Goal: Task Accomplishment & Management: Manage account settings

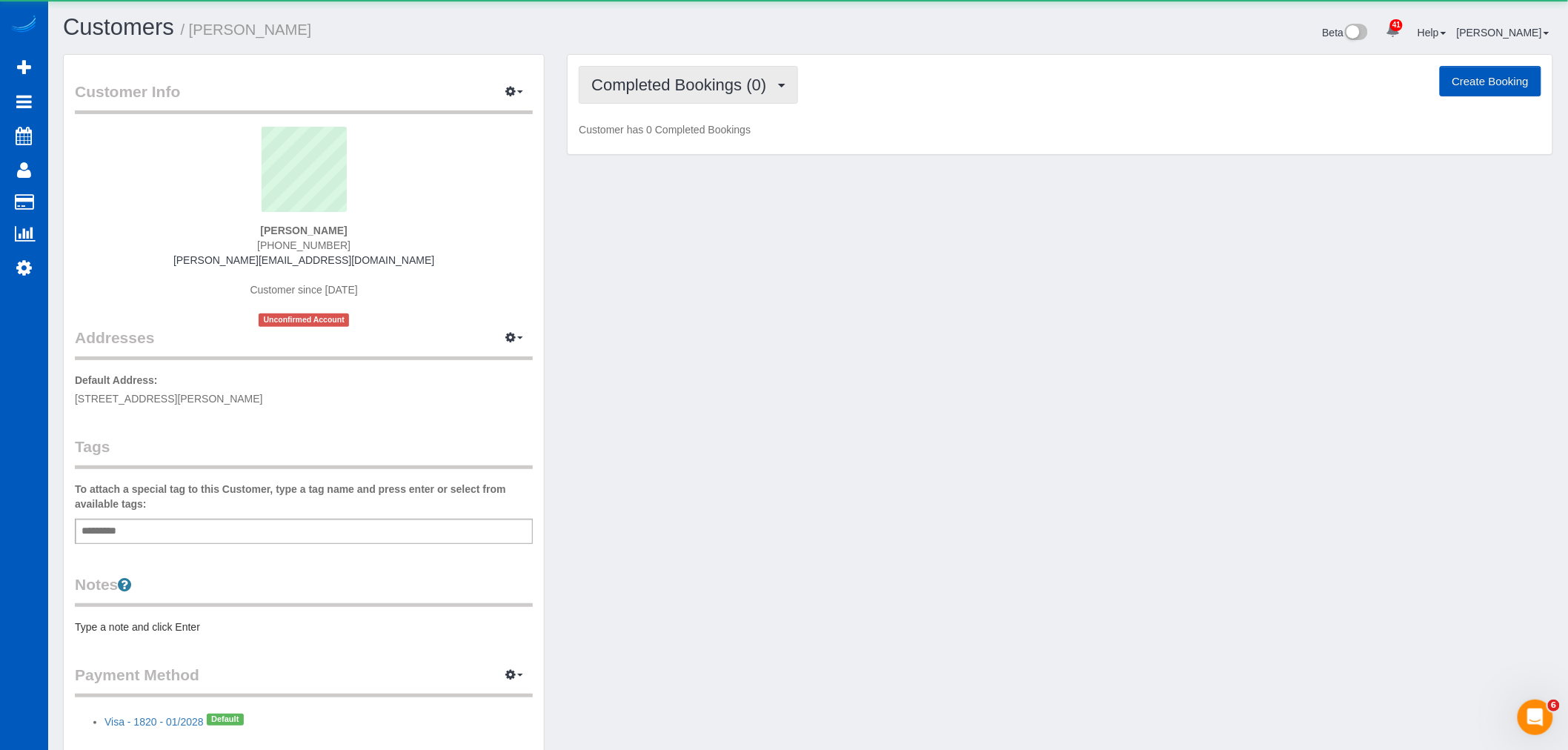
click at [645, 93] on span "Completed Bookings (0)" at bounding box center [682, 85] width 182 height 19
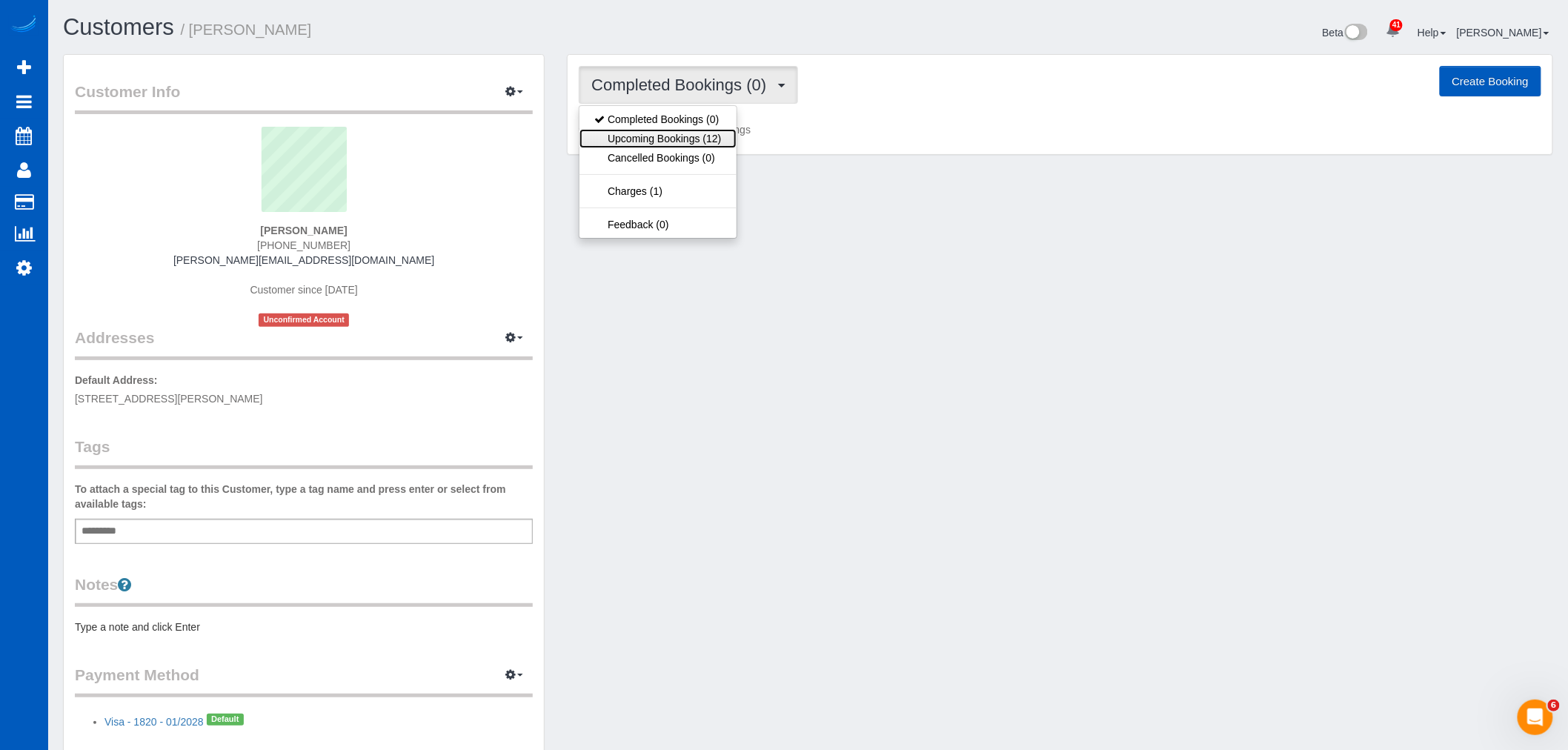
click at [646, 136] on link "Upcoming Bookings (12)" at bounding box center [658, 138] width 157 height 19
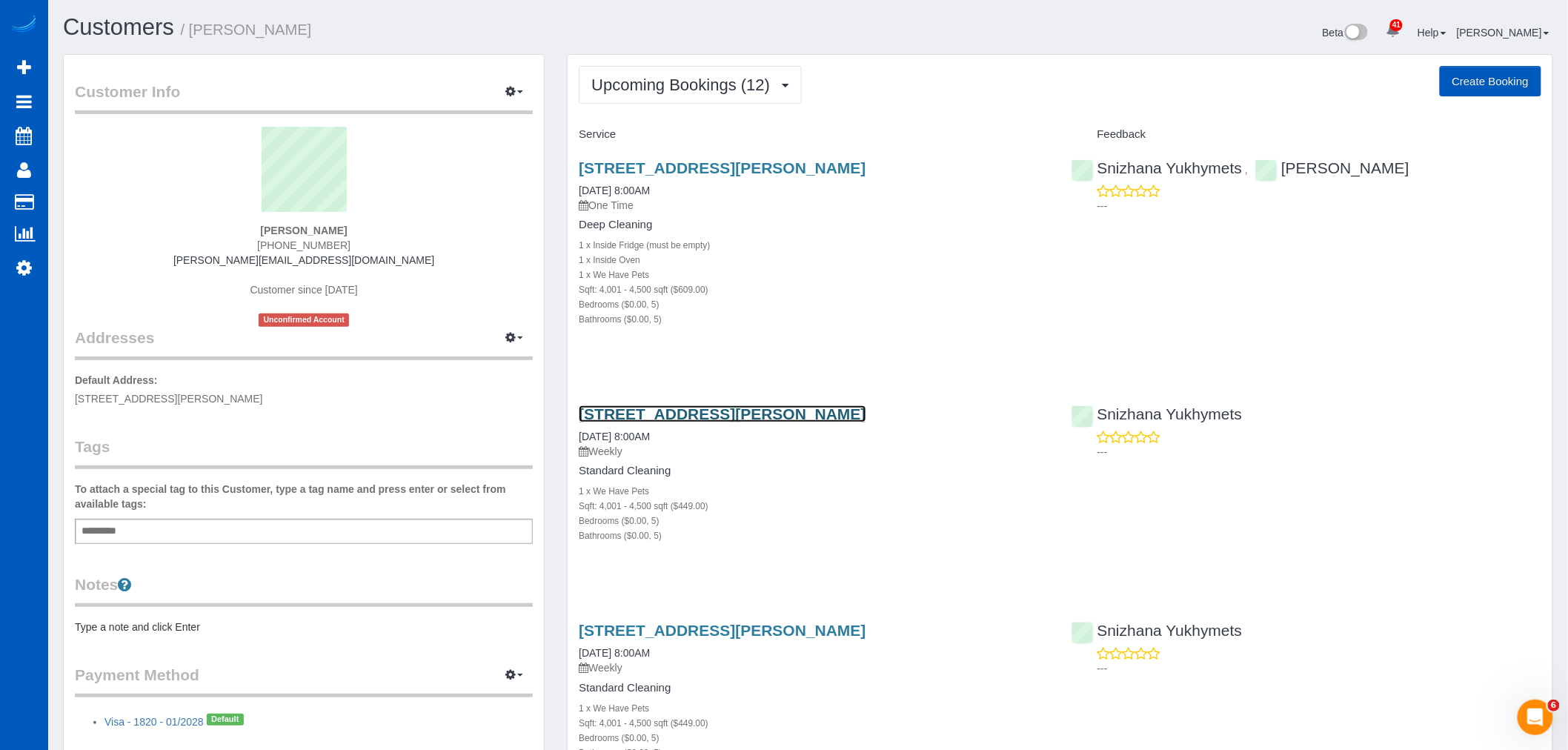
click at [698, 418] on link "[STREET_ADDRESS][PERSON_NAME]" at bounding box center [722, 414] width 287 height 17
click at [723, 102] on button "Upcoming Bookings (12)" at bounding box center [690, 84] width 223 height 38
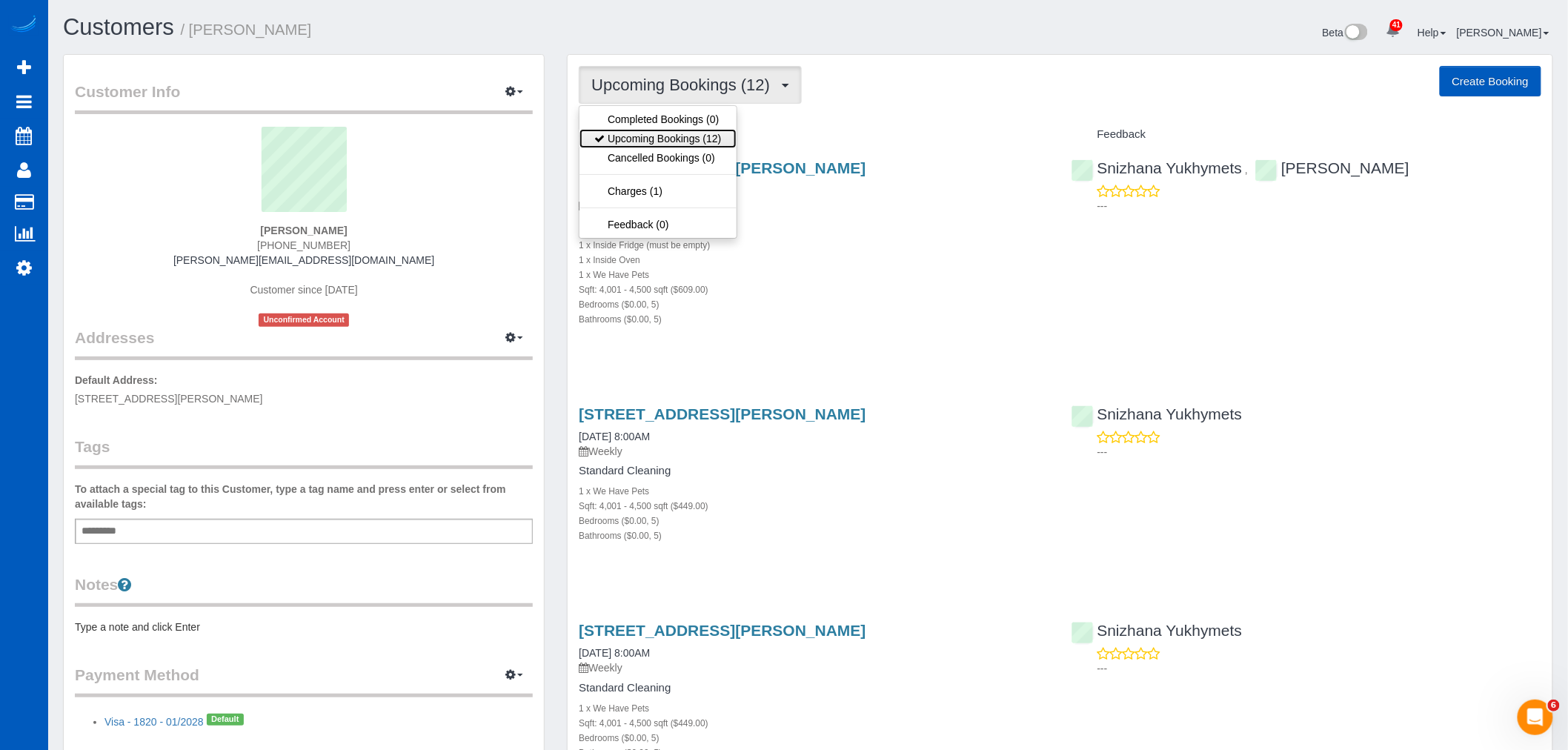
click at [701, 131] on link "Upcoming Bookings (12)" at bounding box center [658, 138] width 157 height 19
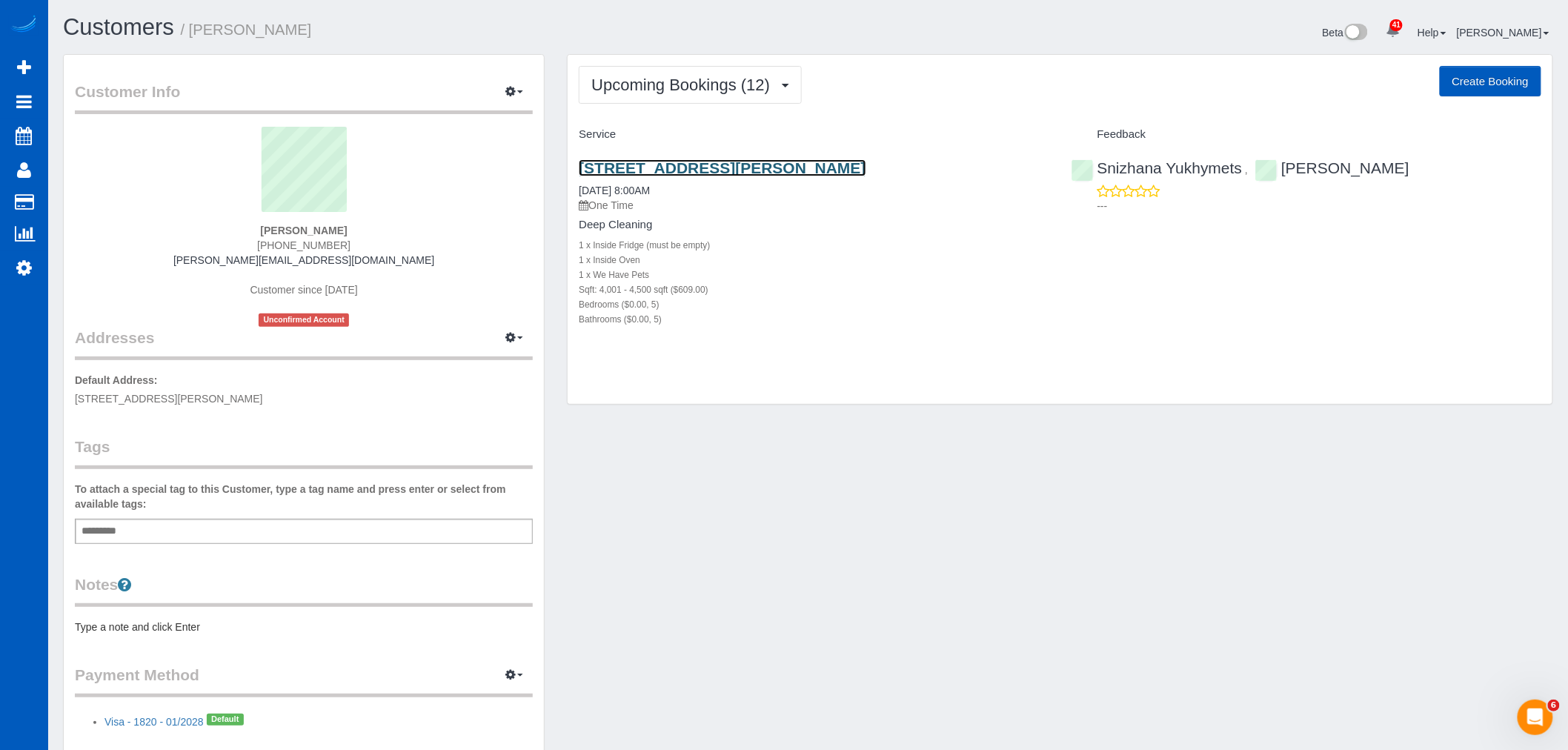
click at [643, 169] on link "[STREET_ADDRESS][PERSON_NAME]" at bounding box center [722, 168] width 287 height 17
click at [661, 165] on link "[STREET_ADDRESS][PERSON_NAME]" at bounding box center [722, 168] width 287 height 17
click at [691, 171] on link "[STREET_ADDRESS][PERSON_NAME]" at bounding box center [722, 168] width 287 height 17
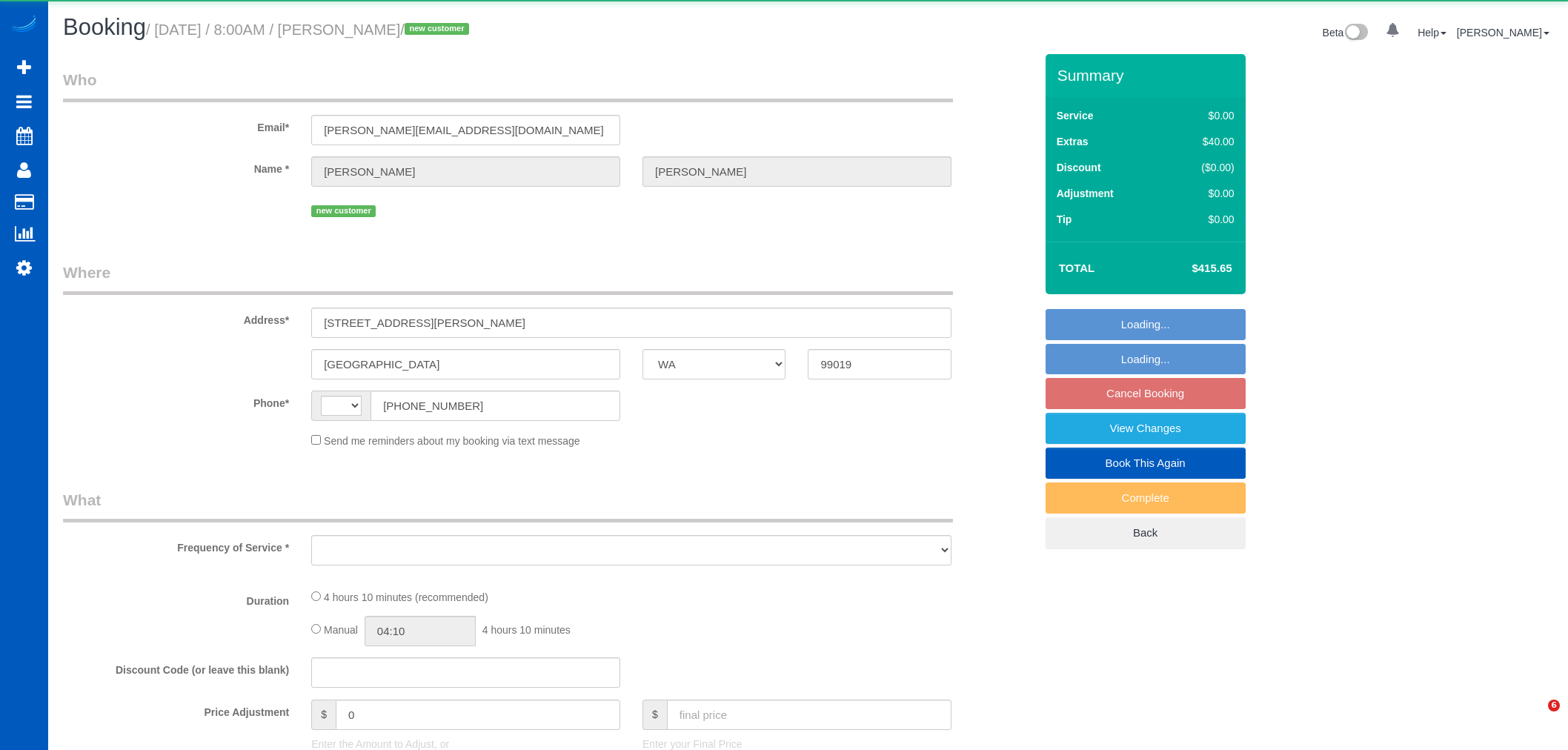
select select "WA"
select select "number:33"
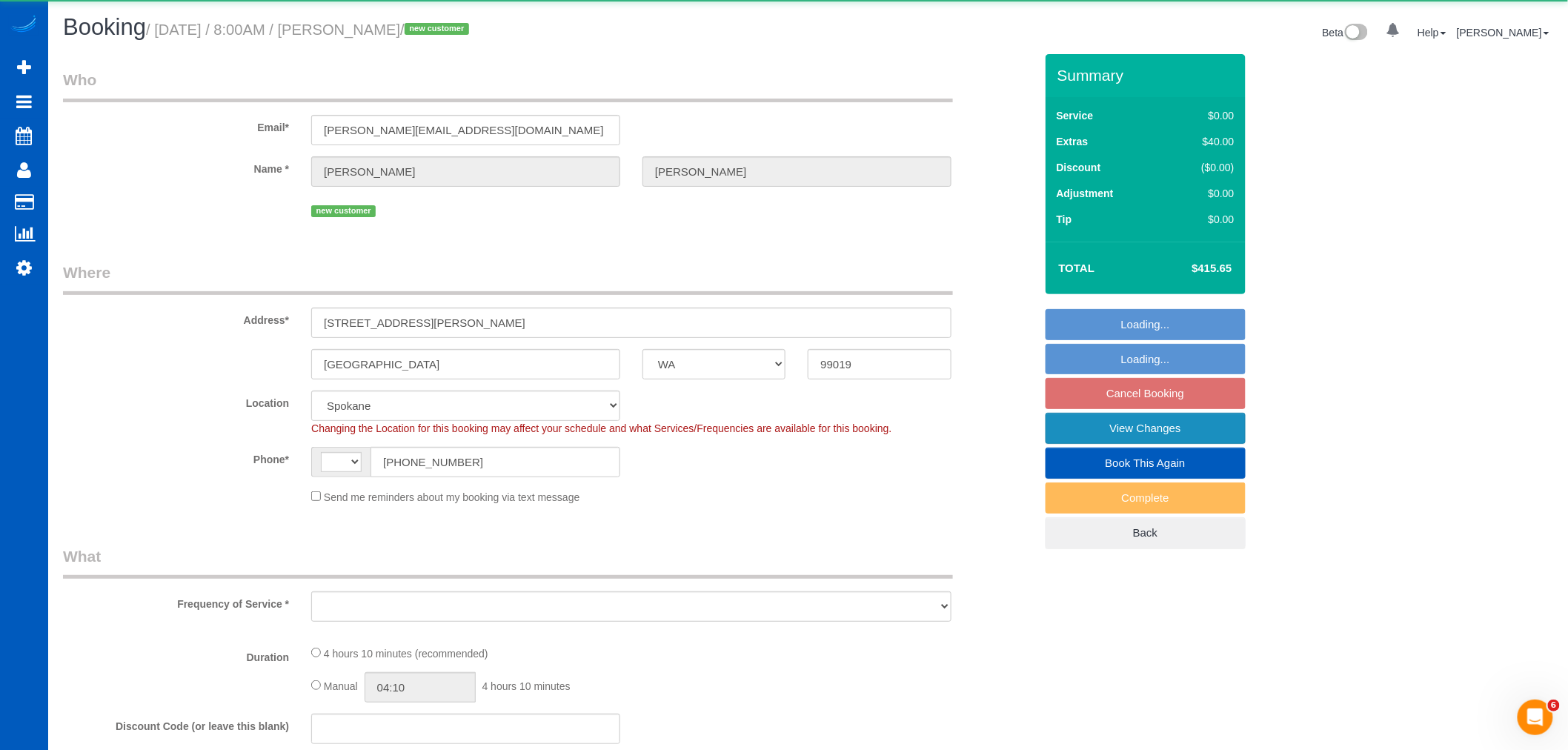
select select "string:[GEOGRAPHIC_DATA]"
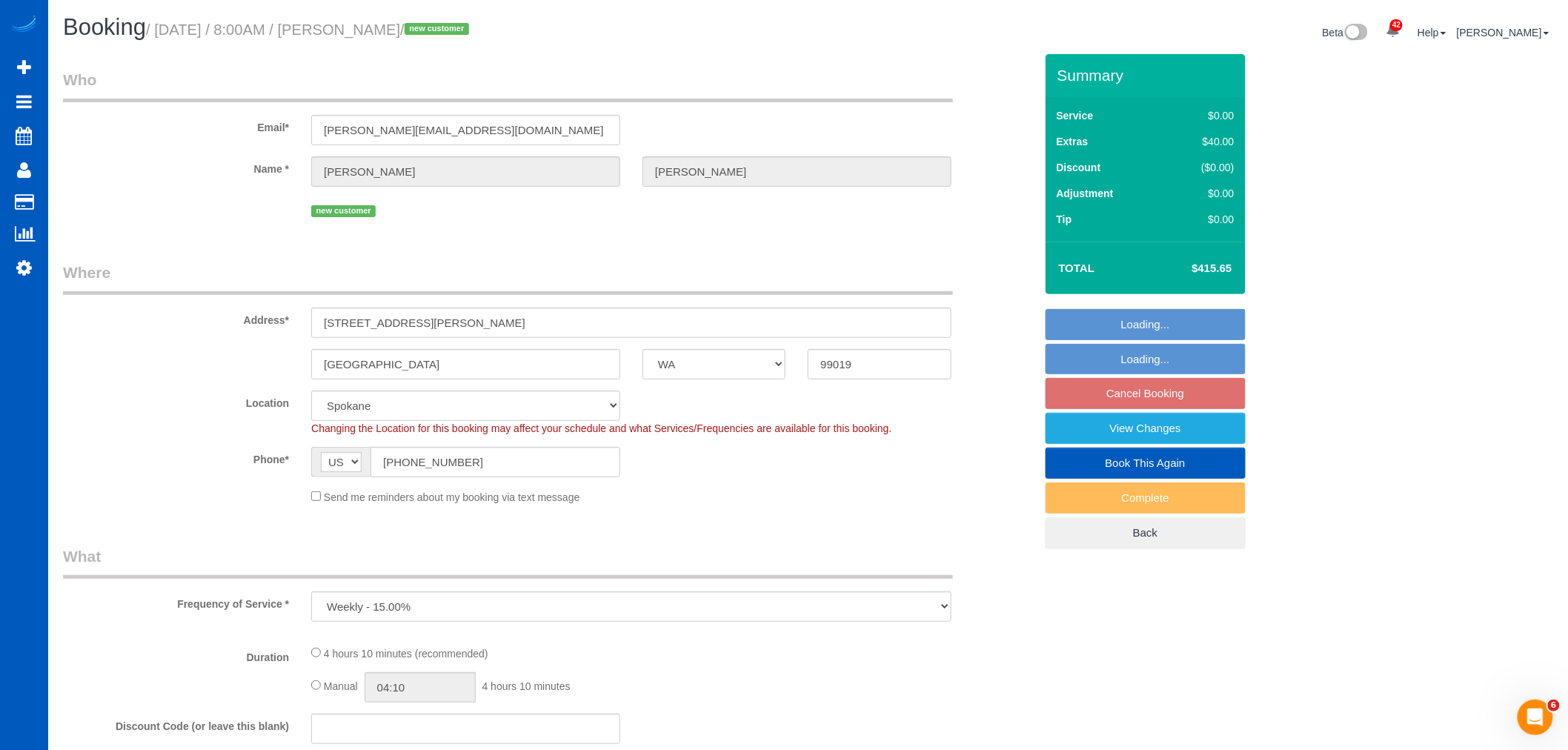
select select "object:954"
select select "199"
select select "4001"
select select "5"
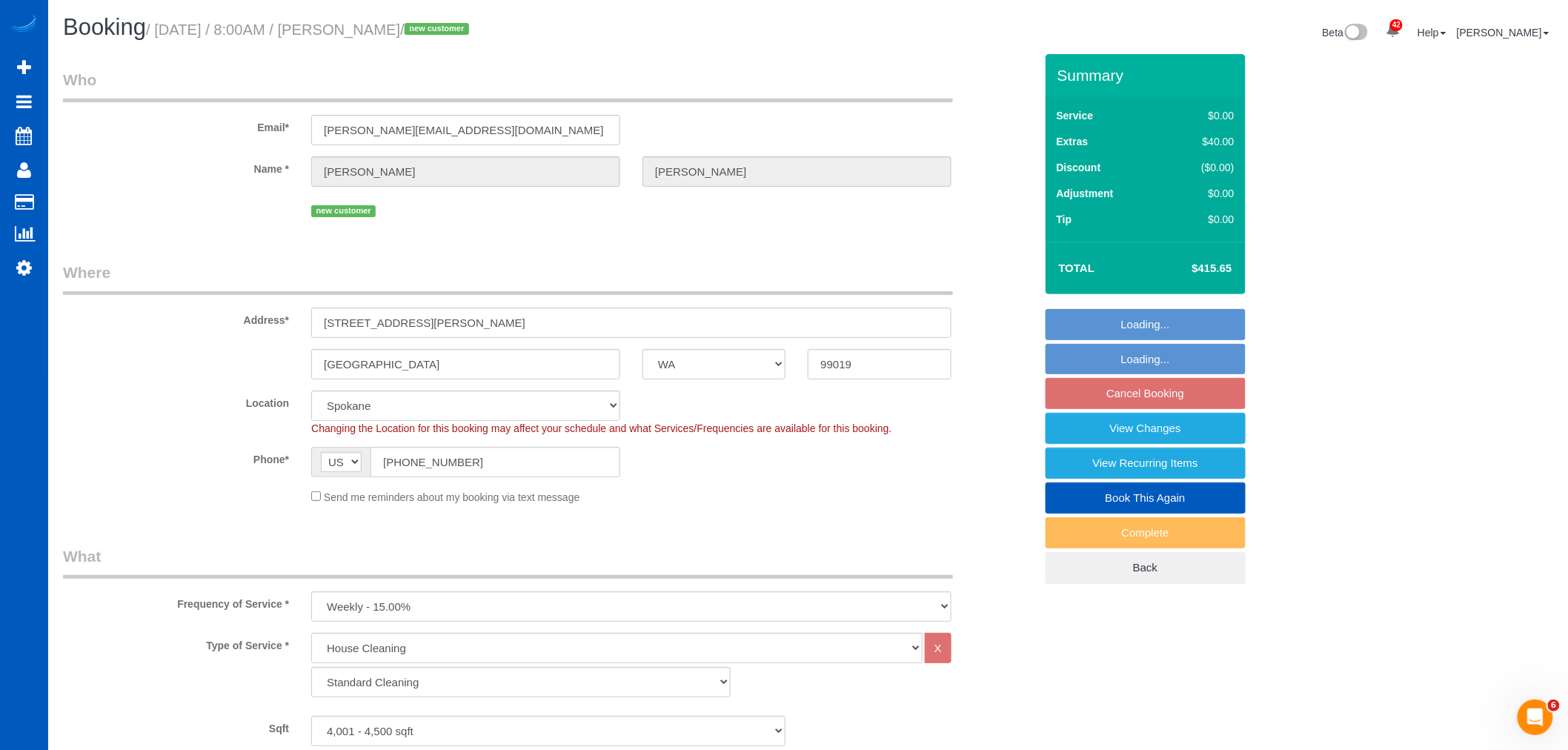
select select "spot1"
select select "4001"
select select "5"
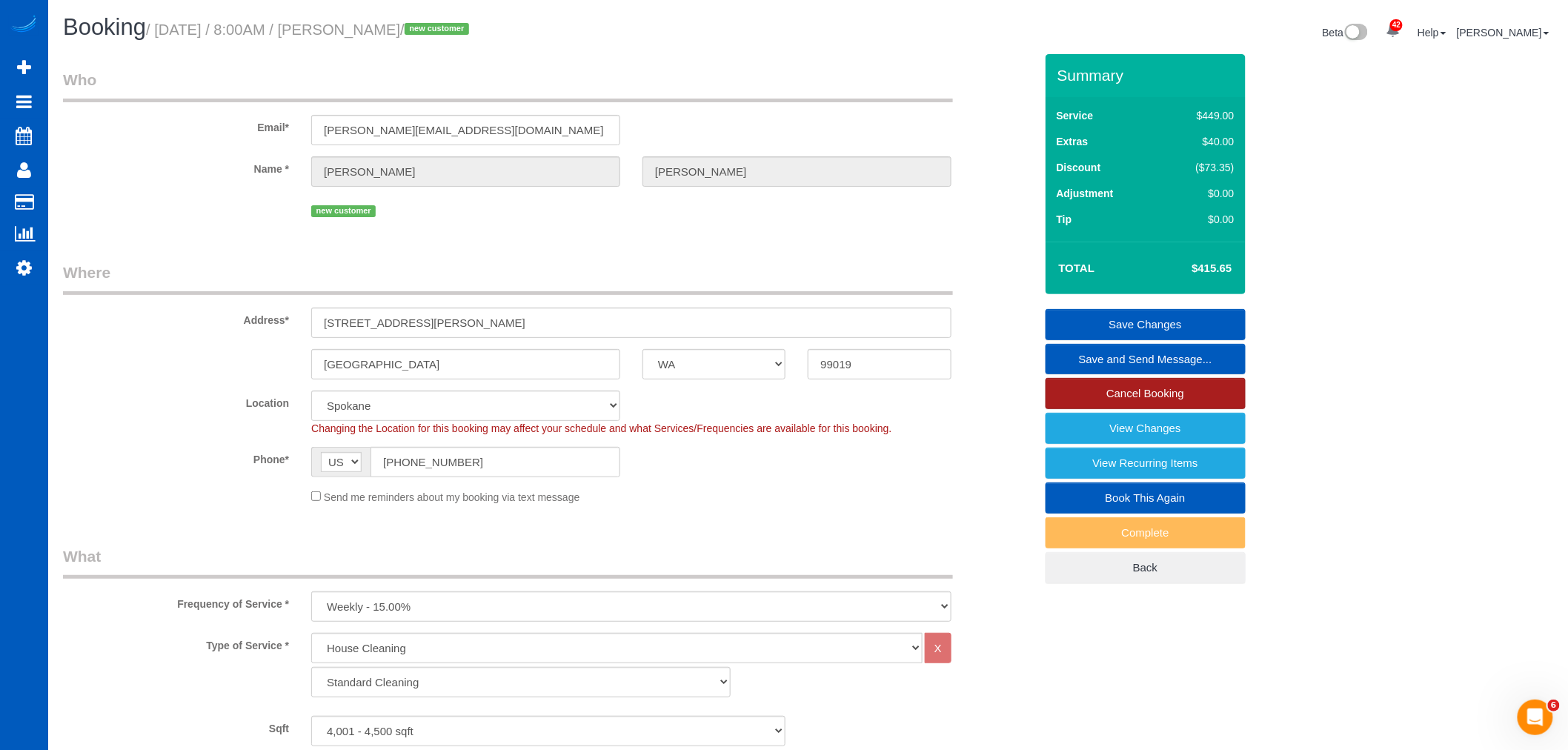
click at [1123, 406] on link "Cancel Booking" at bounding box center [1146, 394] width 200 height 31
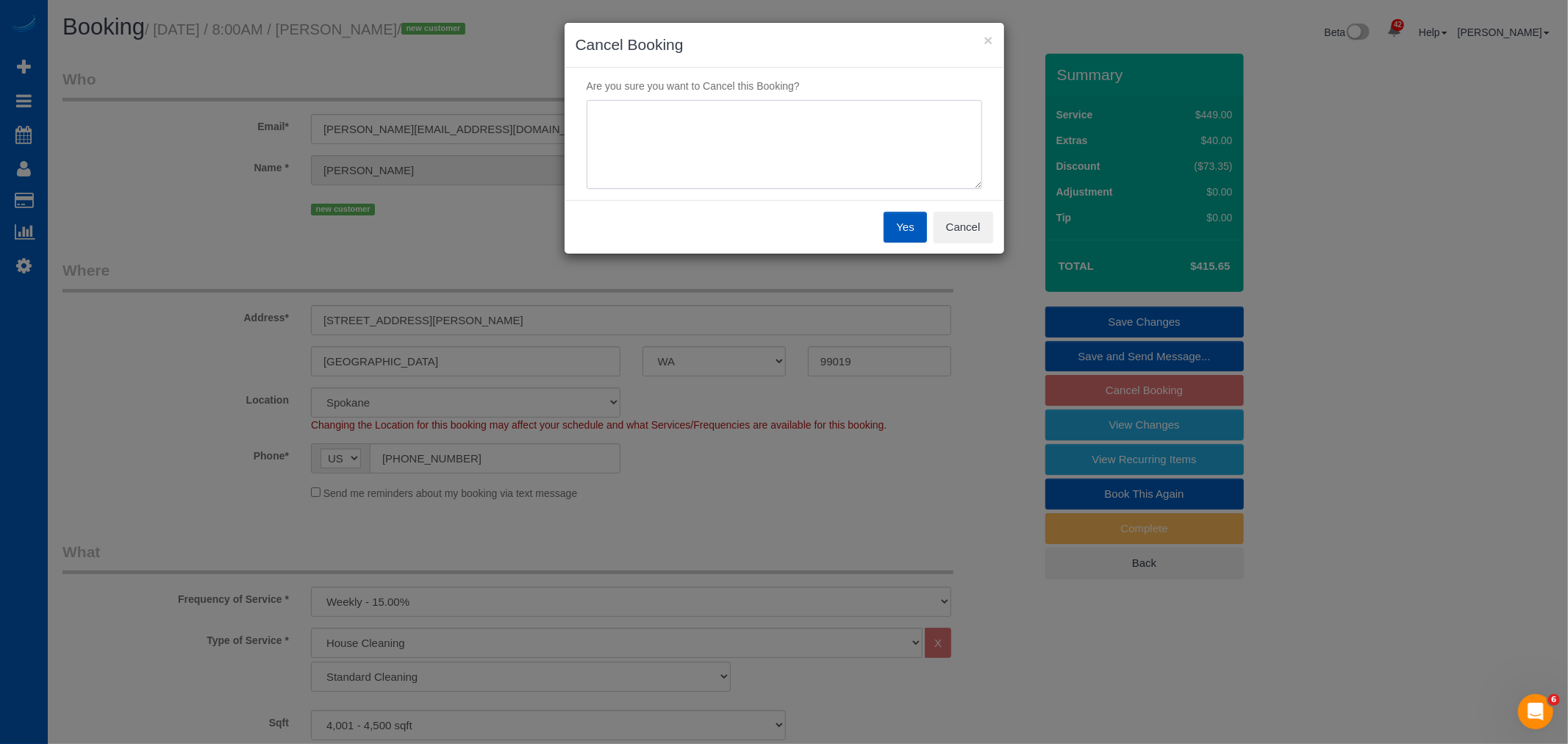
click at [696, 170] on textarea at bounding box center [784, 145] width 395 height 90
type textarea "did not want to resume"
click at [912, 222] on button "Yes" at bounding box center [905, 227] width 42 height 31
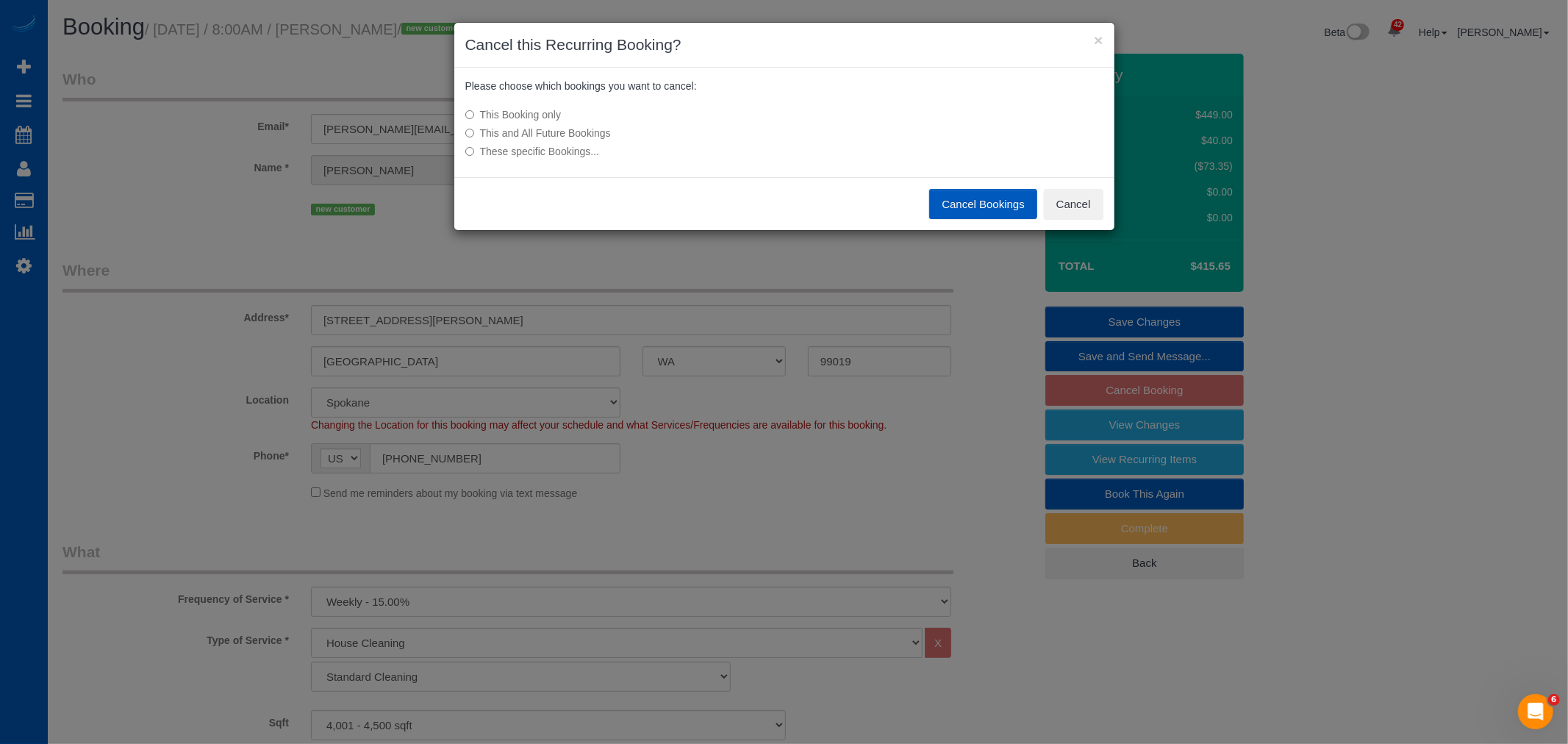
click at [570, 133] on label "This and All Future Bookings" at bounding box center [673, 133] width 418 height 15
click at [964, 208] on button "Cancel Bookings" at bounding box center [983, 205] width 108 height 31
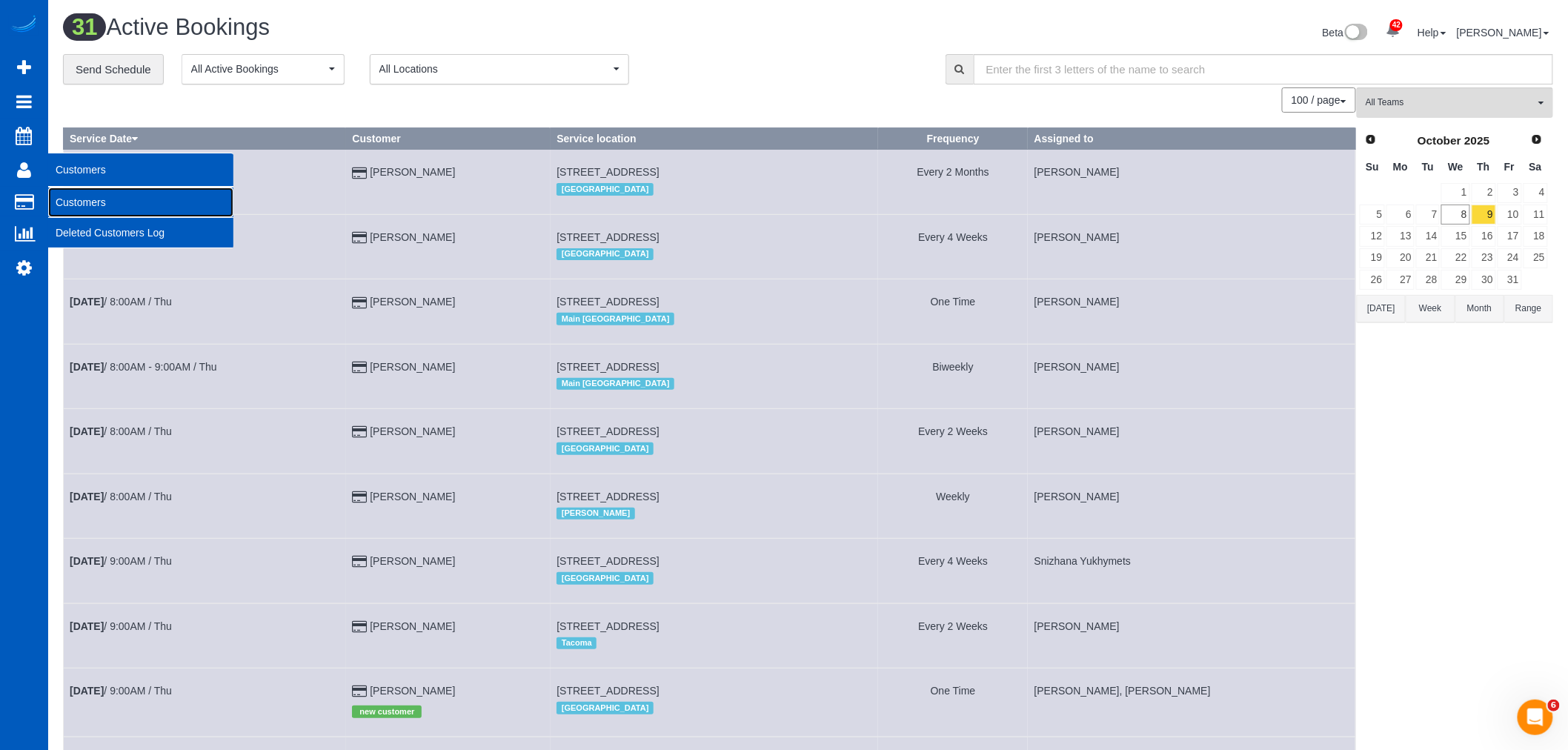
click at [85, 201] on link "Customers" at bounding box center [141, 202] width 185 height 30
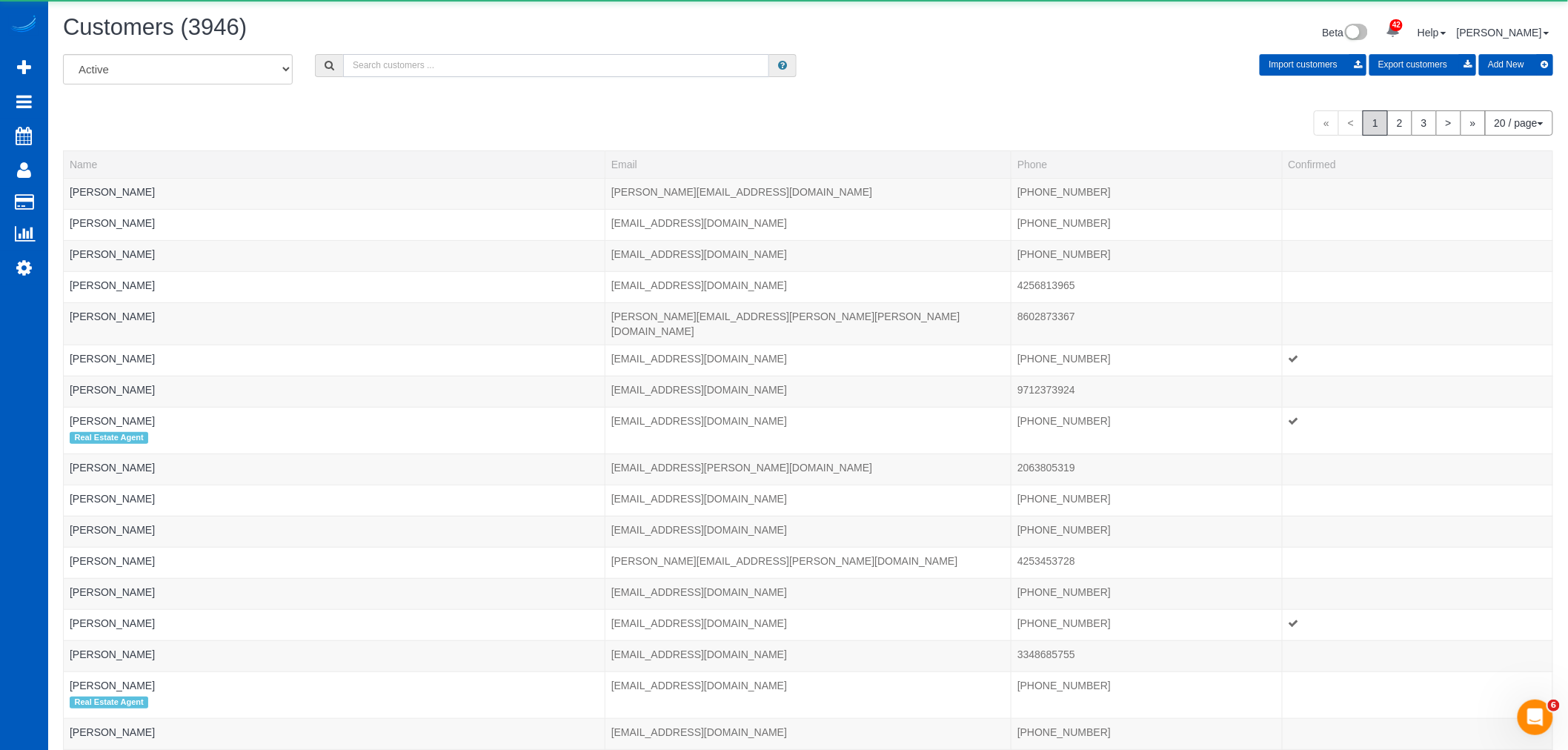
click at [435, 69] on input "text" at bounding box center [556, 65] width 426 height 23
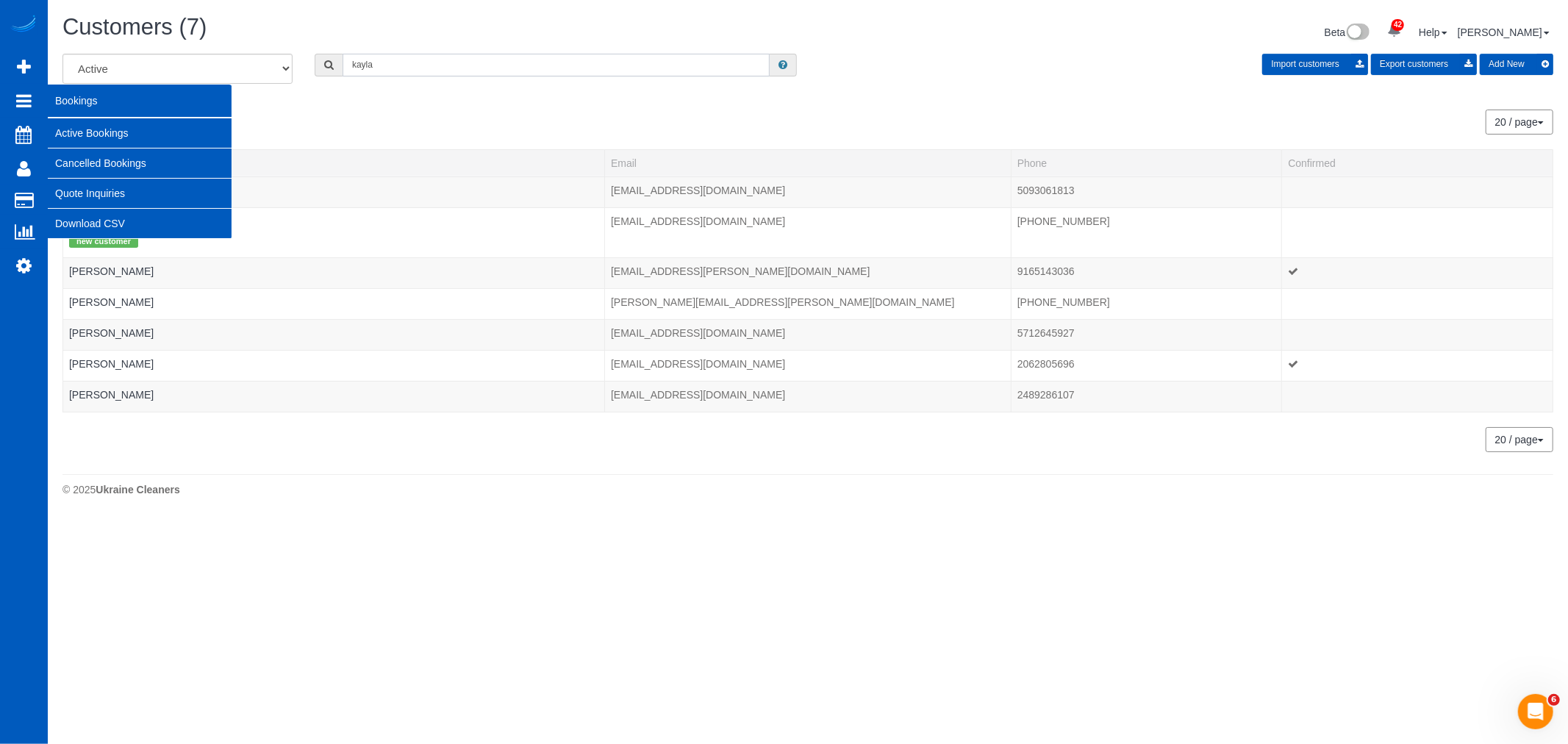
type input "kayla"
click at [107, 130] on link "Active Bookings" at bounding box center [140, 133] width 184 height 29
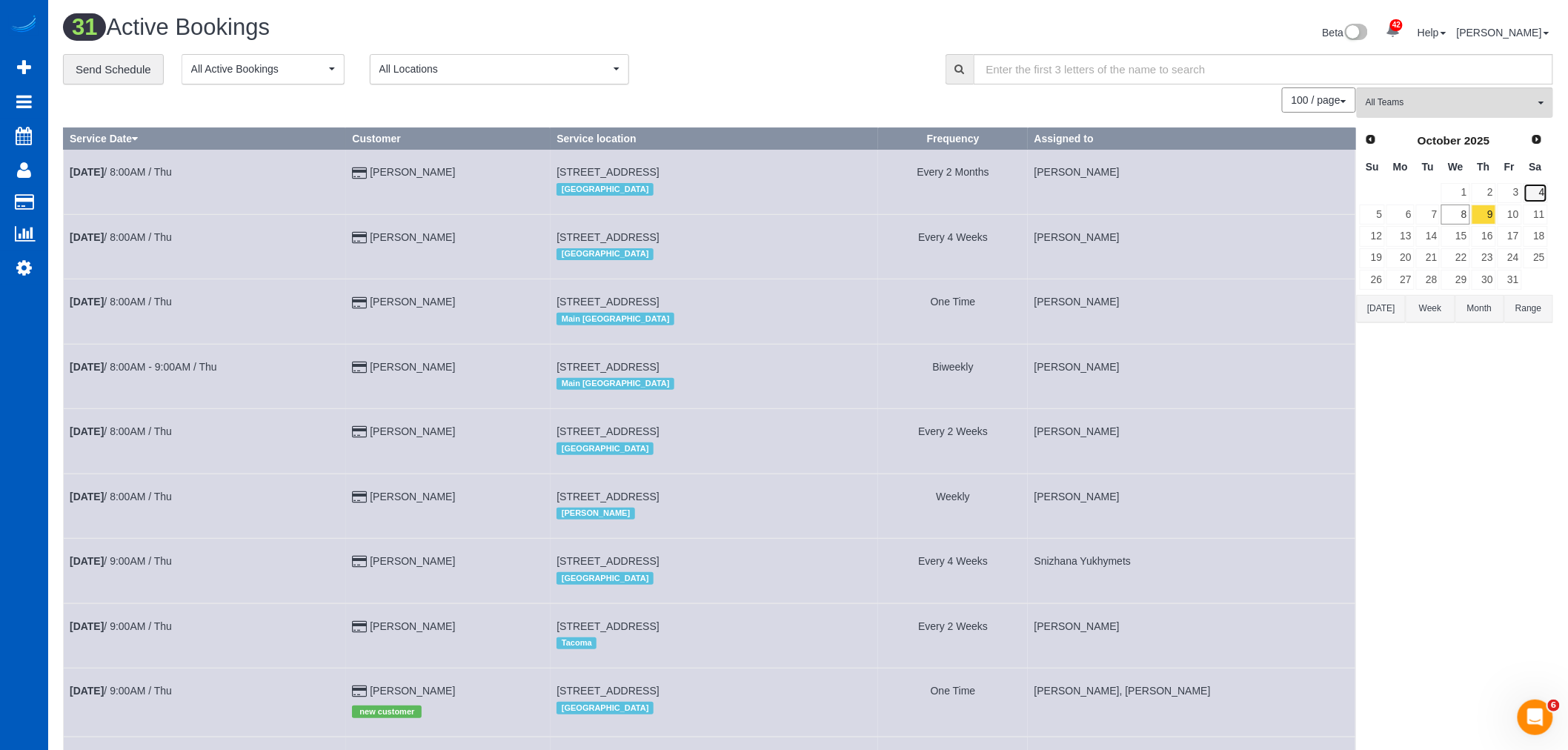
click at [1535, 196] on link "4" at bounding box center [1536, 194] width 24 height 20
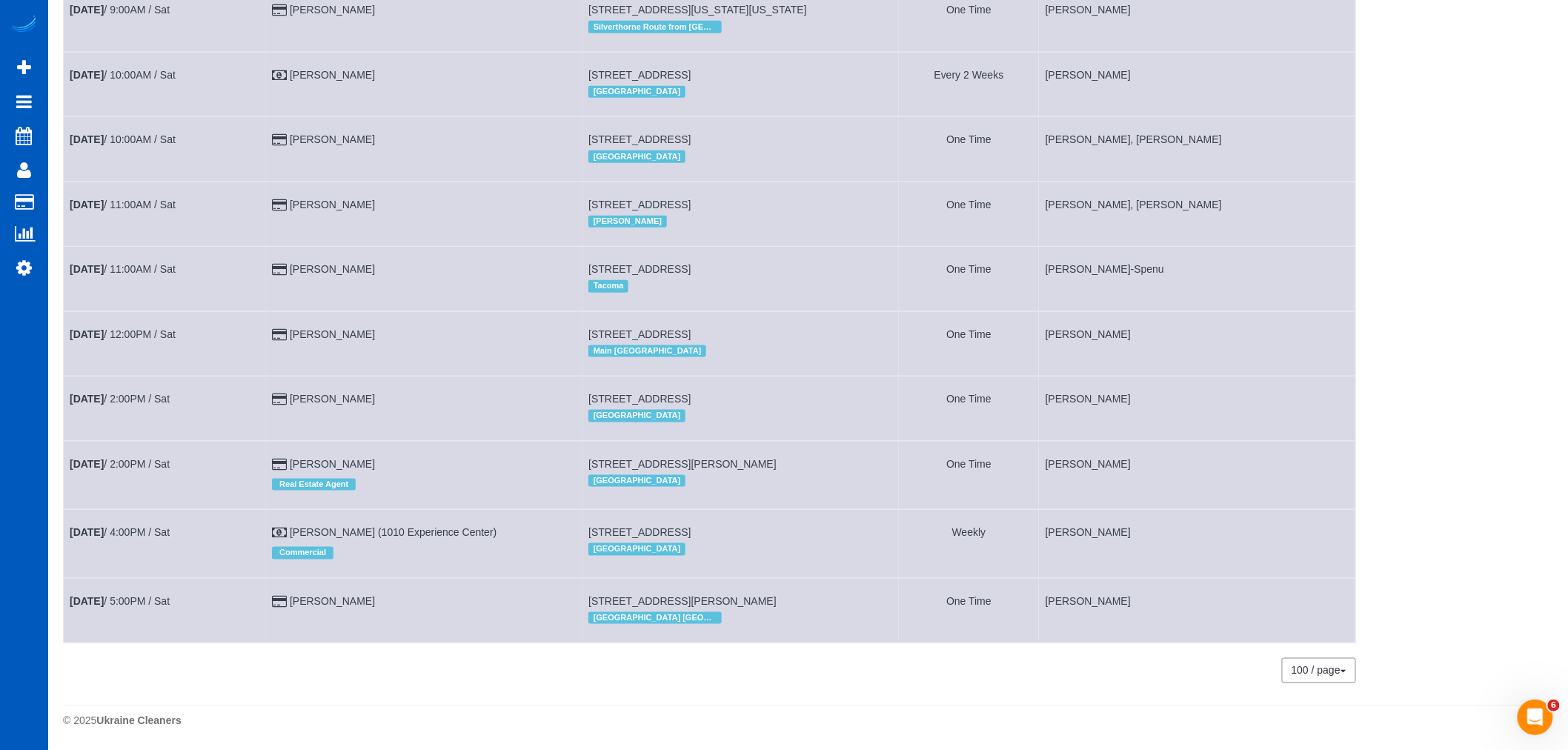
scroll to position [576, 0]
click at [126, 393] on link "Oct 4th / 2:00PM / Sat" at bounding box center [119, 398] width 100 height 12
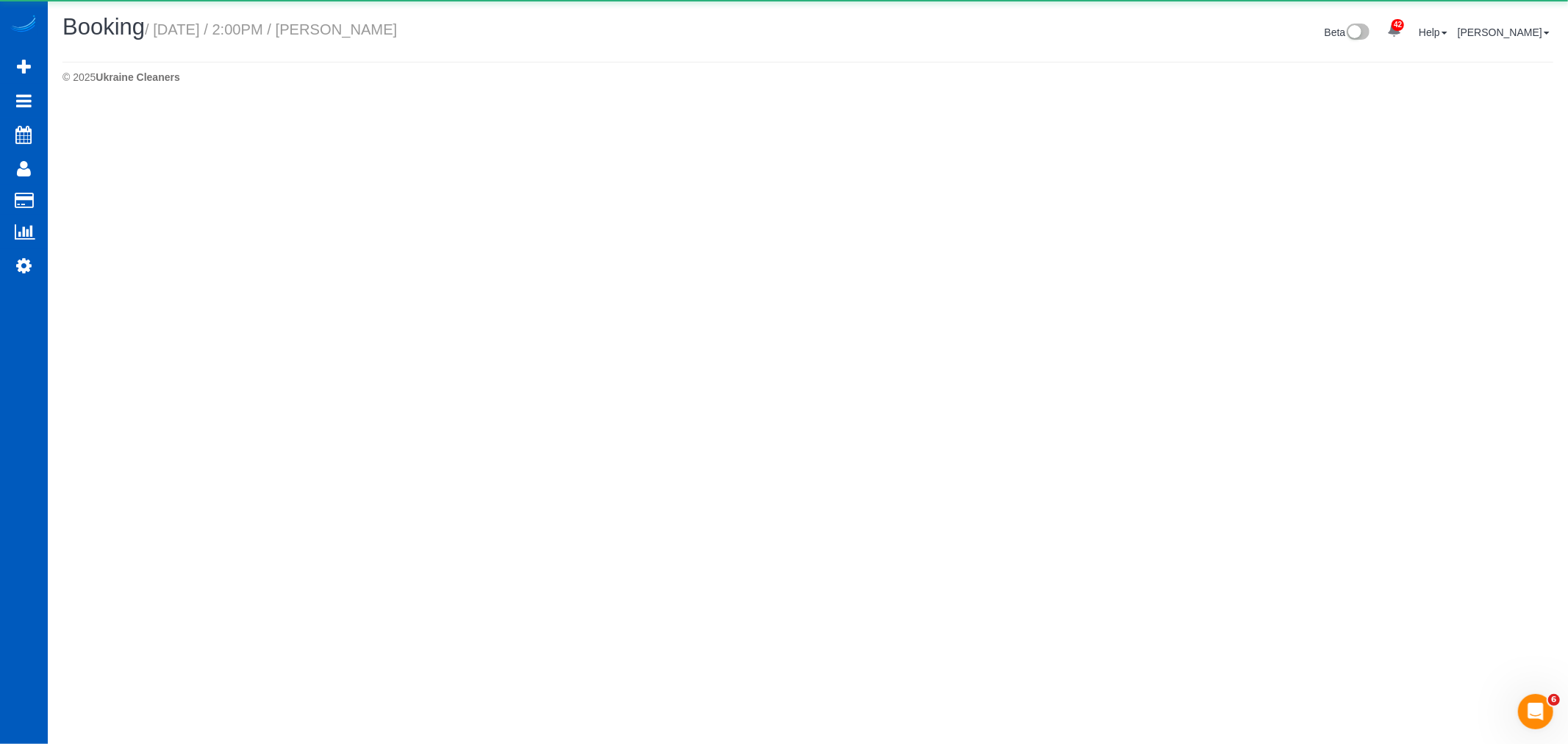
select select "WA"
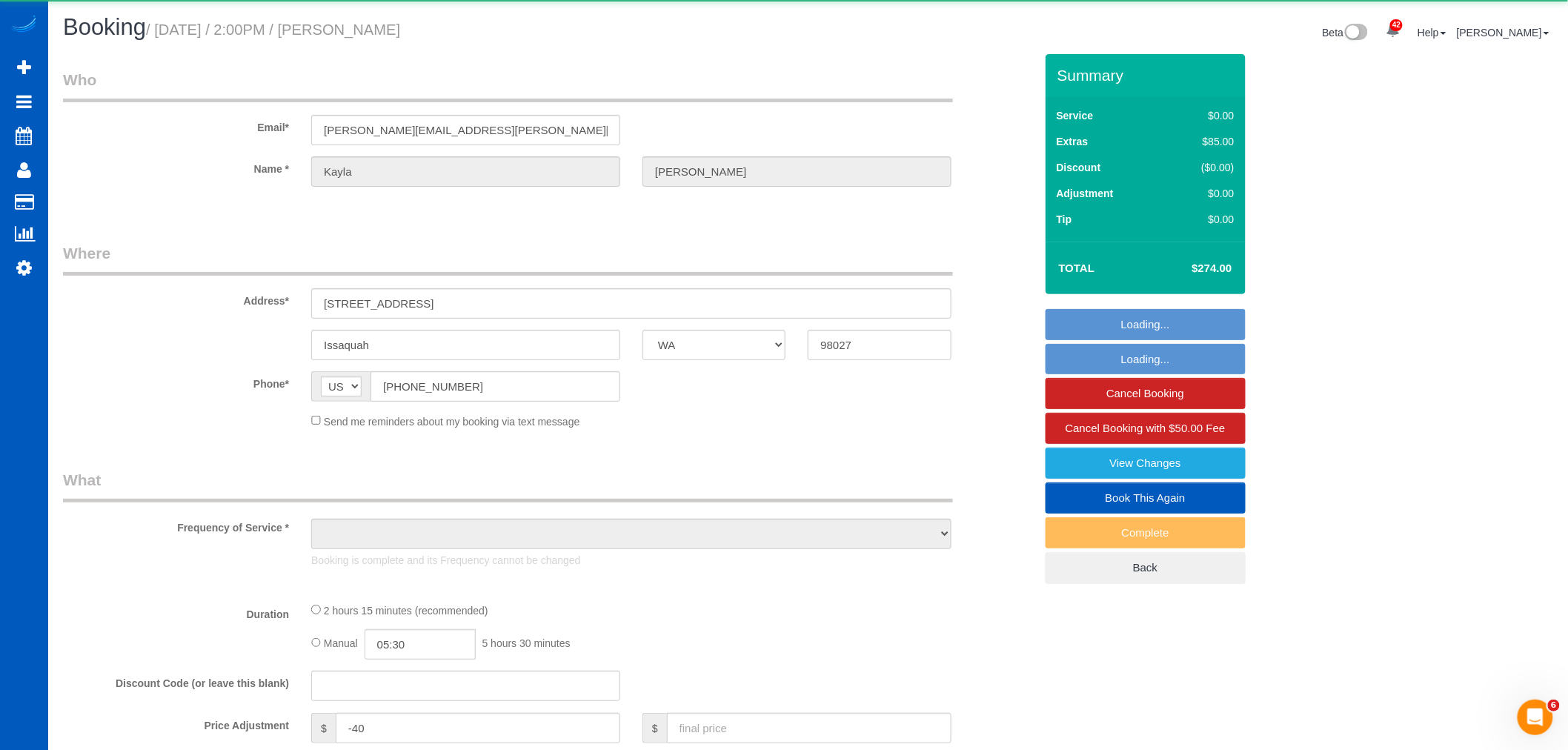
select select "object:3482"
select select "string:fspay-1faeb554-8609-4881-82ad-353523acffd1"
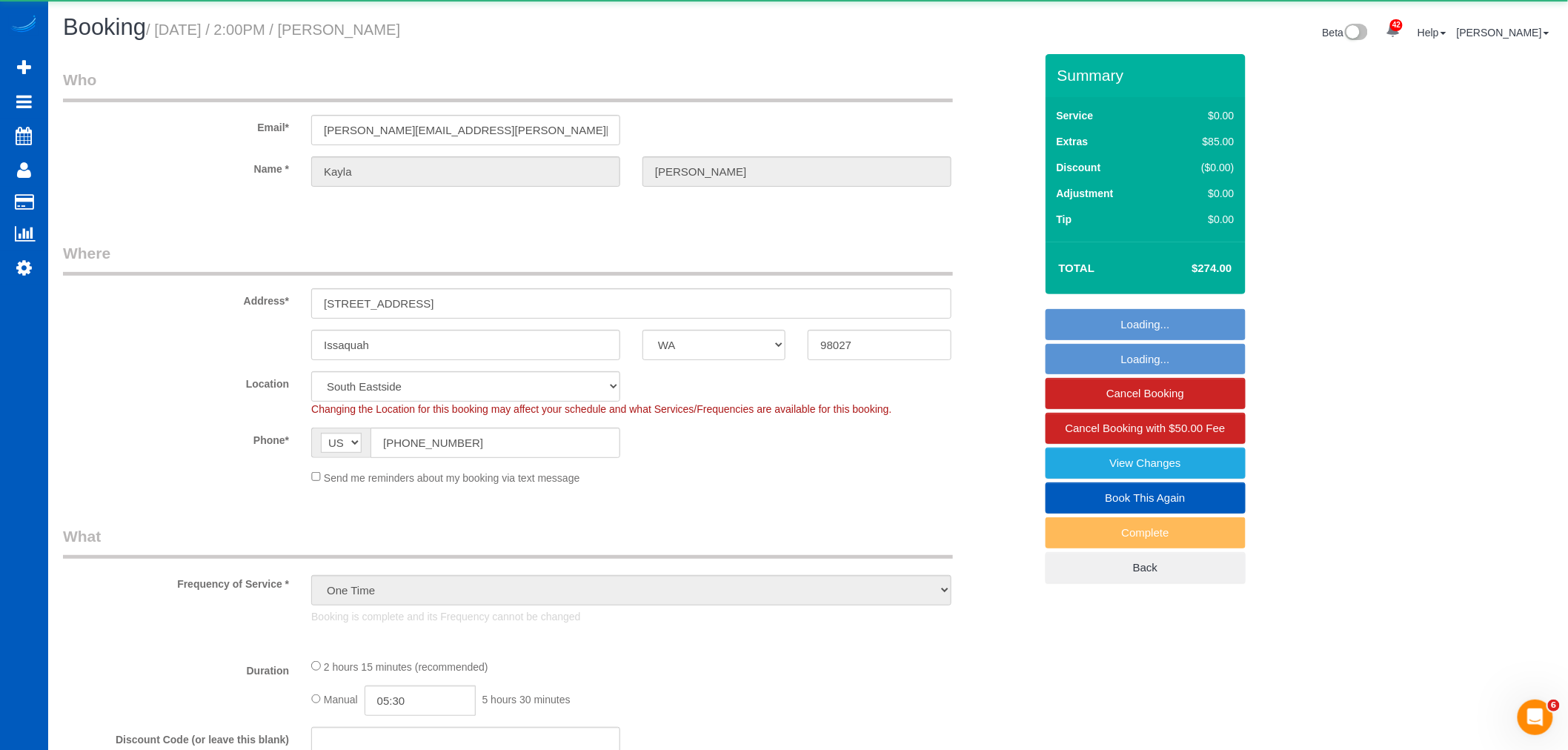
select select "object:3591"
select select "199"
select select "spot17"
select select "2"
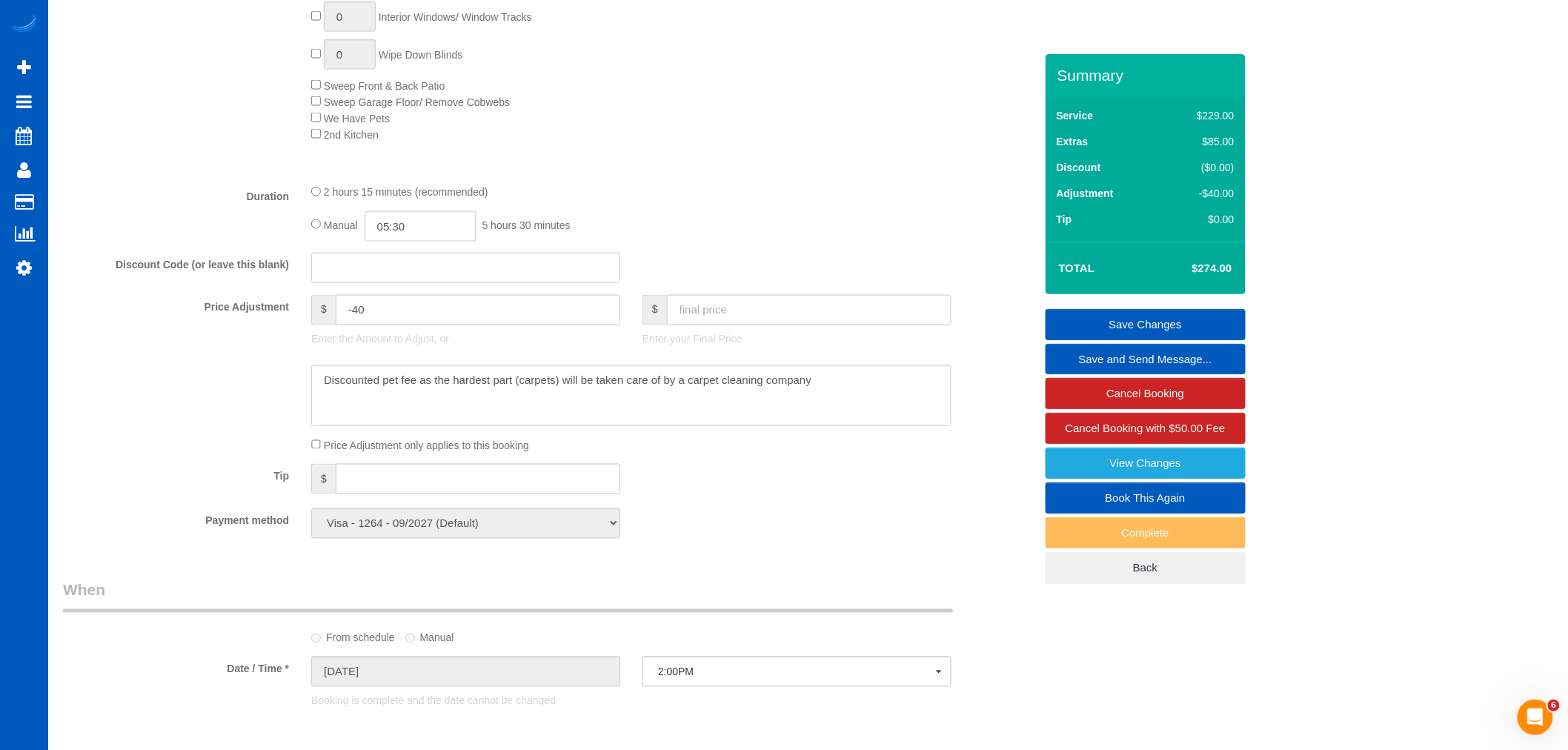
scroll to position [1152, 0]
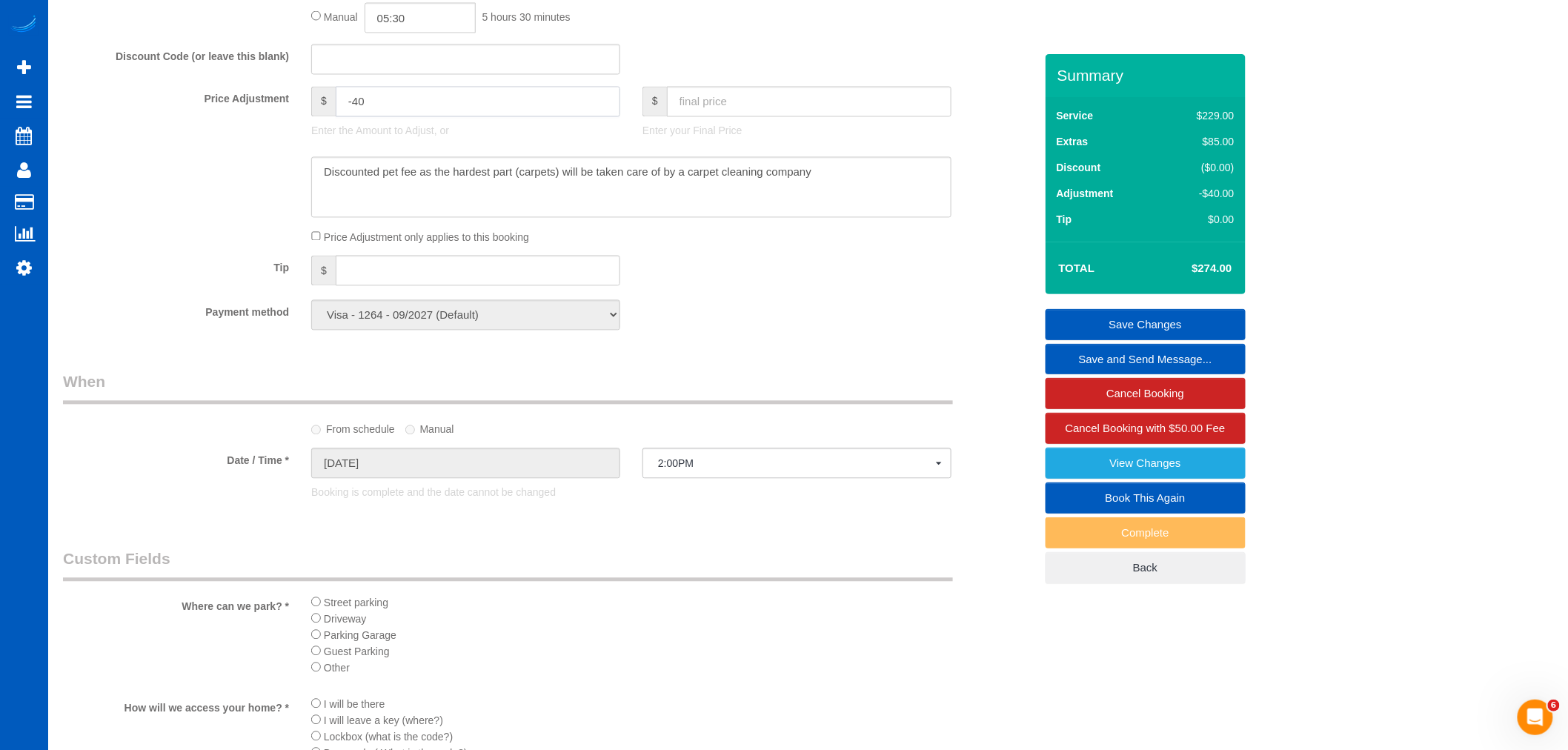
click at [351, 112] on input "-40" at bounding box center [477, 102] width 284 height 31
type input "-90"
click at [428, 139] on p "Enter the Amount to Adjust, or" at bounding box center [466, 131] width 309 height 15
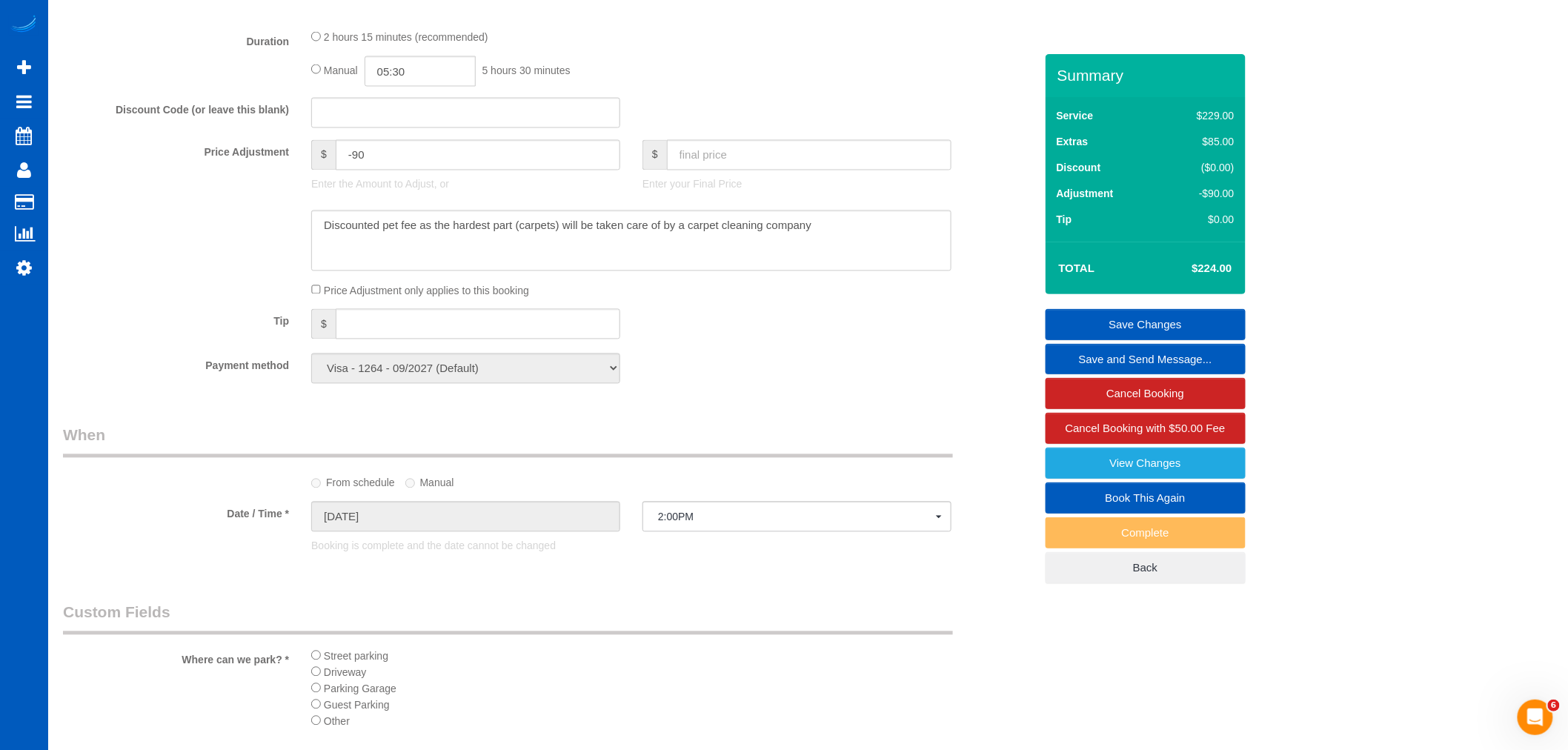
scroll to position [1069, 0]
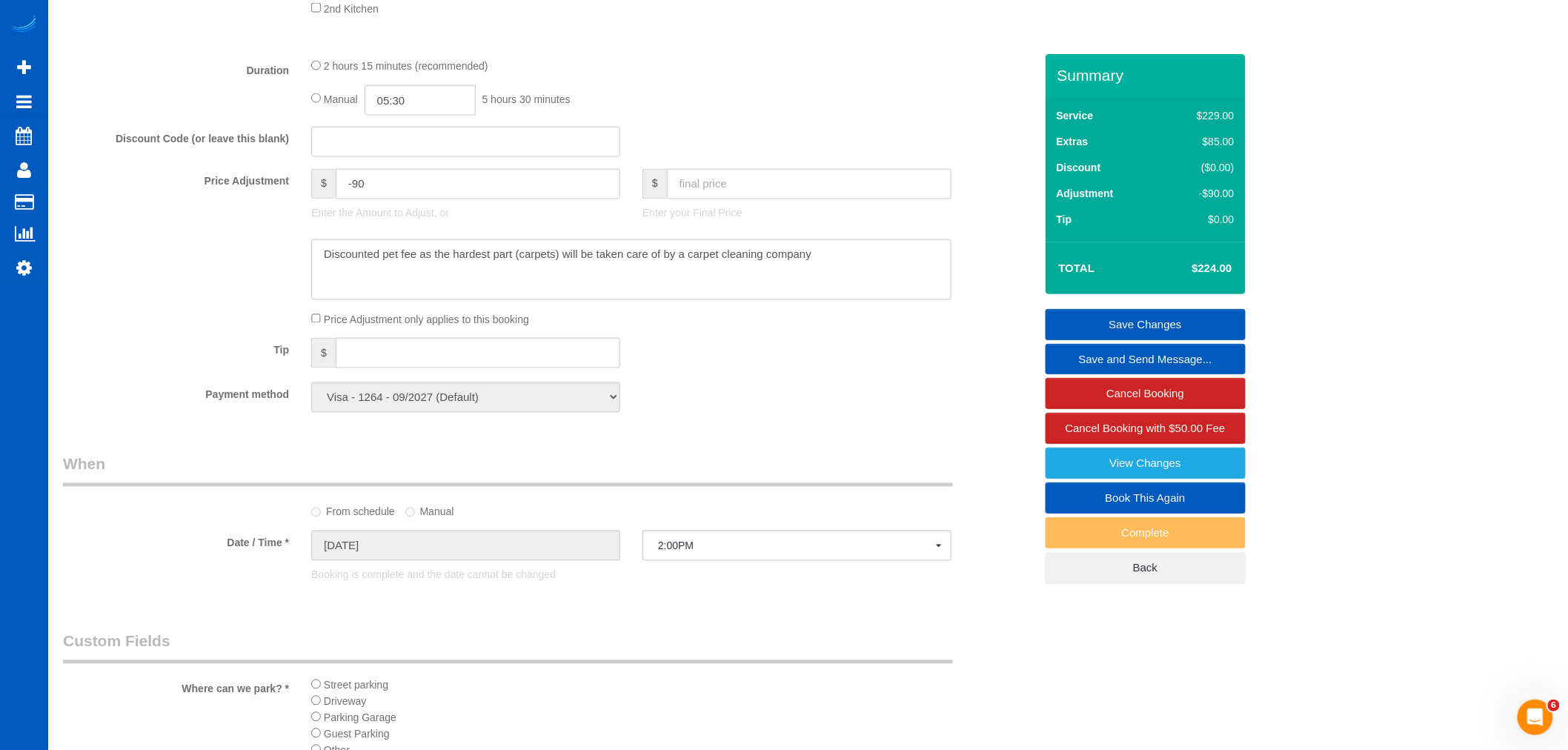
click at [916, 371] on div "Tip $" at bounding box center [548, 355] width 994 height 33
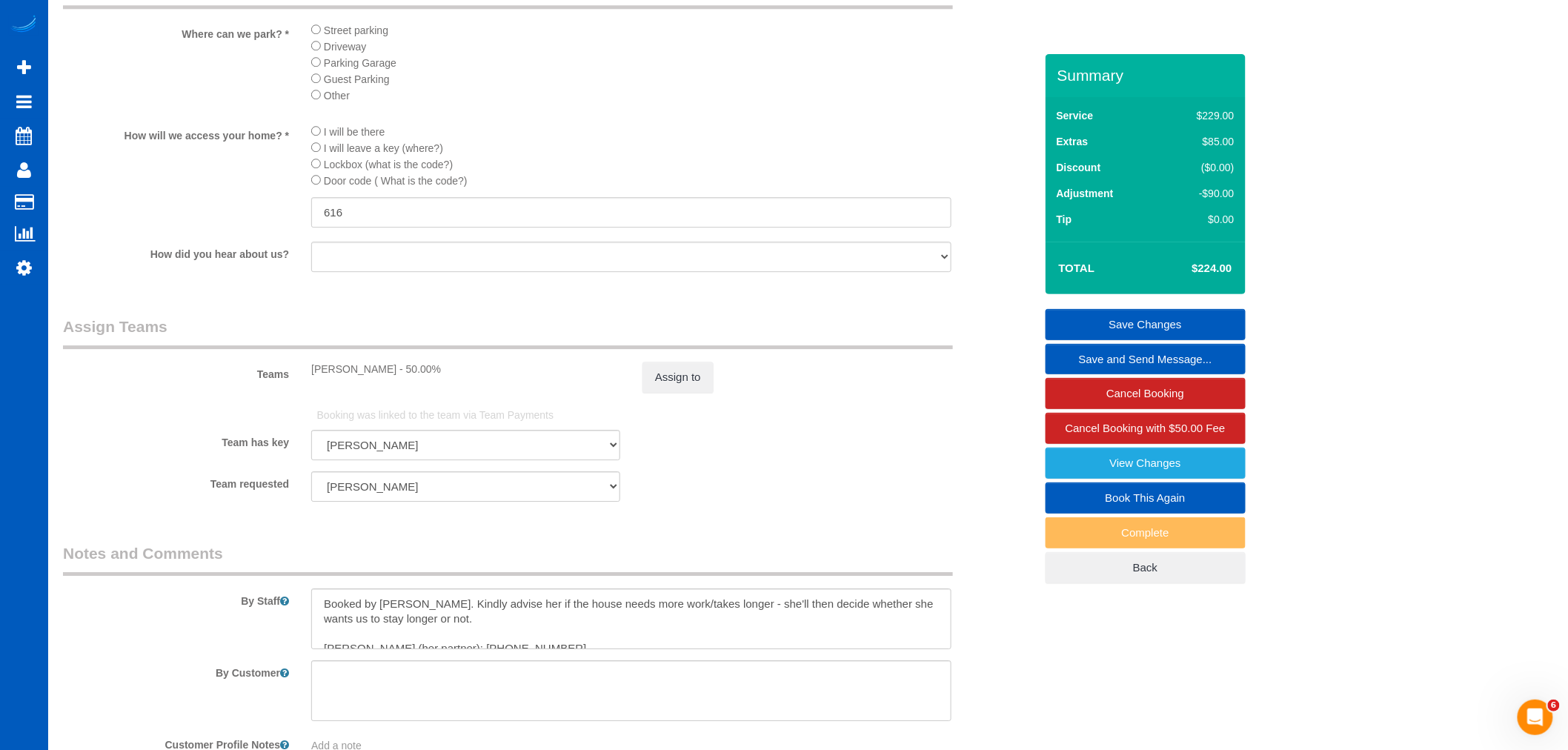
scroll to position [1729, 0]
click at [669, 386] on button "Assign to" at bounding box center [678, 373] width 71 height 31
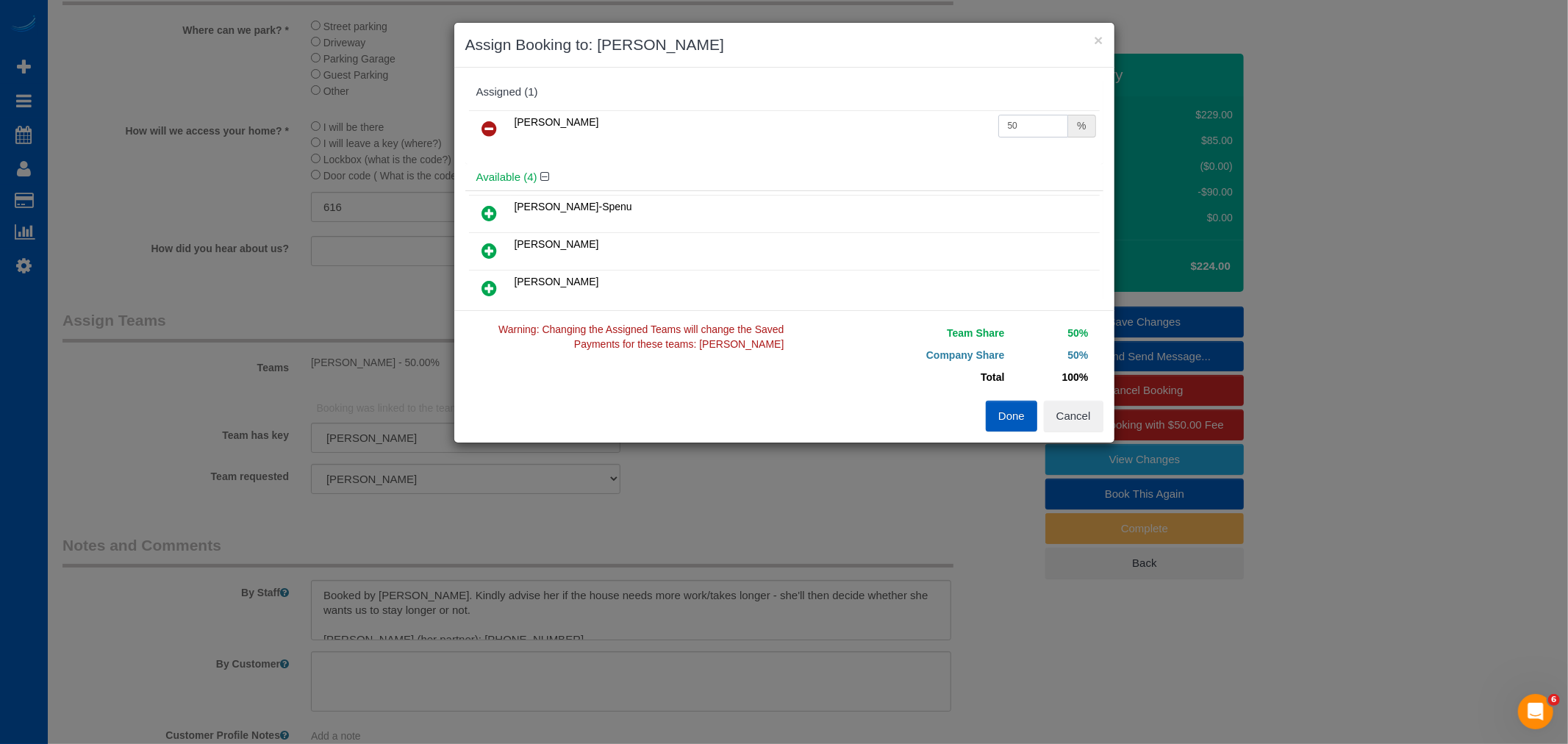
drag, startPoint x: 1014, startPoint y: 120, endPoint x: 920, endPoint y: 142, distance: 96.5
click at [920, 142] on tr "Liliia Kushnir 50 %" at bounding box center [784, 129] width 630 height 38
type input "61.1"
click at [1016, 410] on button "Done" at bounding box center [1011, 416] width 51 height 31
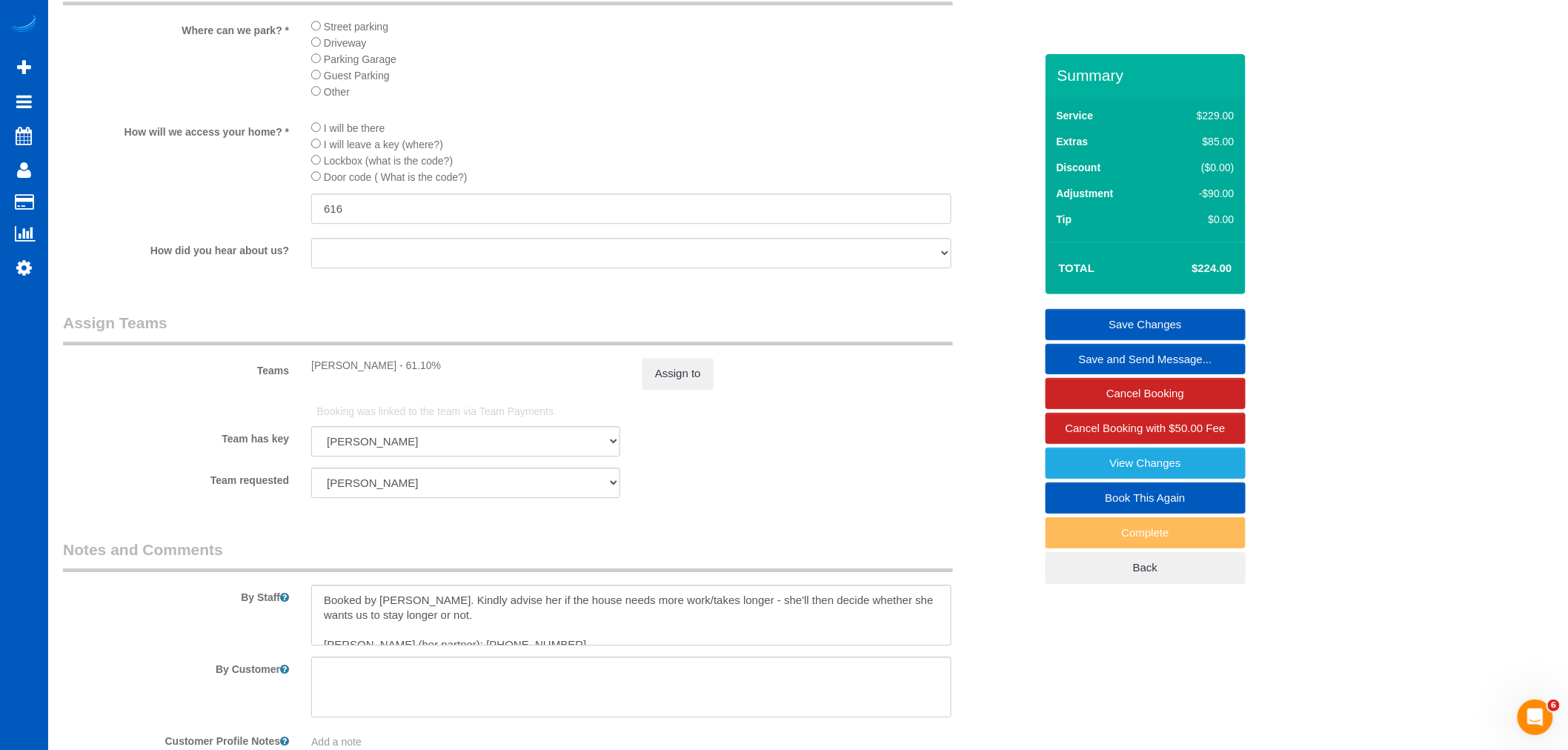
click at [1138, 324] on link "Save Changes" at bounding box center [1146, 325] width 200 height 31
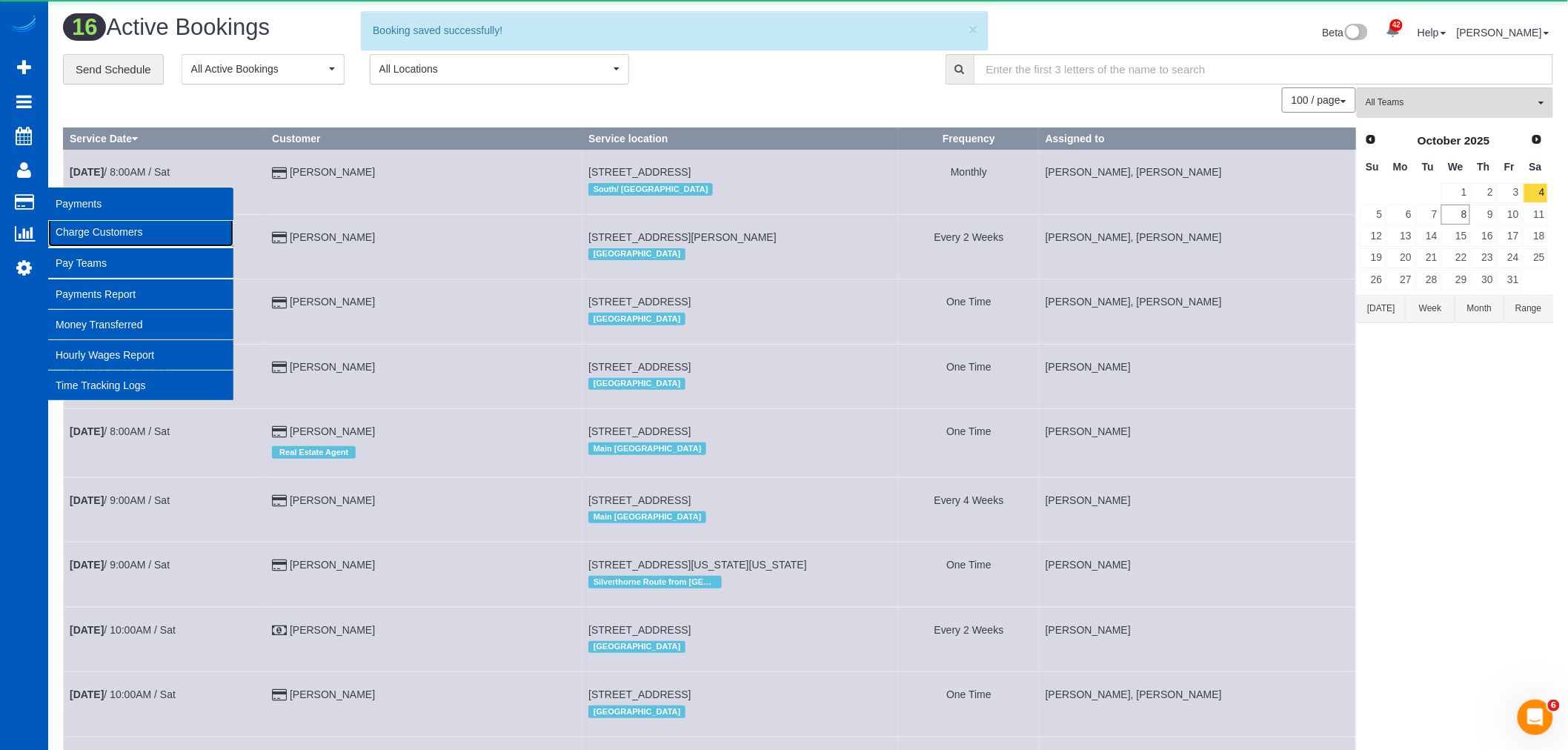
click at [107, 231] on link "Charge Customers" at bounding box center [141, 231] width 185 height 30
select select
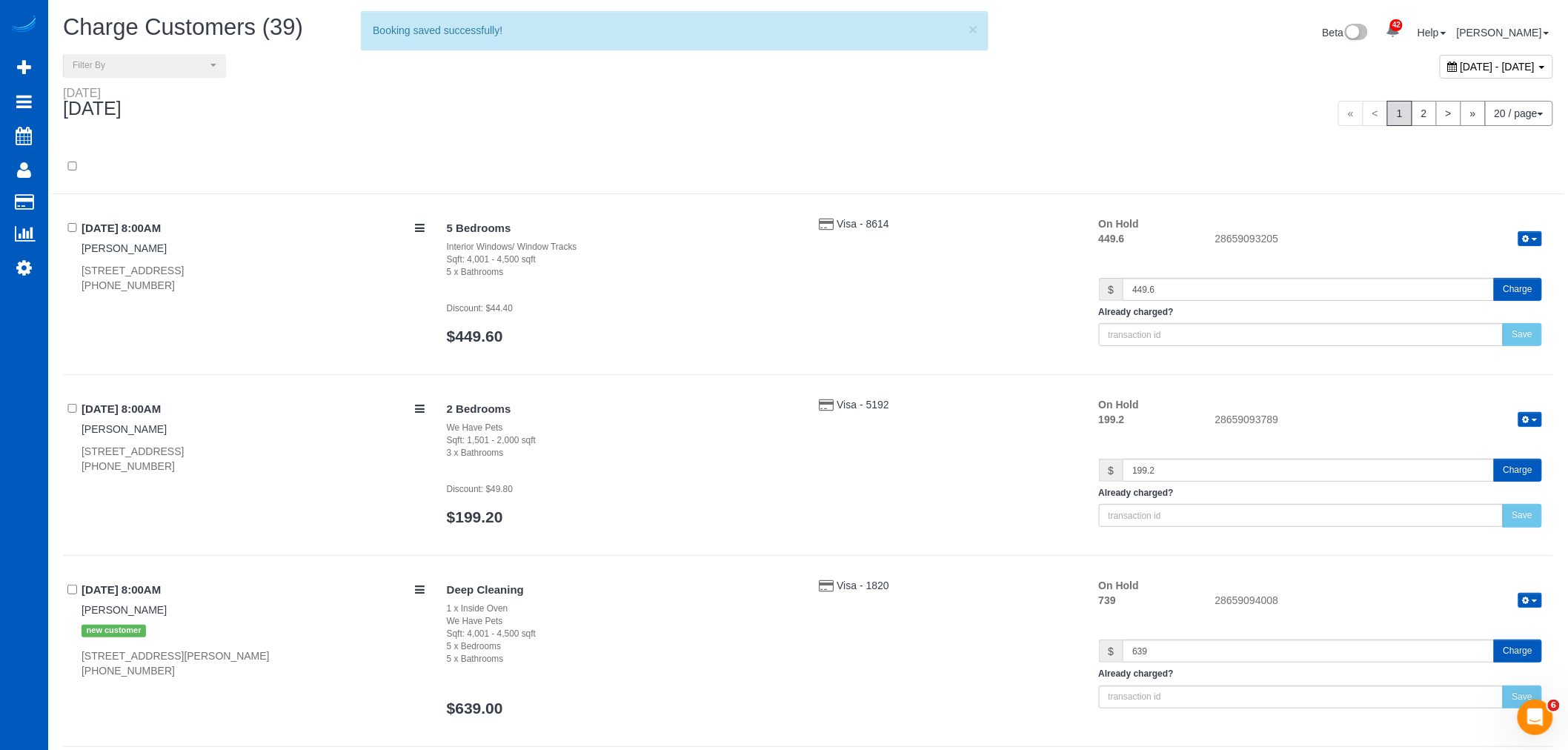
click at [1461, 64] on span "October 08, 2025 - October 08, 2025" at bounding box center [1498, 67] width 75 height 12
type input "**********"
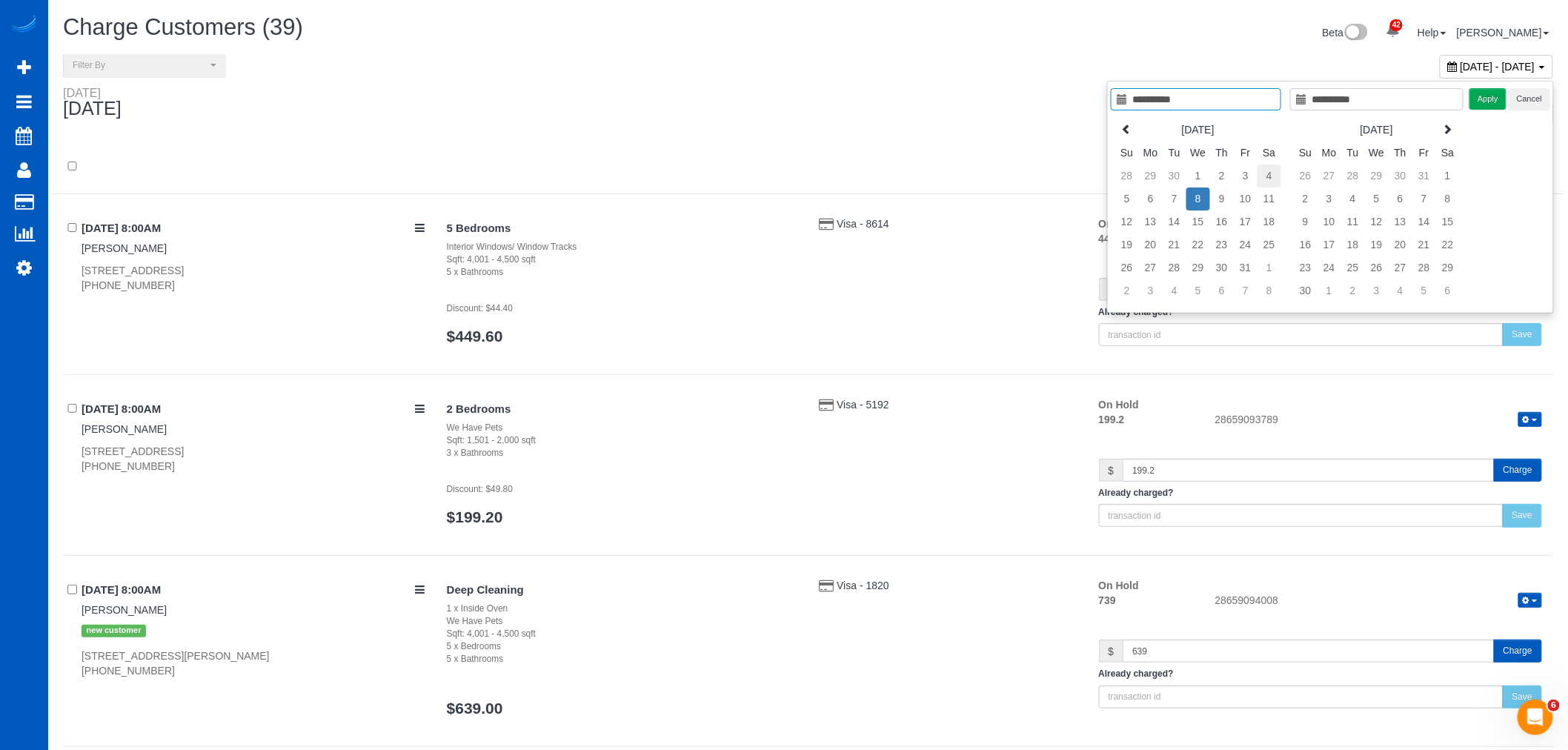
type input "**********"
click at [1277, 168] on td "4" at bounding box center [1270, 176] width 24 height 23
type input "**********"
click at [1277, 168] on td "4" at bounding box center [1270, 176] width 24 height 23
click at [1492, 102] on button "Apply" at bounding box center [1488, 98] width 37 height 21
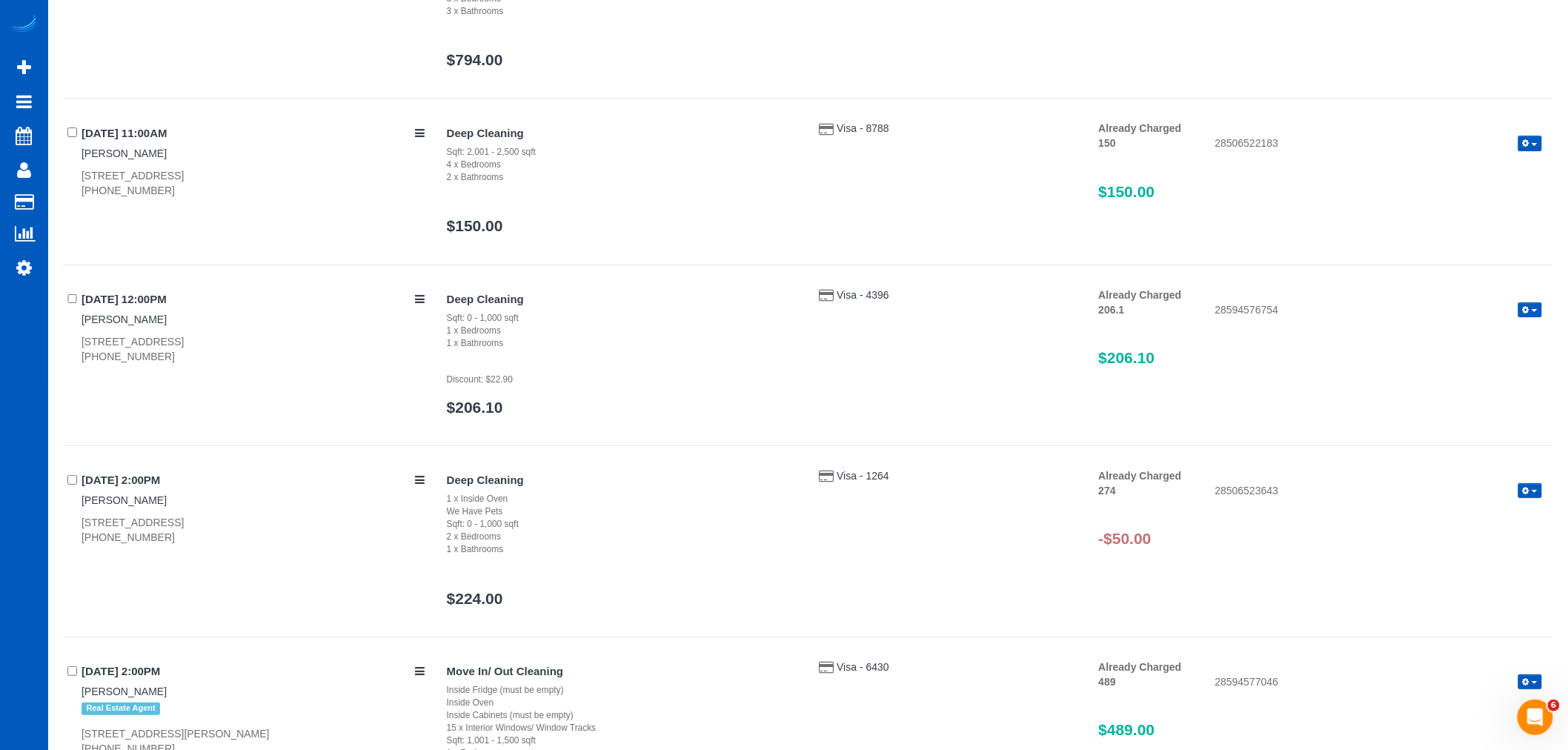
scroll to position [2305, 0]
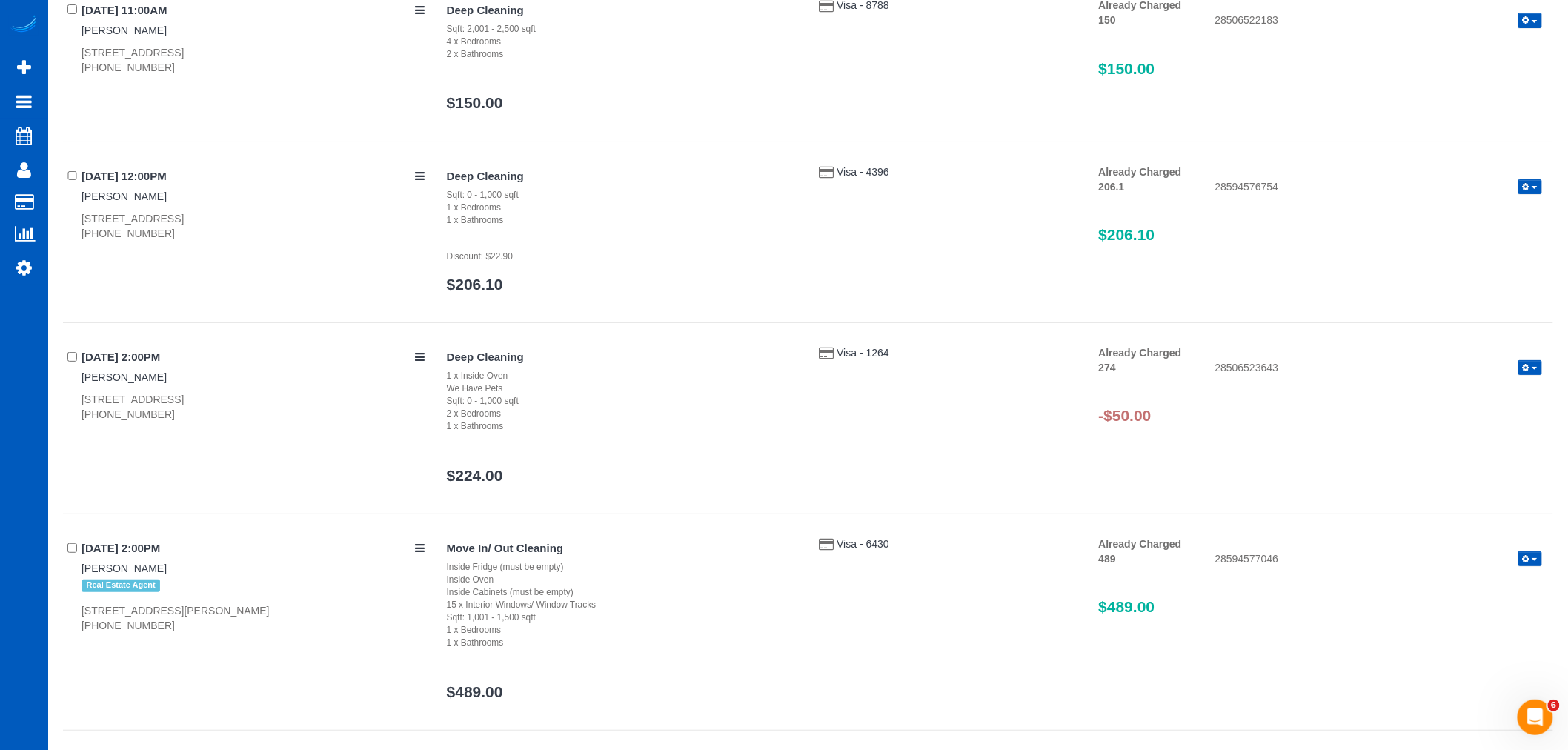
click at [1538, 367] on button "button" at bounding box center [1530, 368] width 24 height 16
click at [1470, 391] on link "Refund" at bounding box center [1483, 393] width 117 height 19
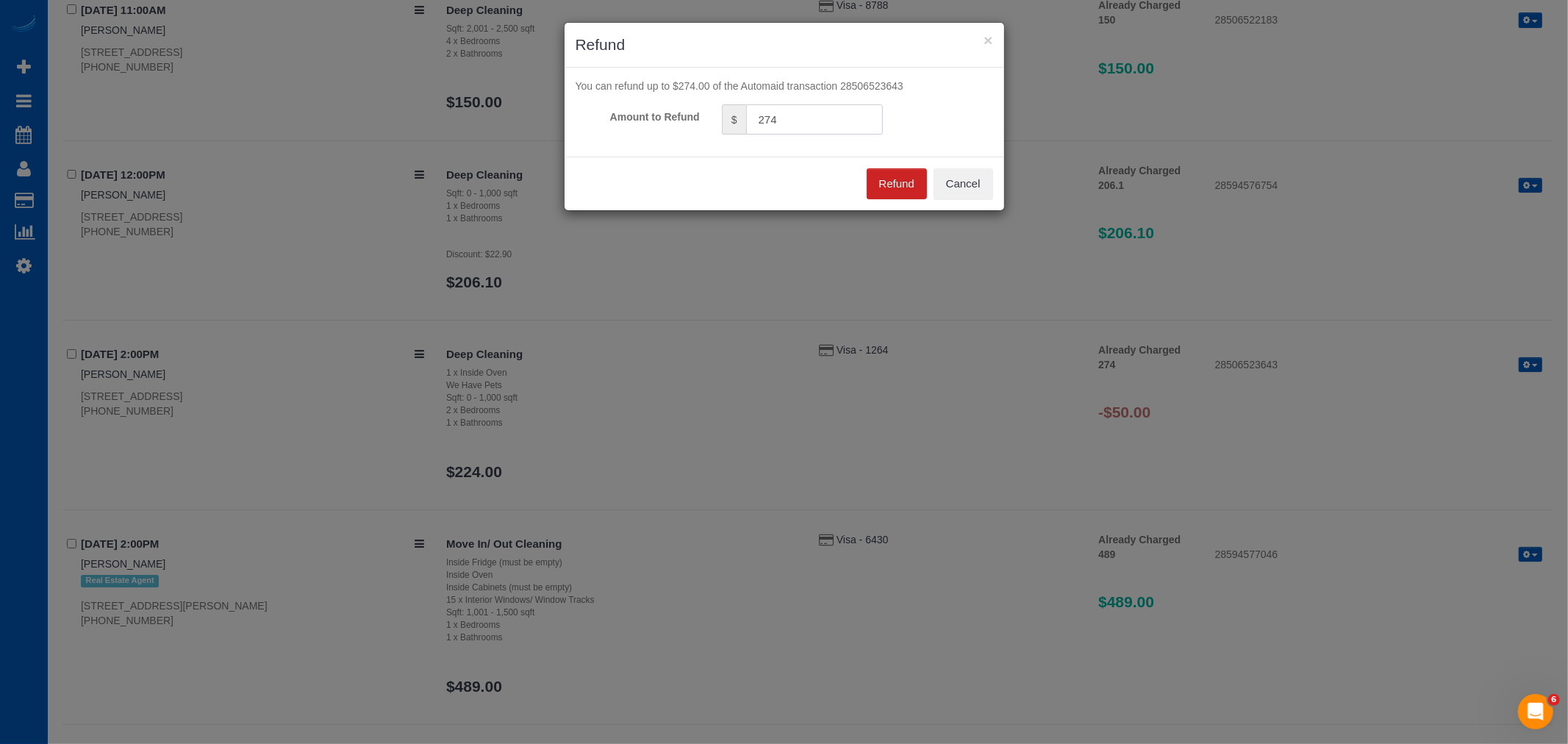
drag, startPoint x: 806, startPoint y: 116, endPoint x: 596, endPoint y: 174, distance: 217.9
click at [596, 173] on sui-modal "× Refund You can refund up to $274.00 of the Automaid transaction 28506523643 A…" at bounding box center [784, 117] width 439 height 187
type input "50"
click at [906, 182] on button "Refund" at bounding box center [897, 184] width 61 height 31
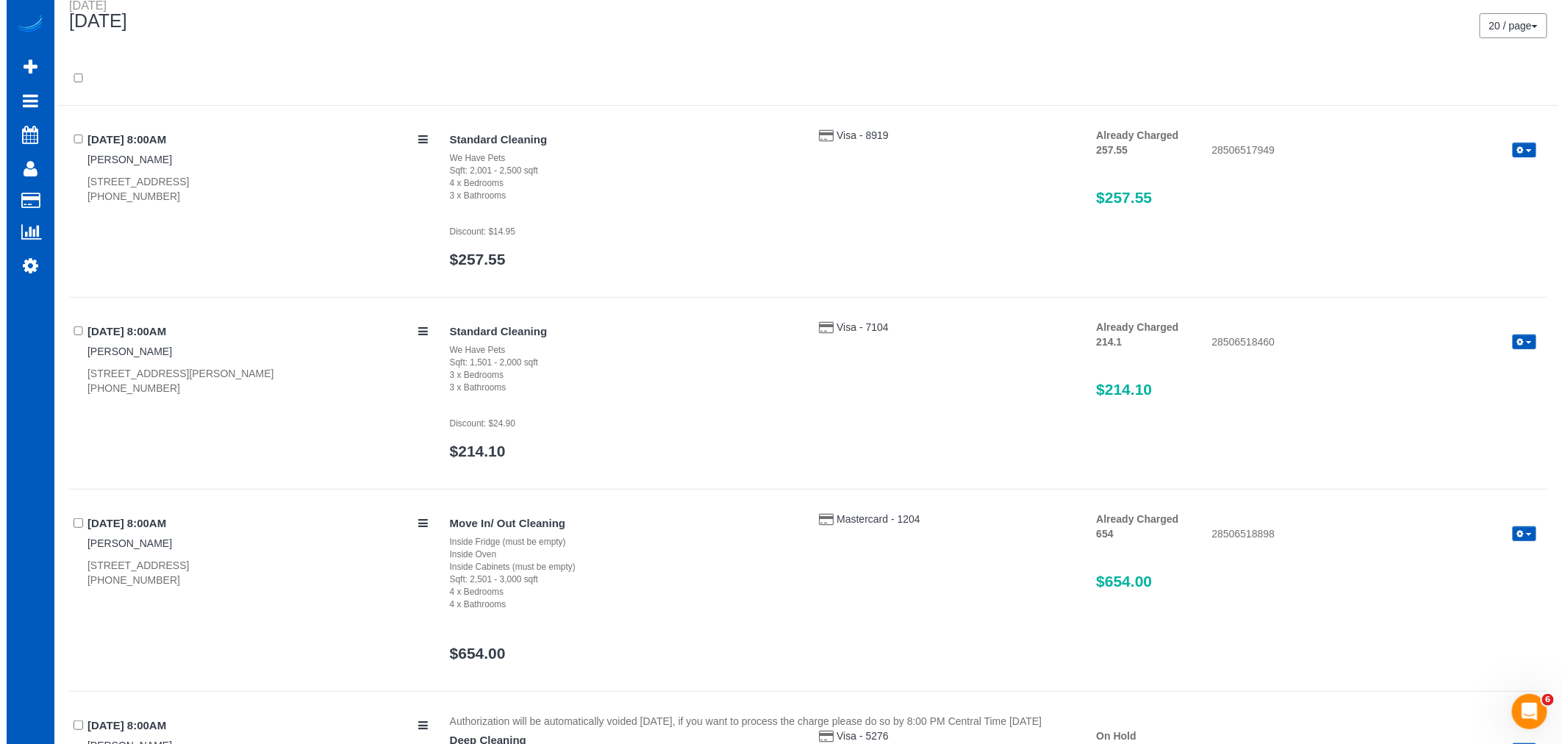
scroll to position [0, 0]
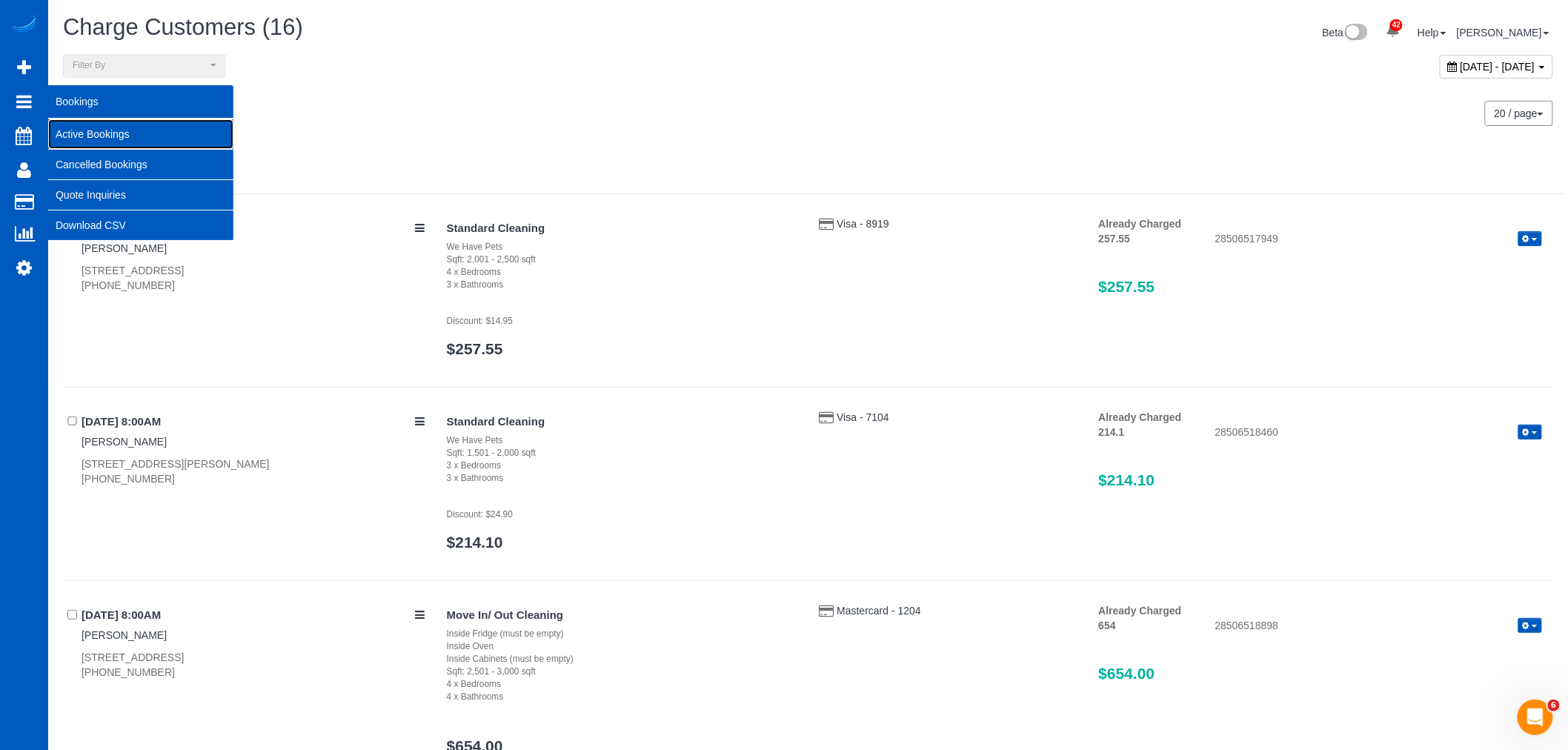
click at [94, 135] on link "Active Bookings" at bounding box center [141, 134] width 185 height 30
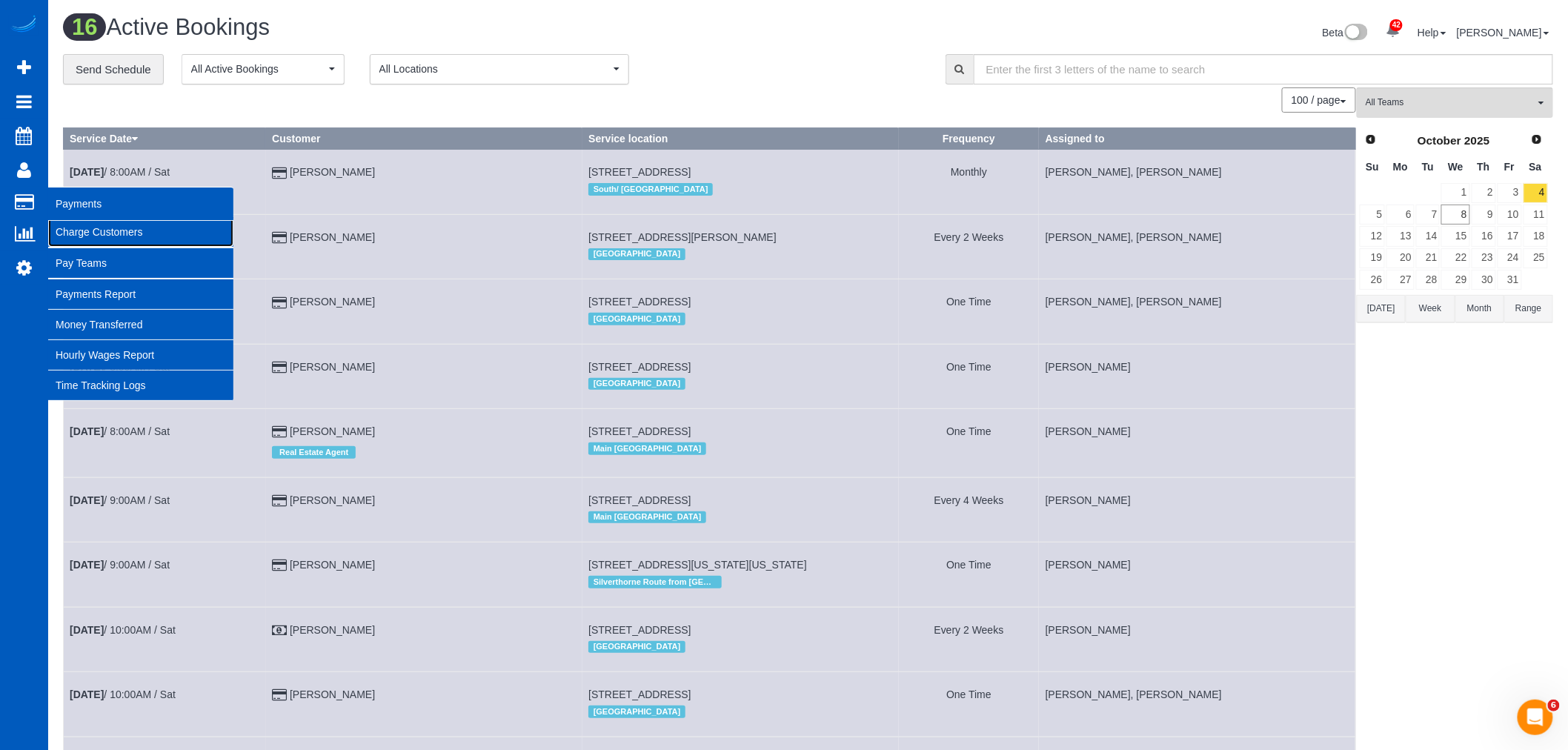
click at [96, 228] on link "Charge Customers" at bounding box center [141, 231] width 185 height 30
select select
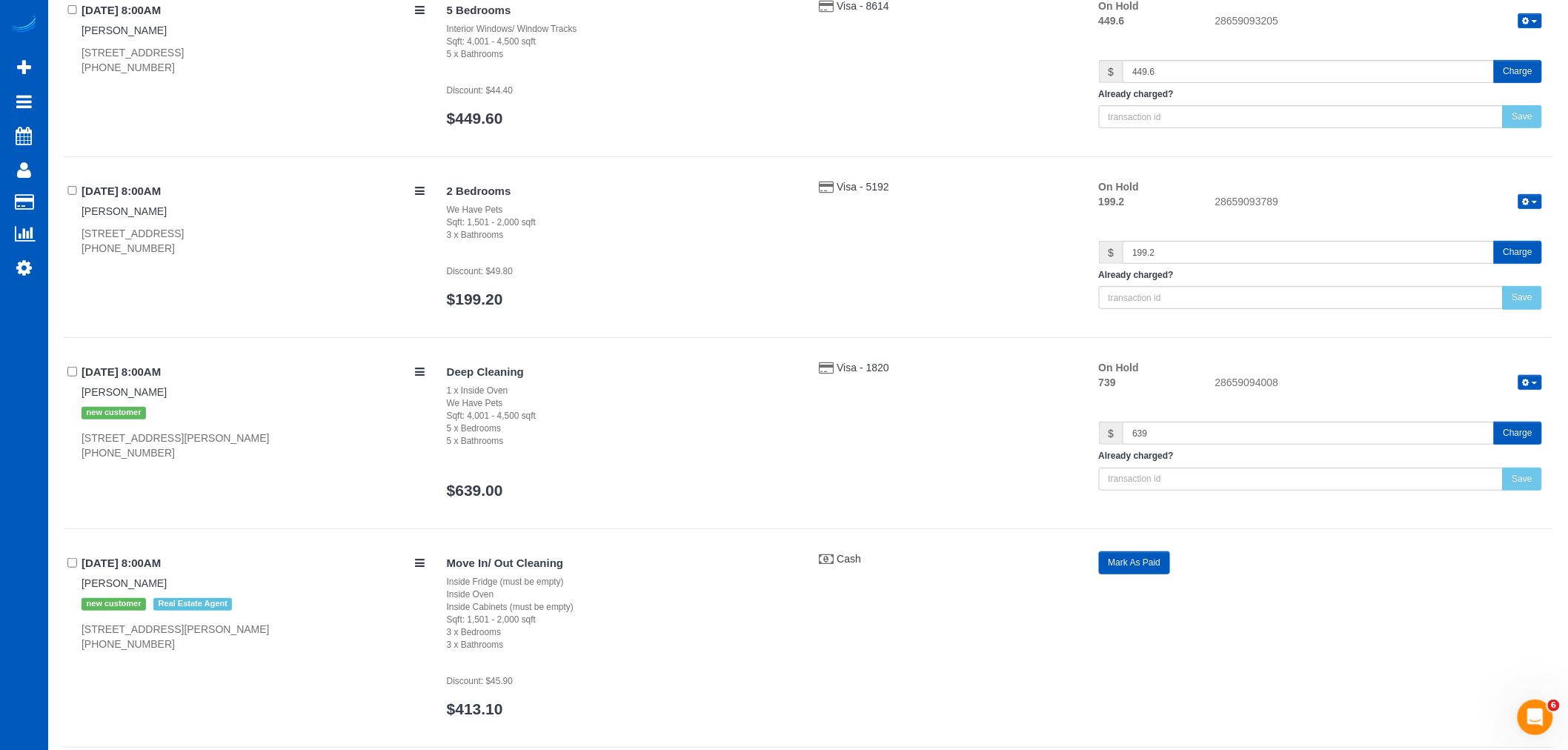
scroll to position [246, 0]
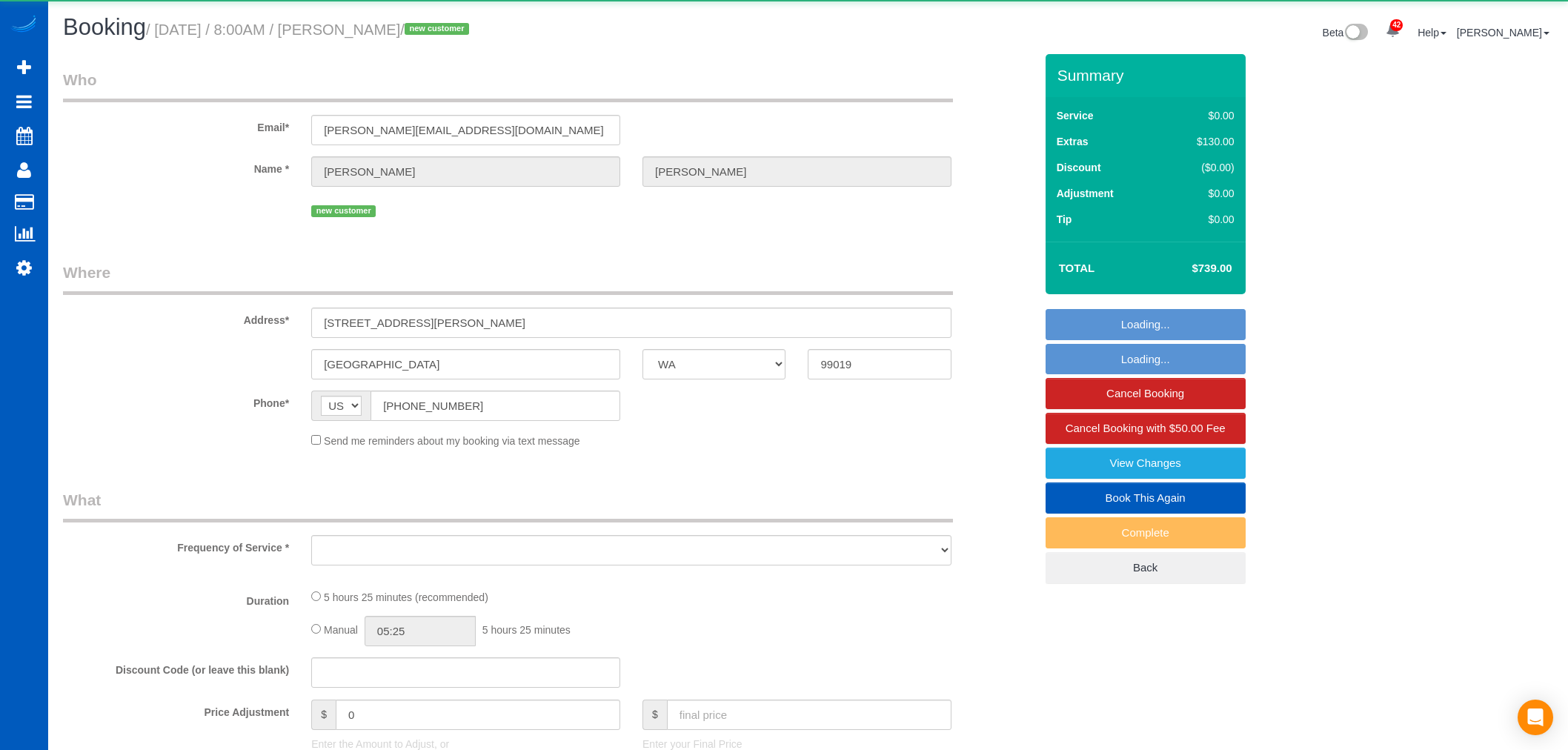
select select "WA"
select select "object:1190"
select select "199"
select select "4001"
select select "5"
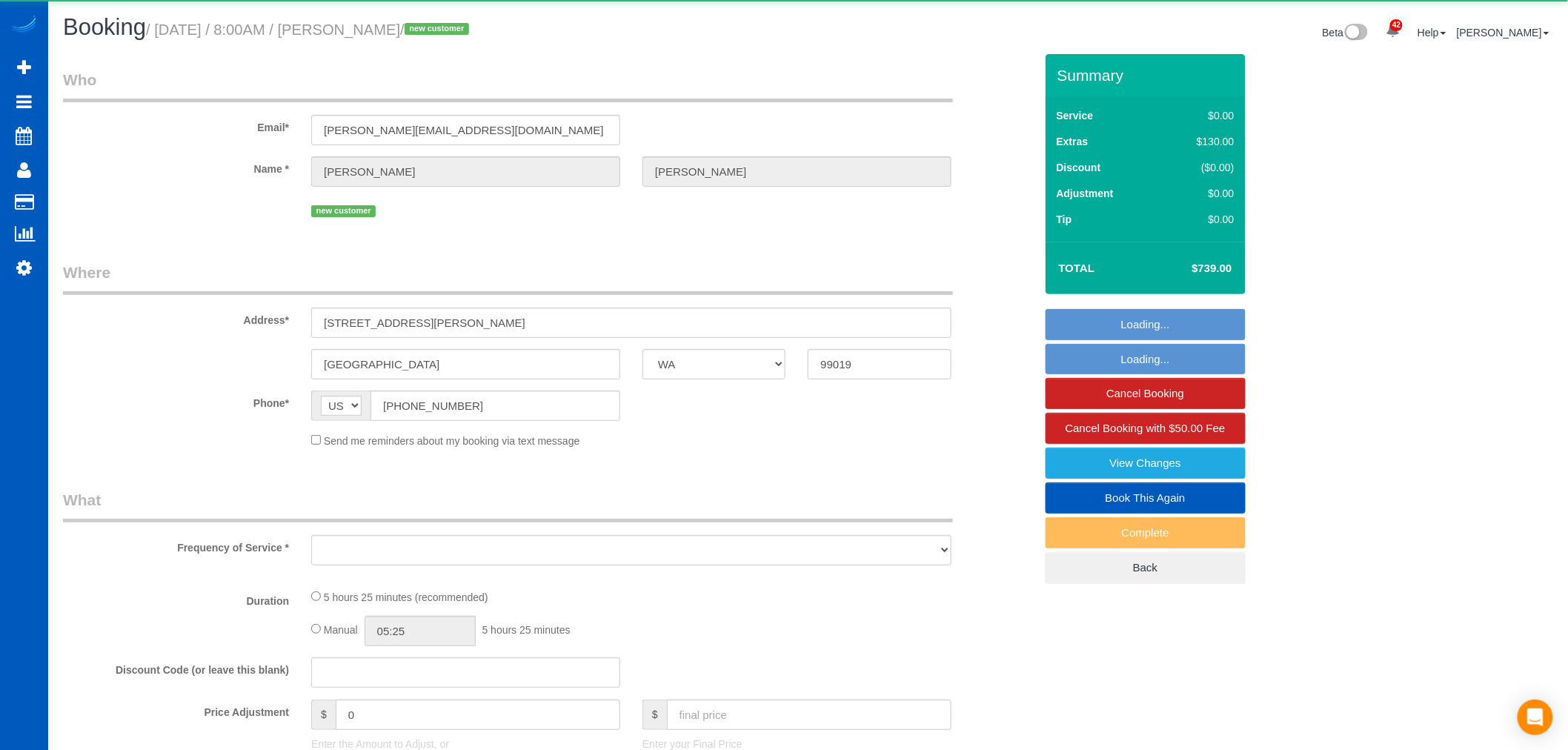
select select "5"
select select "spot1"
select select "number:33"
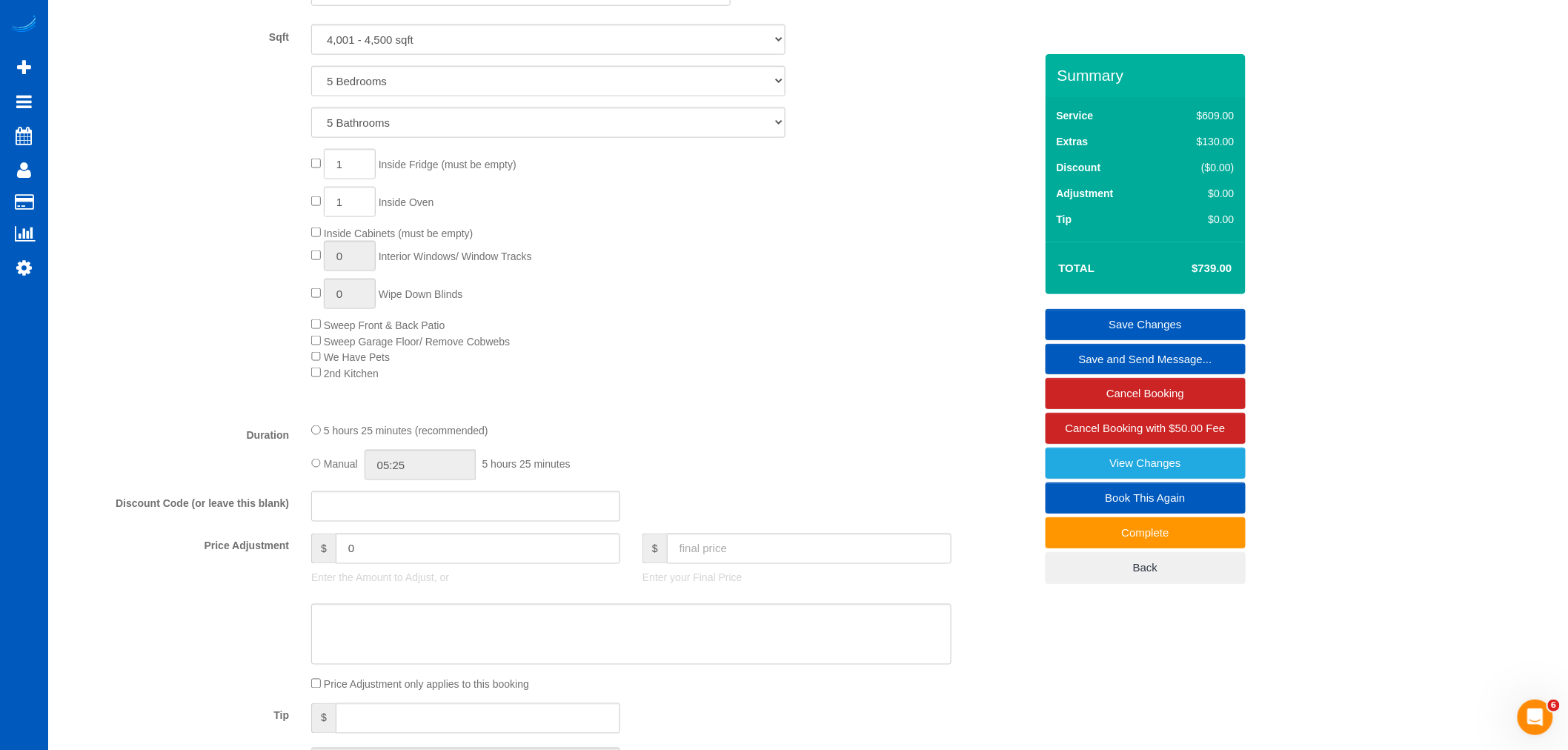
scroll to position [657, 0]
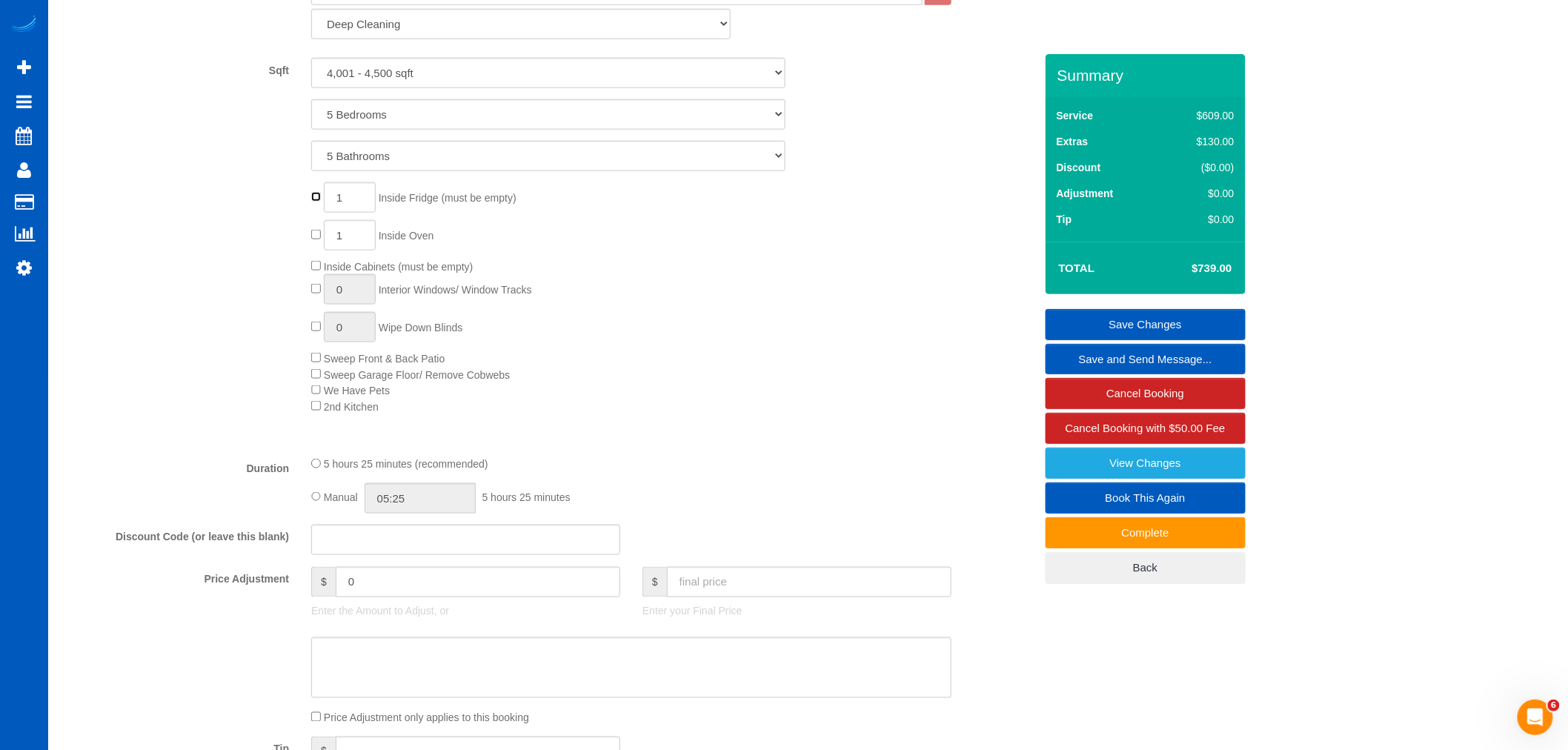
type input "0"
click at [413, 590] on input "0" at bounding box center [477, 581] width 284 height 31
drag, startPoint x: 418, startPoint y: 591, endPoint x: 187, endPoint y: 631, distance: 234.4
click at [187, 626] on div "Price Adjustment $ 0 Enter the Amount to Adjust, or $ Enter your Final Price" at bounding box center [548, 596] width 994 height 59
select select "spot12"
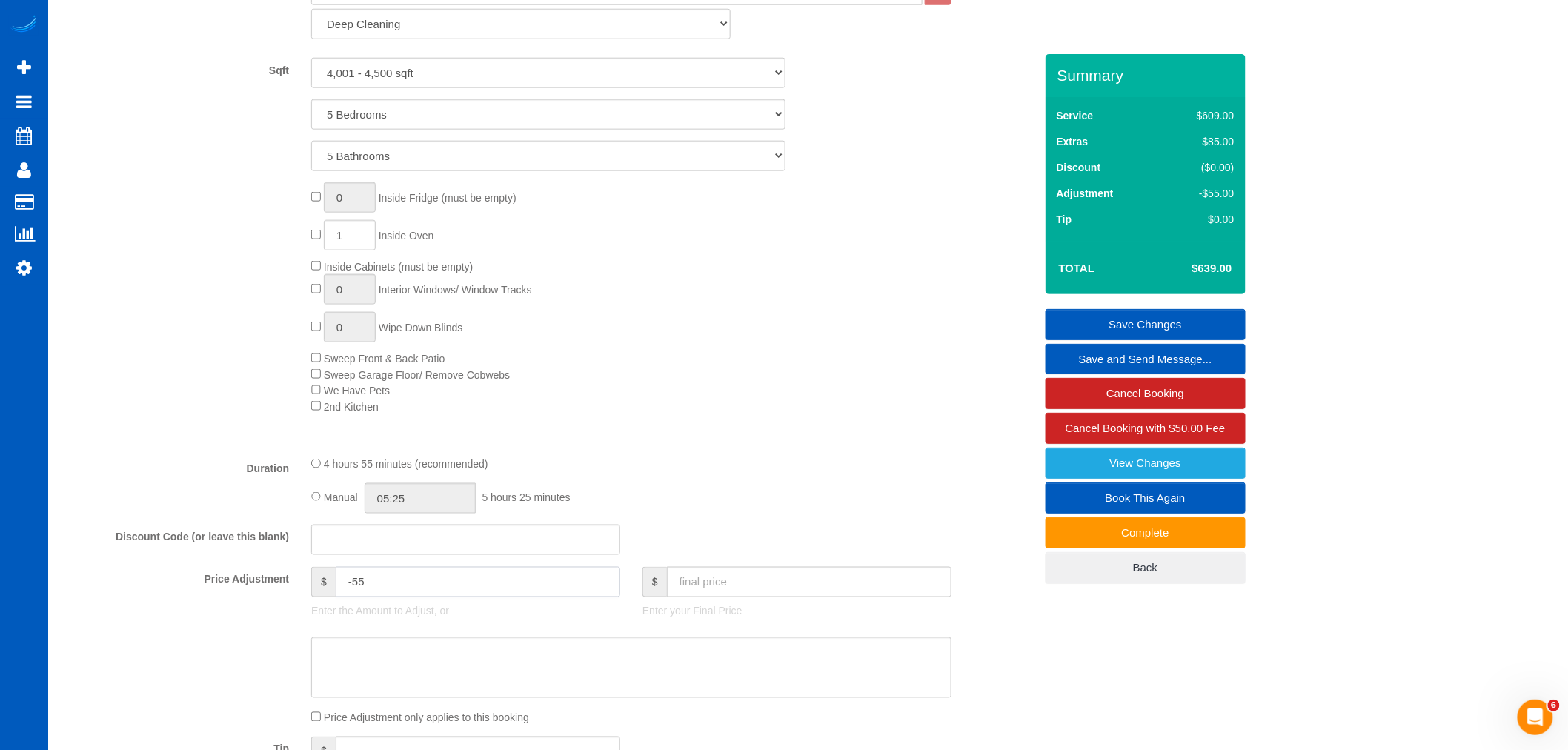
type input "-55"
click at [695, 471] on div "4 hours 55 minutes (recommended)" at bounding box center [631, 464] width 640 height 17
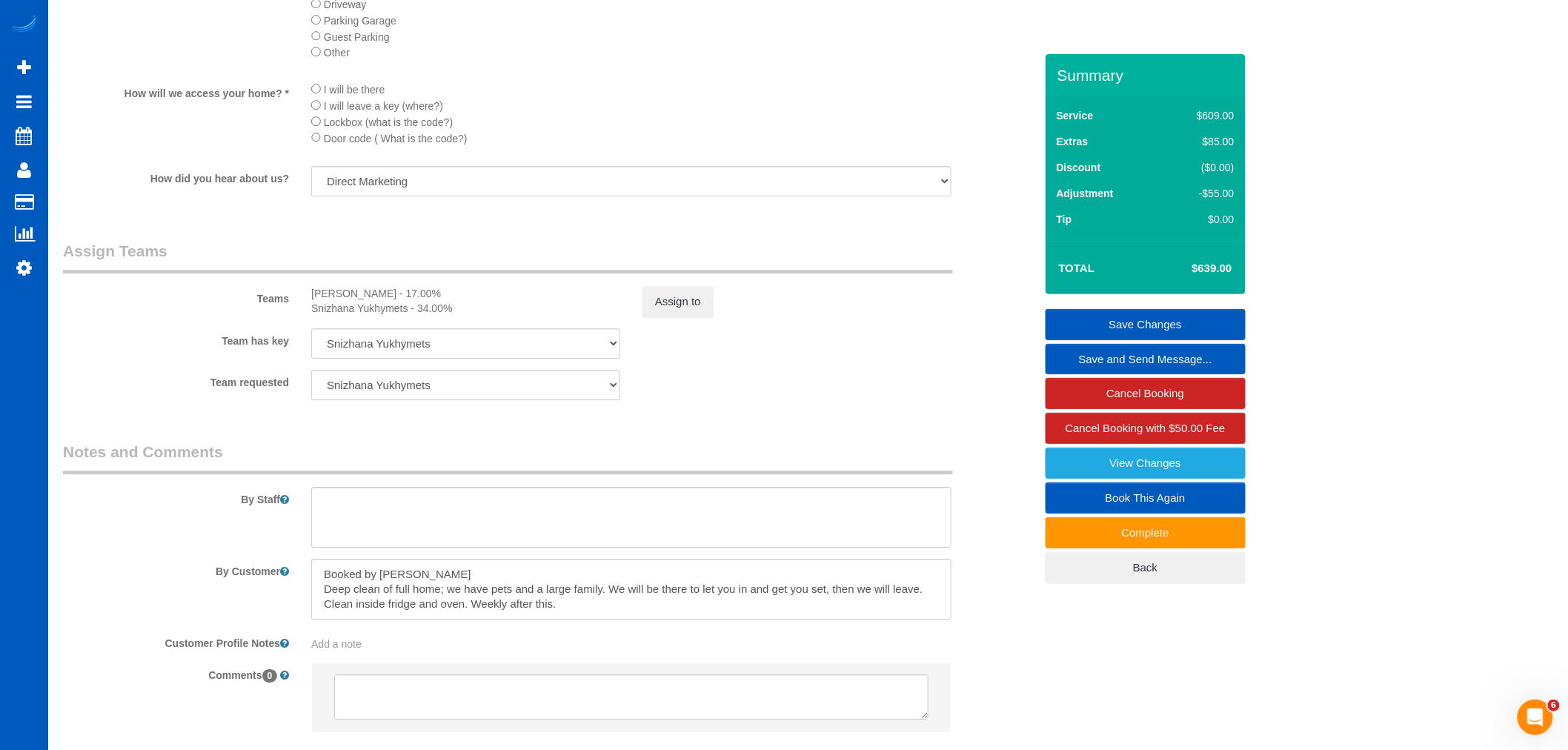
scroll to position [1729, 0]
click at [686, 317] on button "Assign to" at bounding box center [678, 301] width 71 height 31
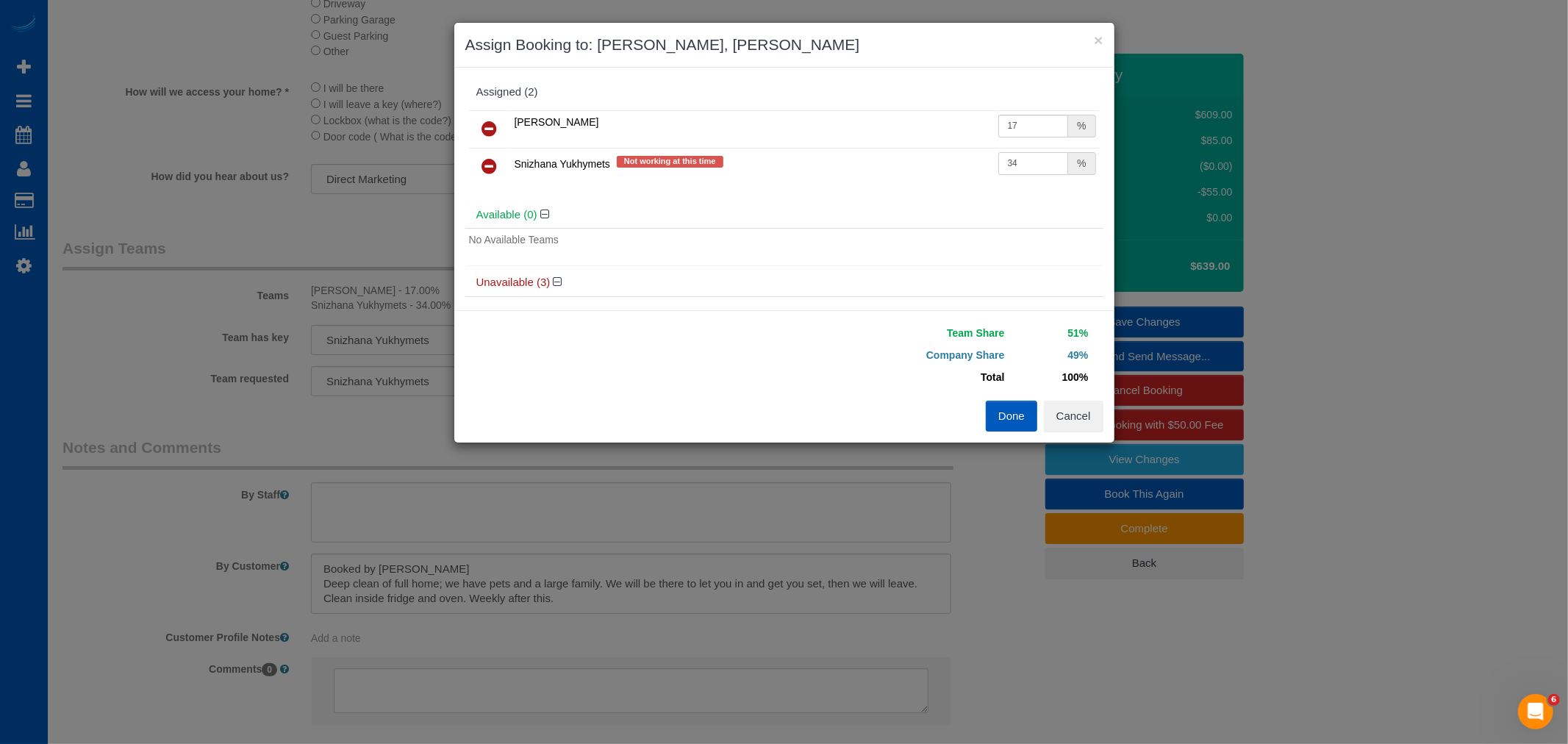
drag, startPoint x: 1031, startPoint y: 170, endPoint x: 861, endPoint y: 211, distance: 174.9
click at [861, 211] on div "Assigned (2) Anna Manuilo 17 % Snizhana Yukhymets Not working at this time 34 %…" at bounding box center [784, 189] width 637 height 220
type input "39"
drag, startPoint x: 1010, startPoint y: 127, endPoint x: 957, endPoint y: 123, distance: 53.2
click at [957, 123] on tr "Anna Manuilo 17 %" at bounding box center [784, 129] width 630 height 38
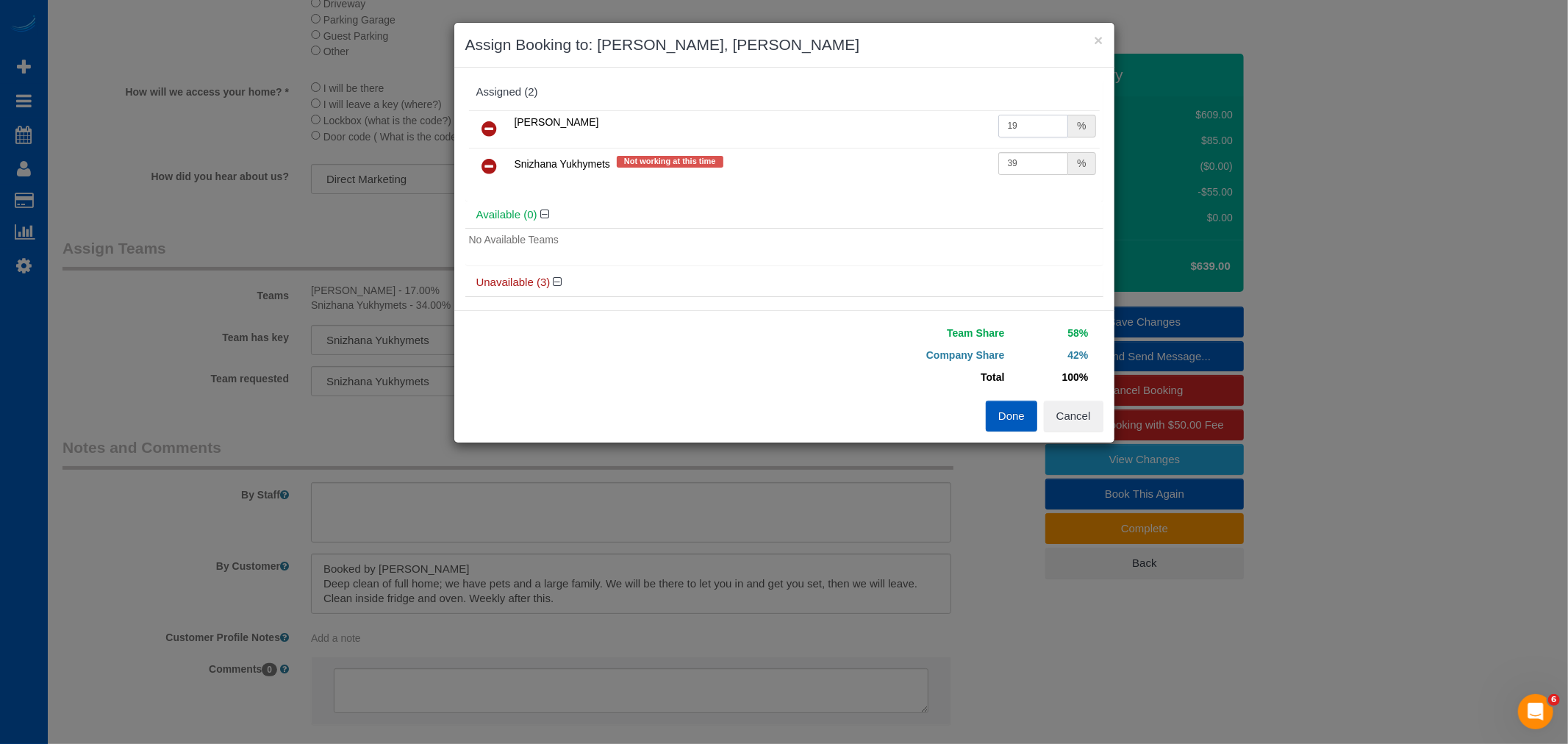
type input "19"
click at [887, 233] on div "No Available Teams" at bounding box center [784, 240] width 630 height 15
click at [894, 213] on h4 "Available (0)" at bounding box center [784, 215] width 615 height 13
click at [1005, 405] on button "Done" at bounding box center [1011, 416] width 51 height 31
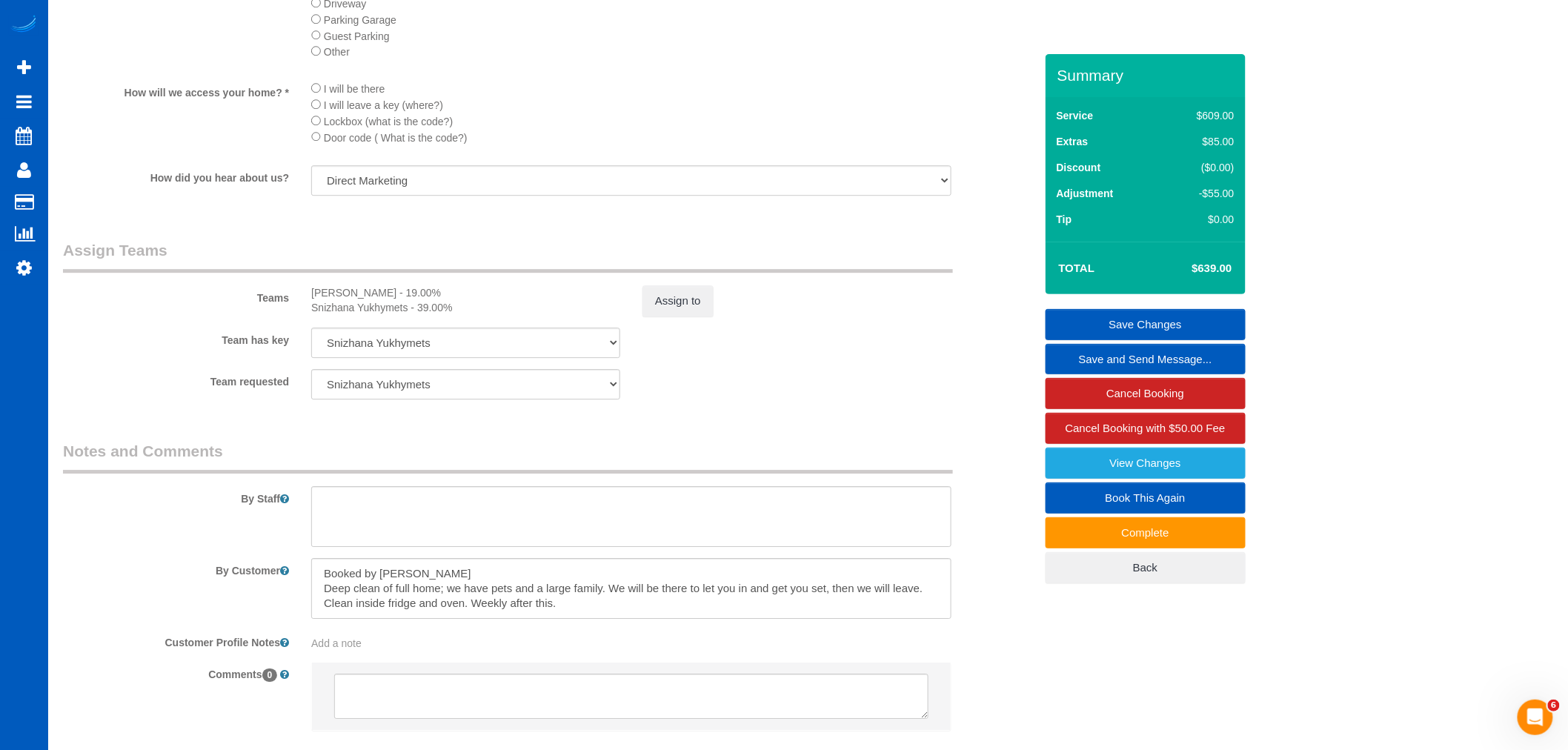
click at [1090, 317] on link "Save Changes" at bounding box center [1146, 325] width 200 height 31
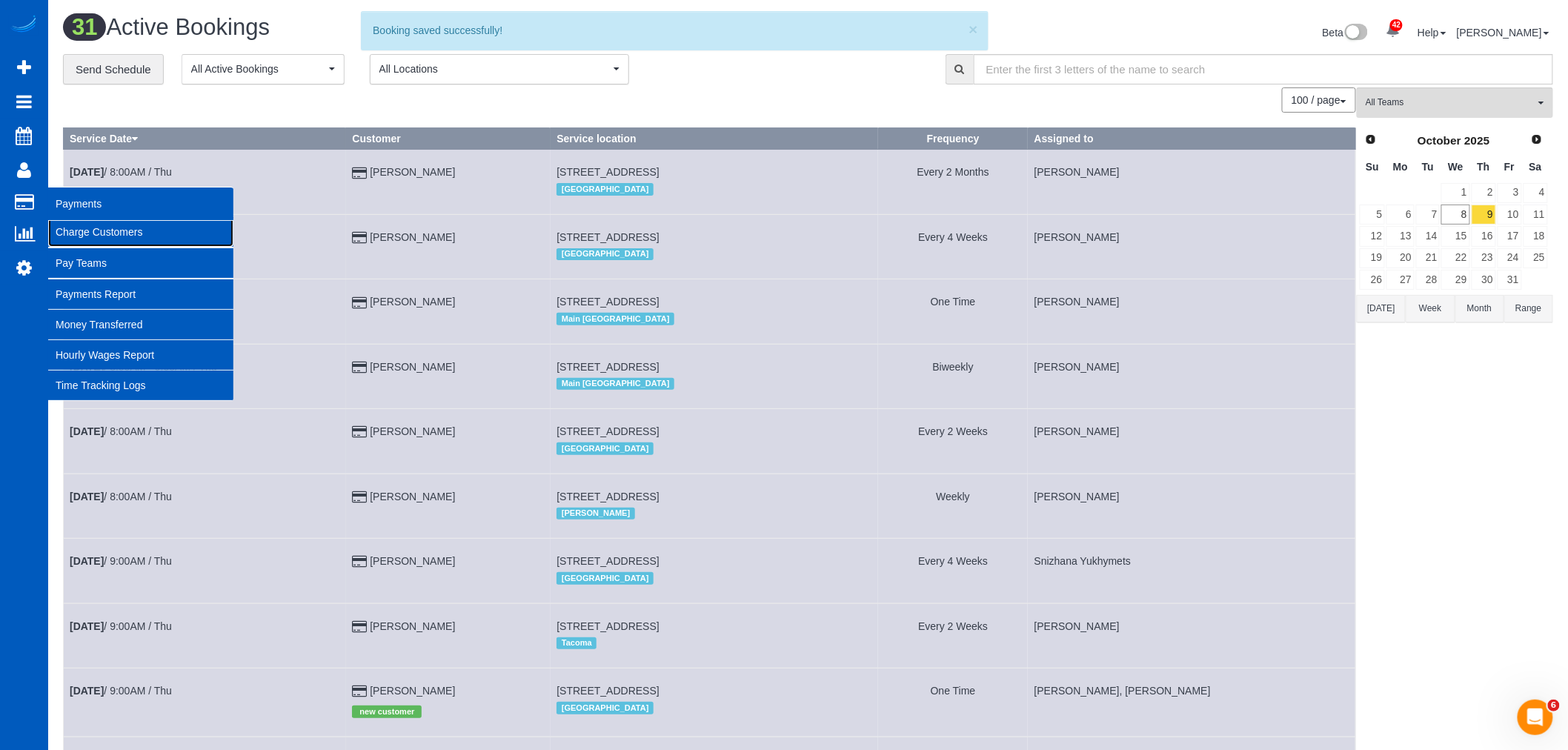
click at [105, 239] on link "Charge Customers" at bounding box center [141, 231] width 185 height 30
select select
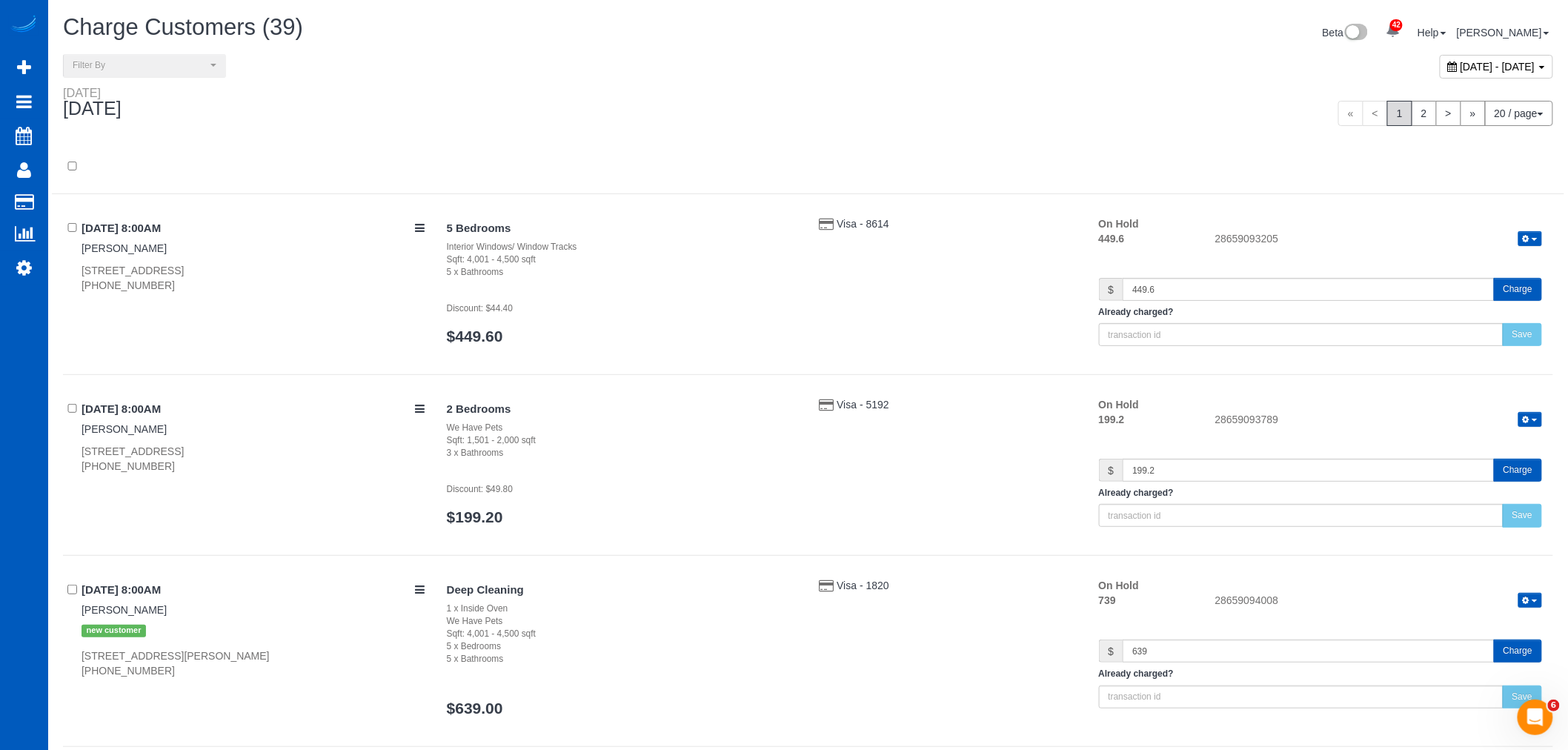
click at [1461, 65] on span "October 08, 2025 - October 08, 2025" at bounding box center [1498, 67] width 75 height 12
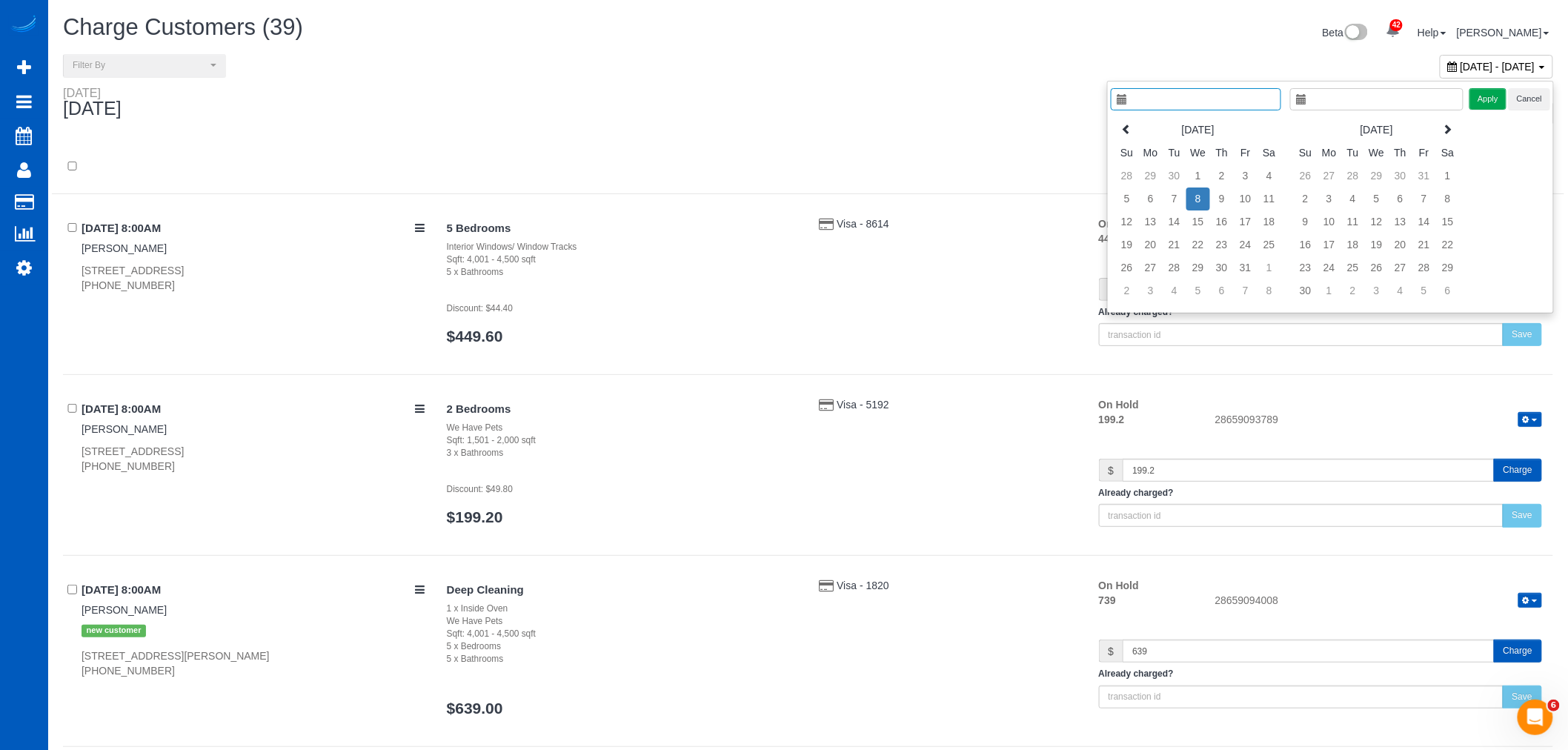
type input "**********"
click at [1200, 202] on td "8" at bounding box center [1198, 198] width 24 height 23
type input "**********"
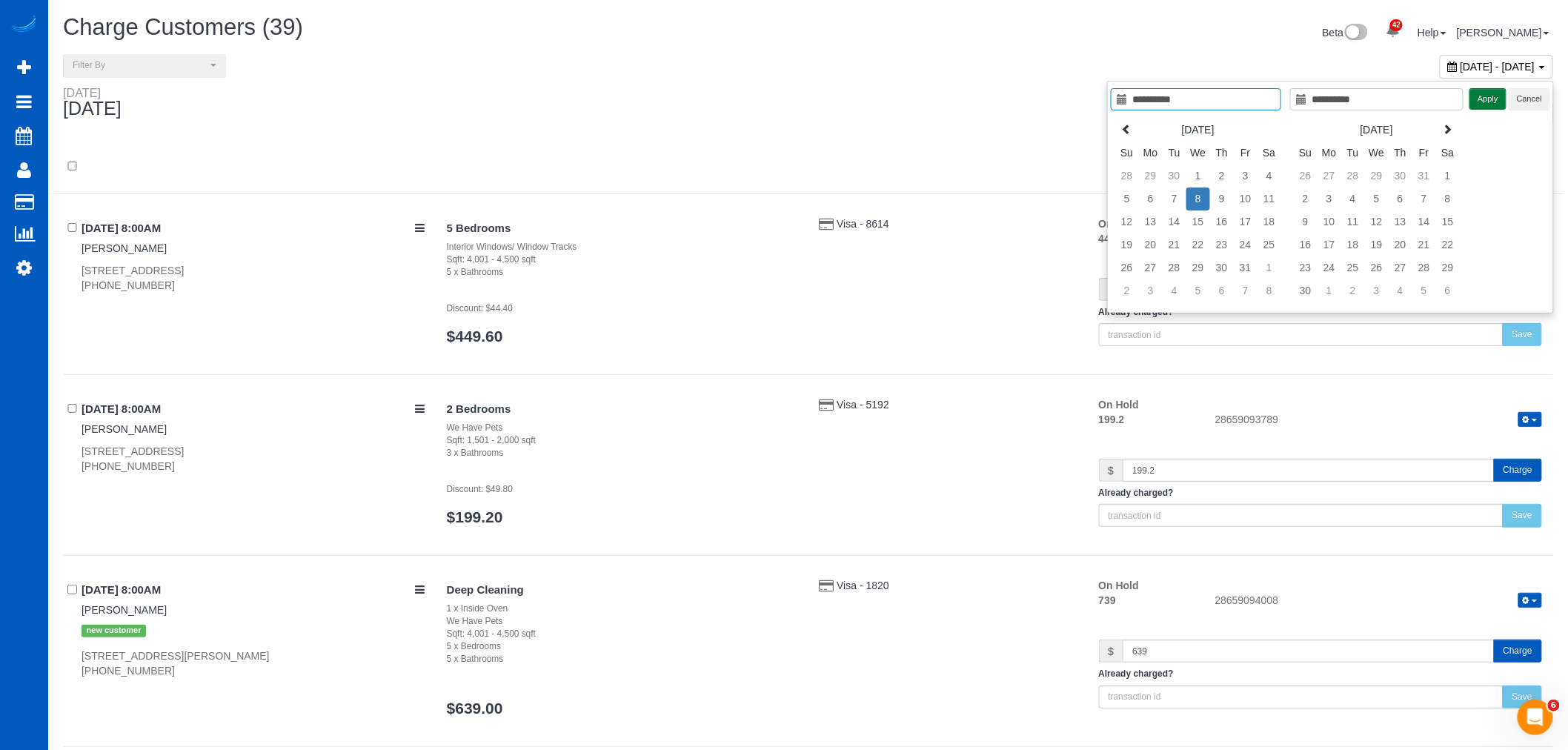
click at [1480, 101] on button "Apply" at bounding box center [1488, 98] width 37 height 21
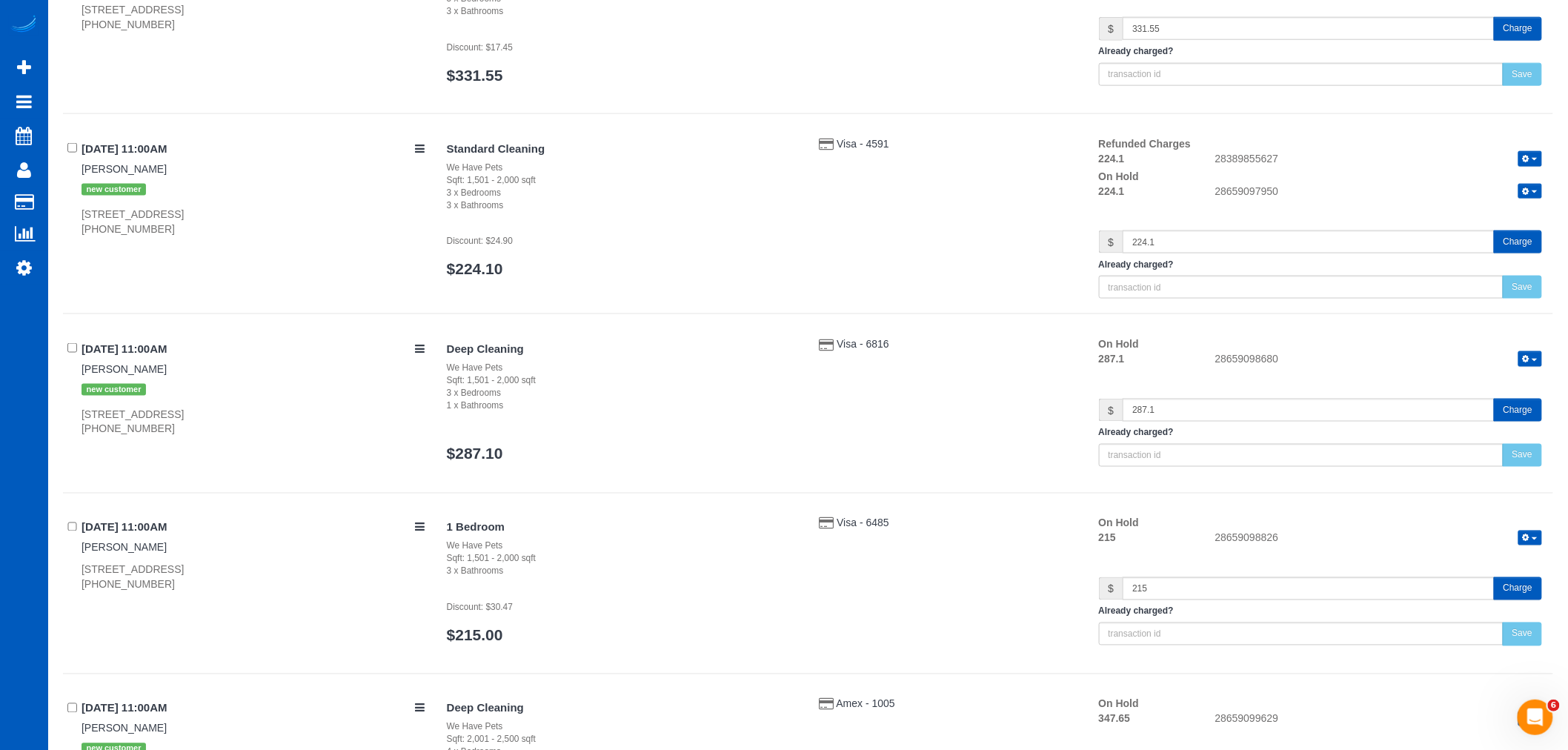
scroll to position [3341, 0]
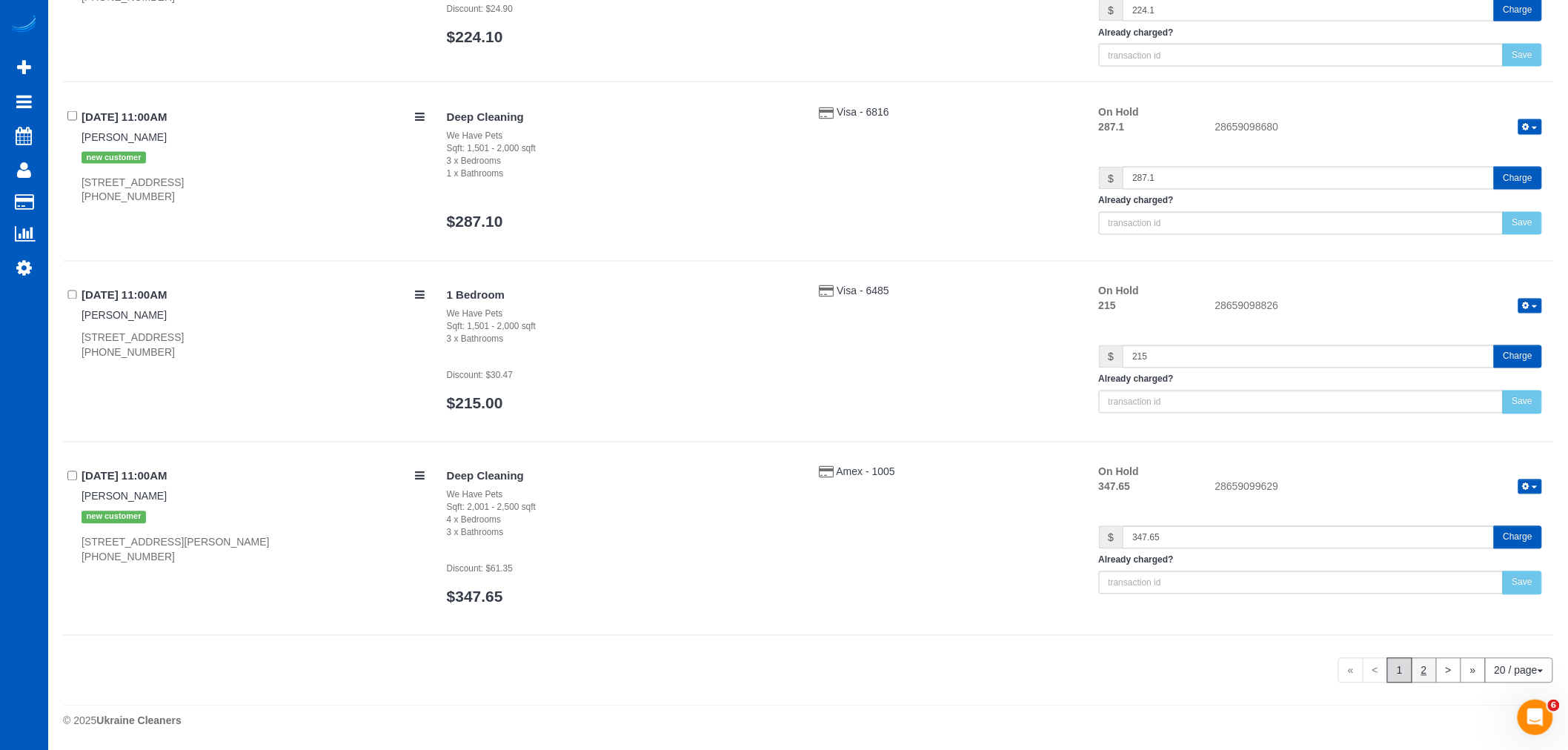
click at [1418, 674] on link "2" at bounding box center [1424, 669] width 25 height 25
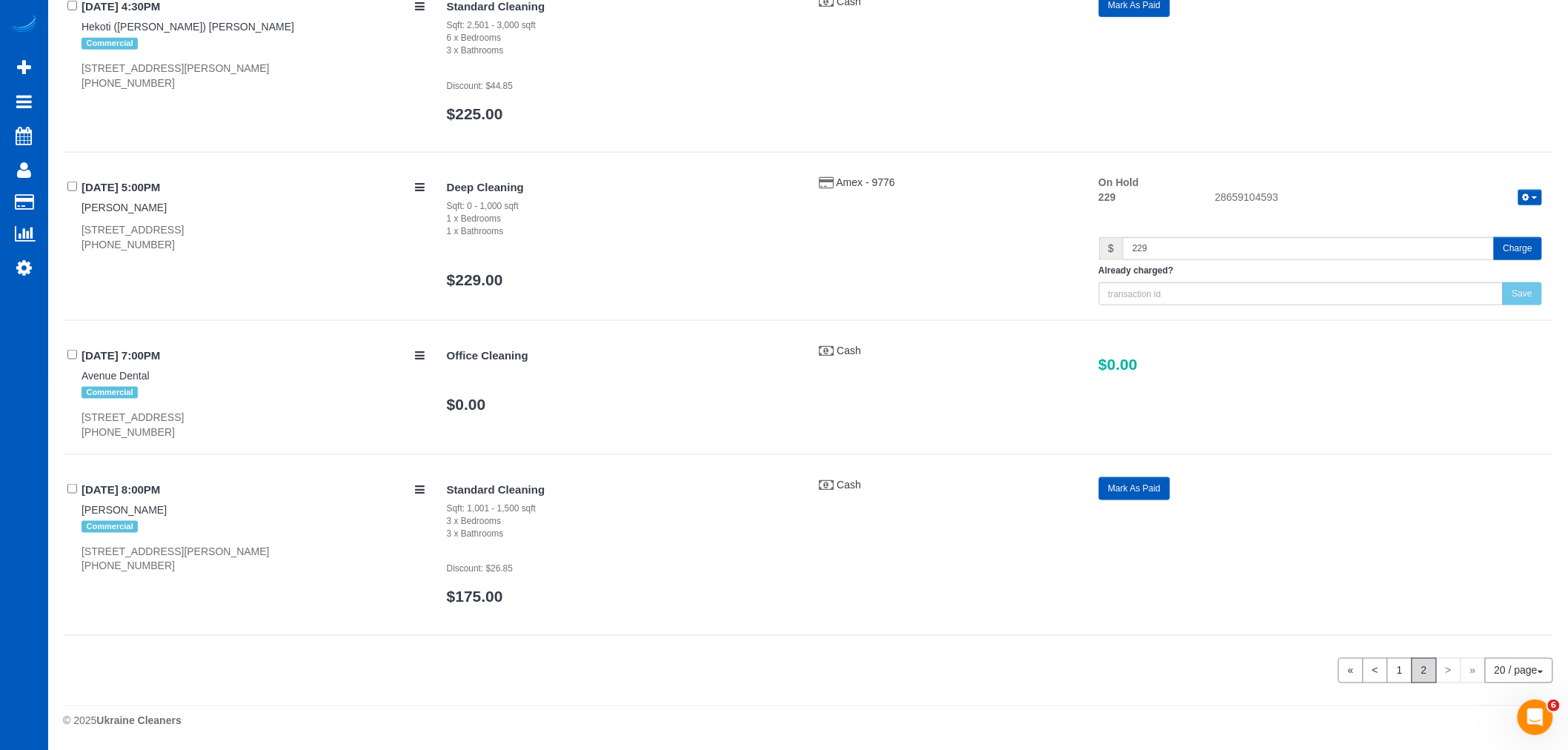
scroll to position [2966, 0]
click at [1402, 675] on link "1" at bounding box center [1399, 669] width 25 height 25
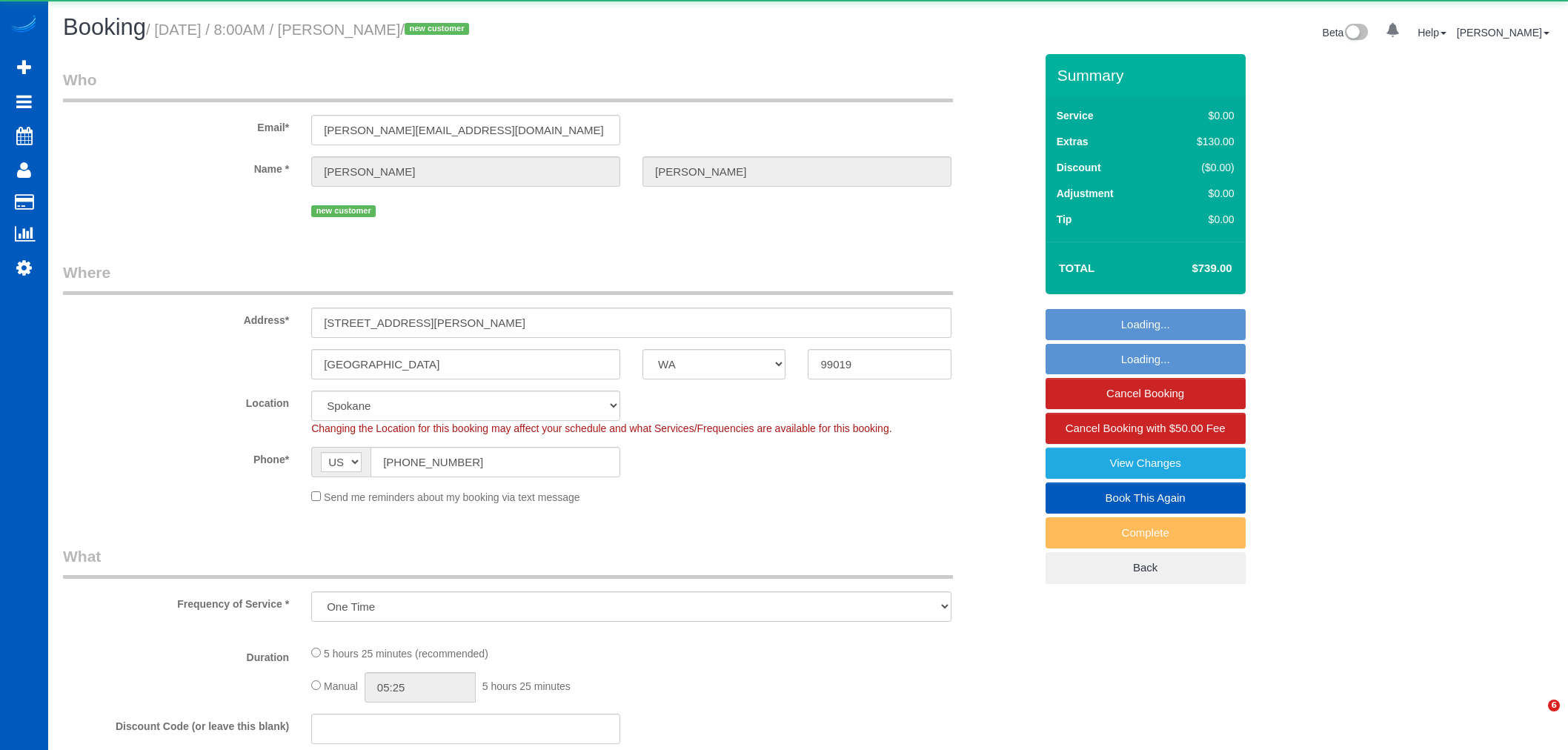
select select "WA"
select select "object:1106"
select select "199"
select select "4001"
select select "5"
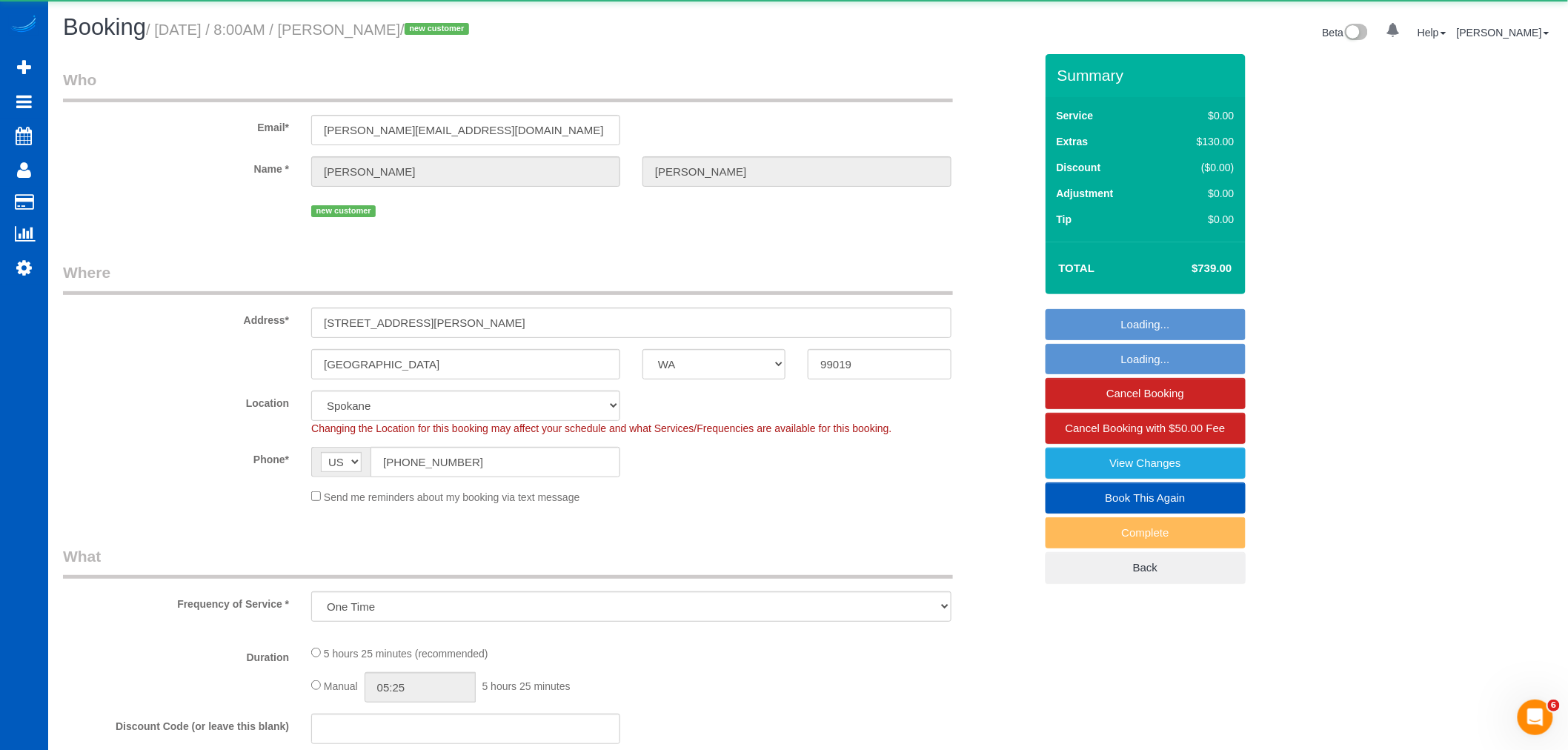
select select "5"
select select "spot1"
select select "number:33"
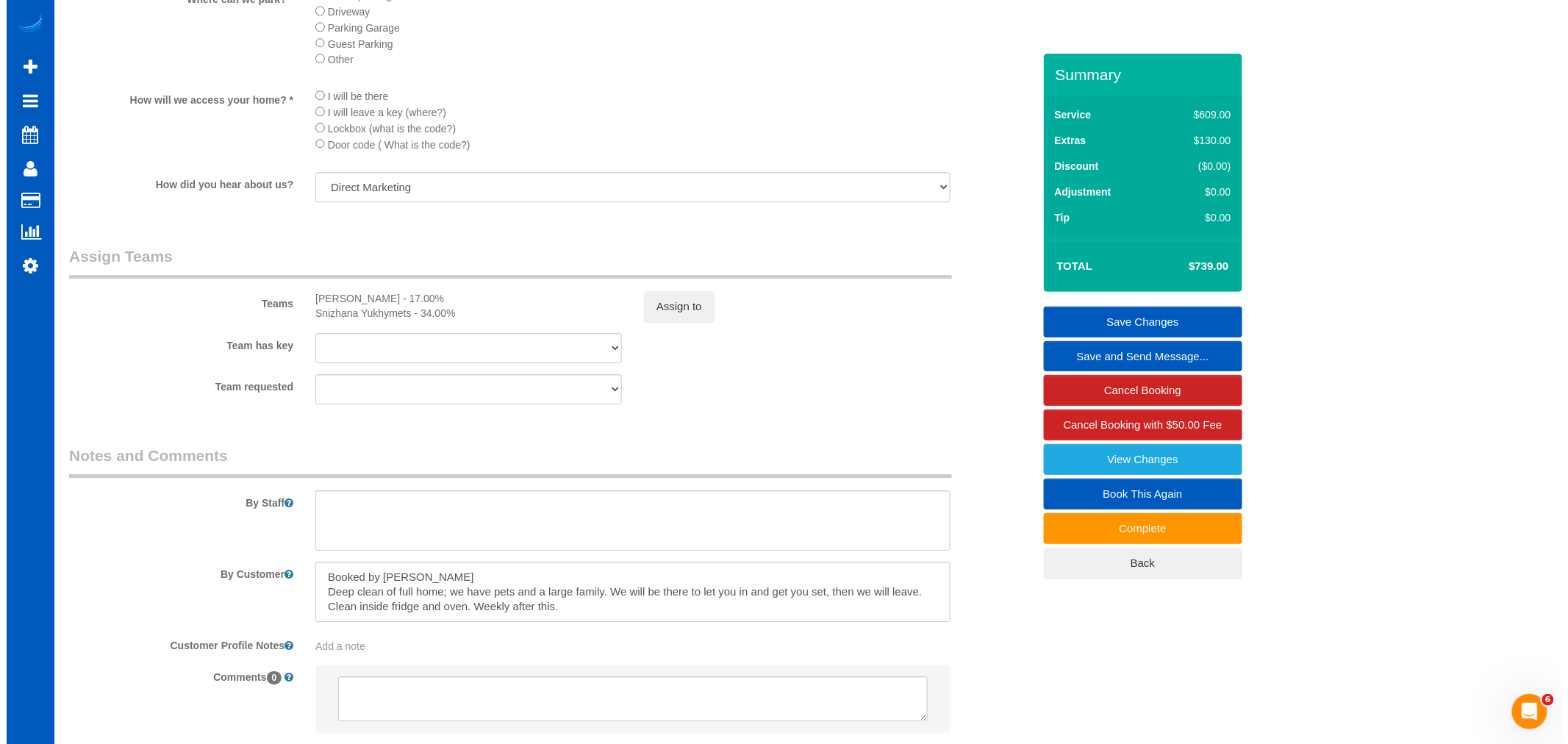
scroll to position [1715, 0]
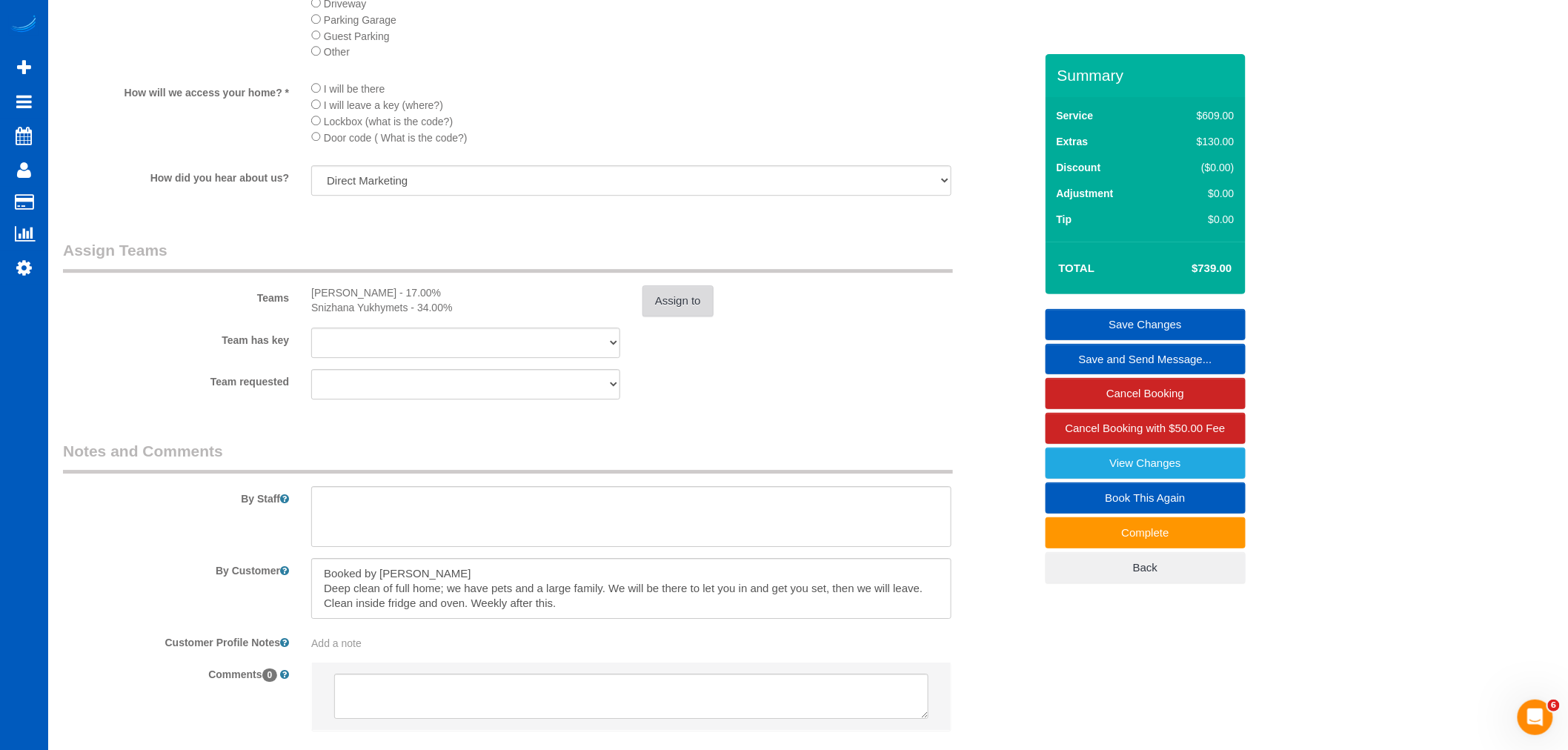
click at [664, 317] on button "Assign to" at bounding box center [678, 301] width 71 height 31
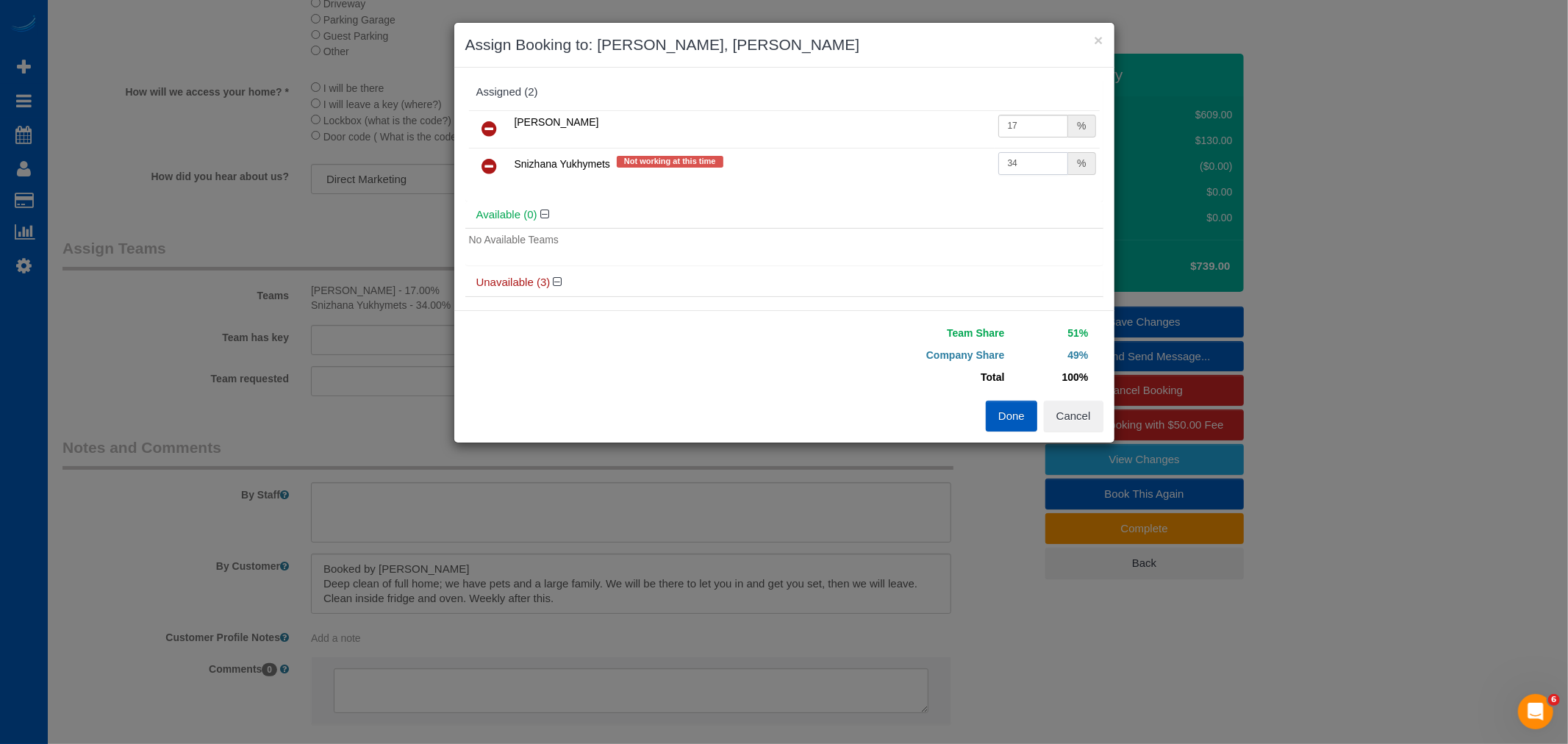
drag, startPoint x: 1024, startPoint y: 163, endPoint x: 931, endPoint y: 182, distance: 94.9
click at [931, 182] on tr "Snizhana Yukhymets Not working at this time 34 %" at bounding box center [784, 166] width 630 height 38
type input "39"
drag, startPoint x: 1001, startPoint y: 130, endPoint x: 1019, endPoint y: 129, distance: 18.0
click at [1019, 129] on input "17" at bounding box center [1032, 126] width 71 height 23
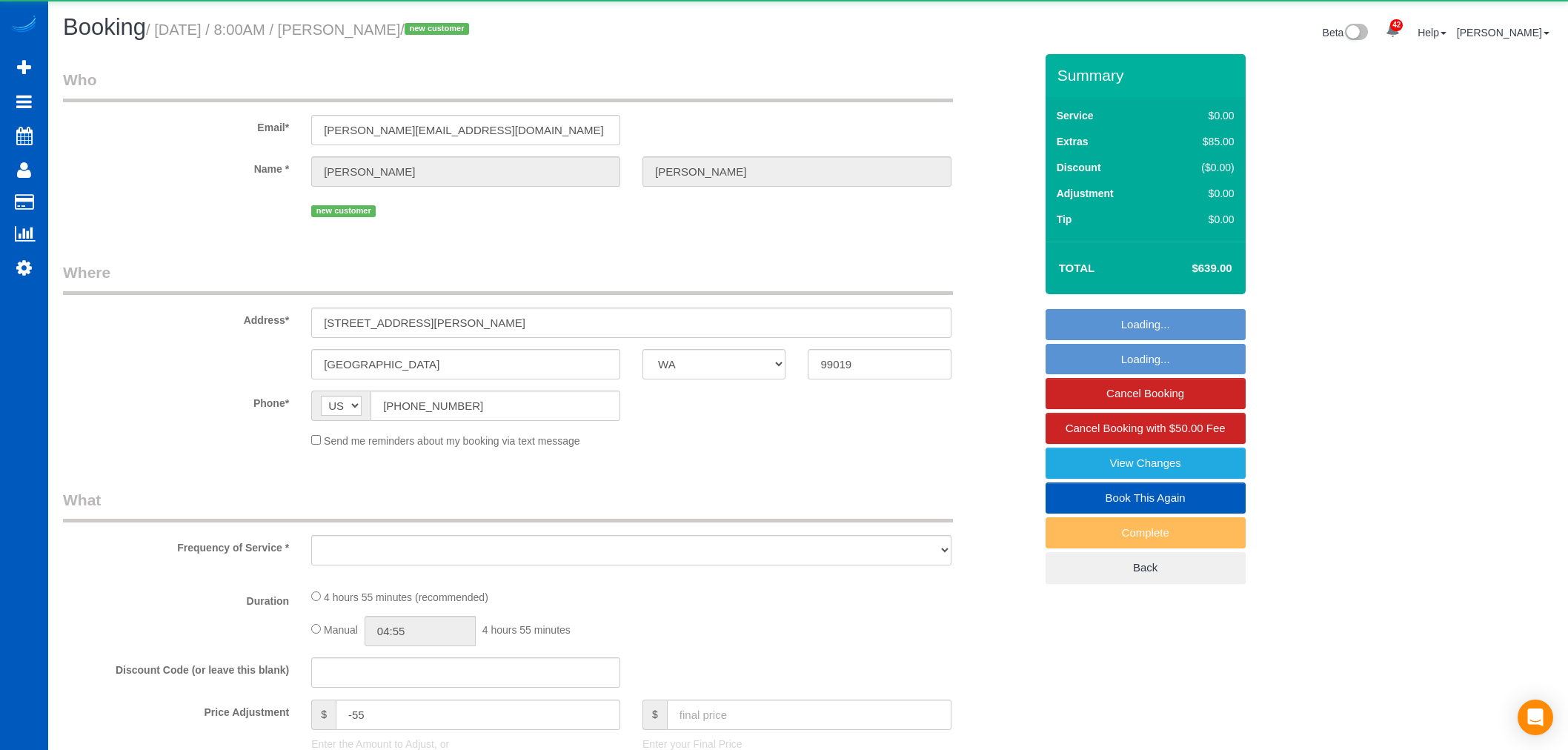
select select "WA"
select select "object:1106"
select select "199"
select select "4001"
select select "5"
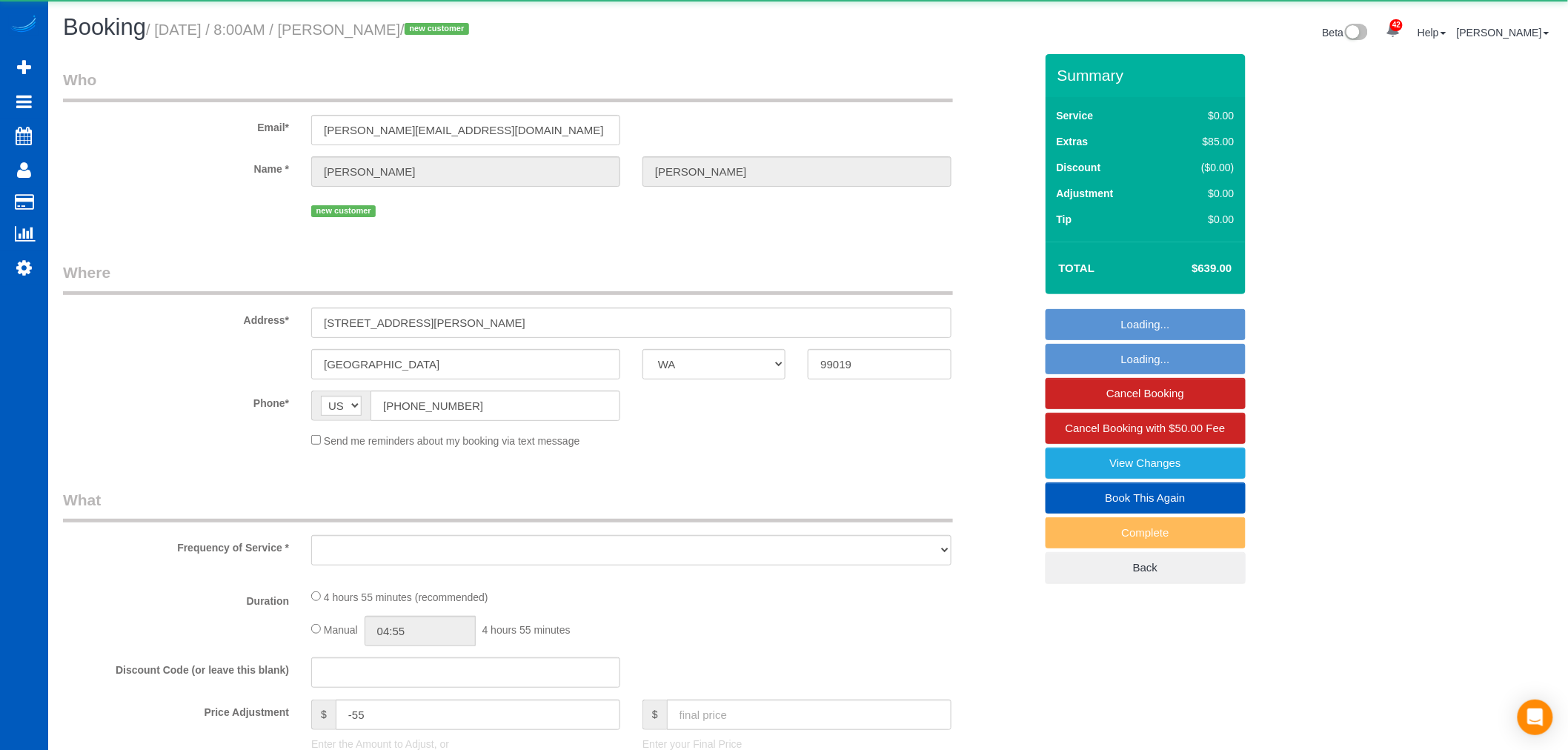
select select "5"
select select "spot1"
select select "number:33"
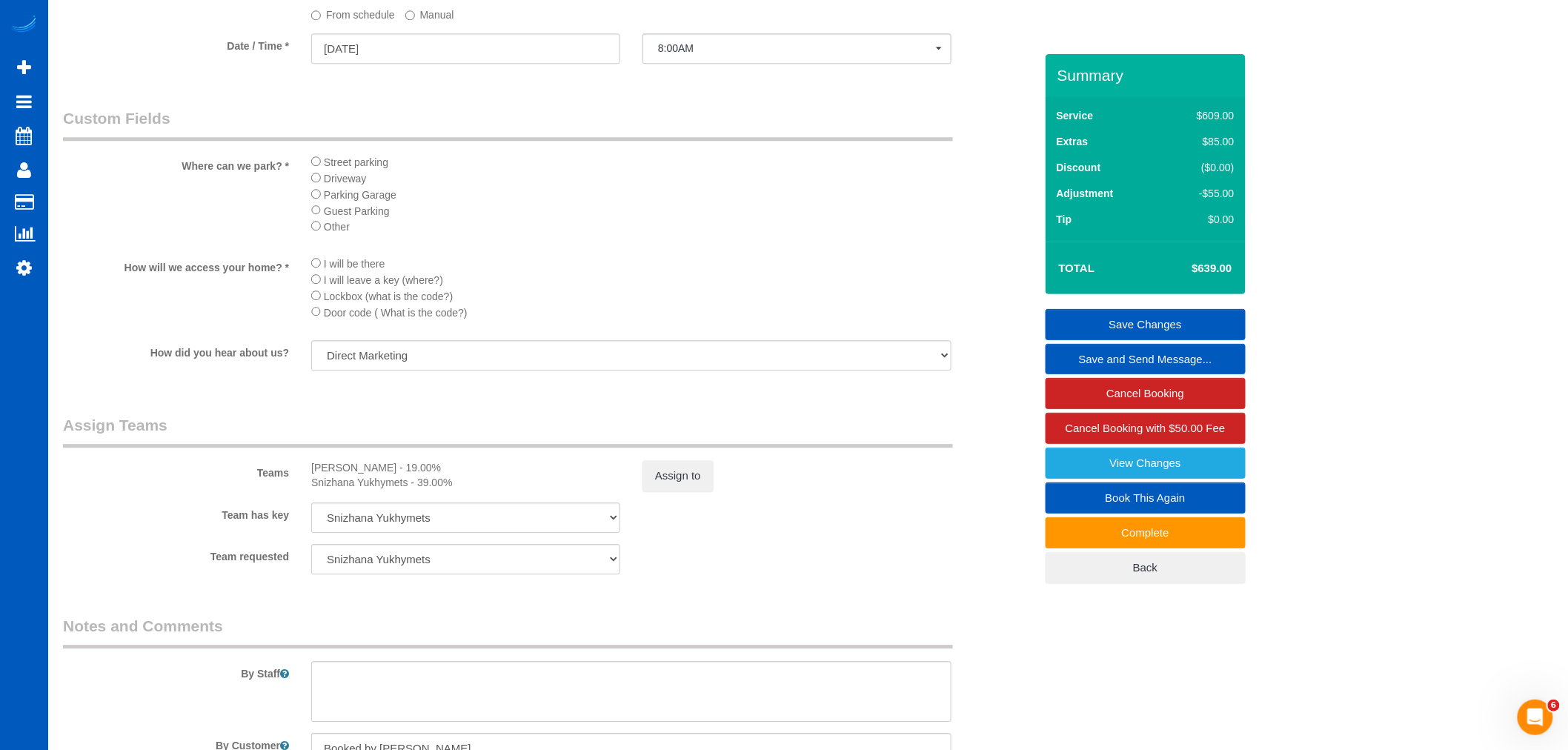
scroll to position [1729, 0]
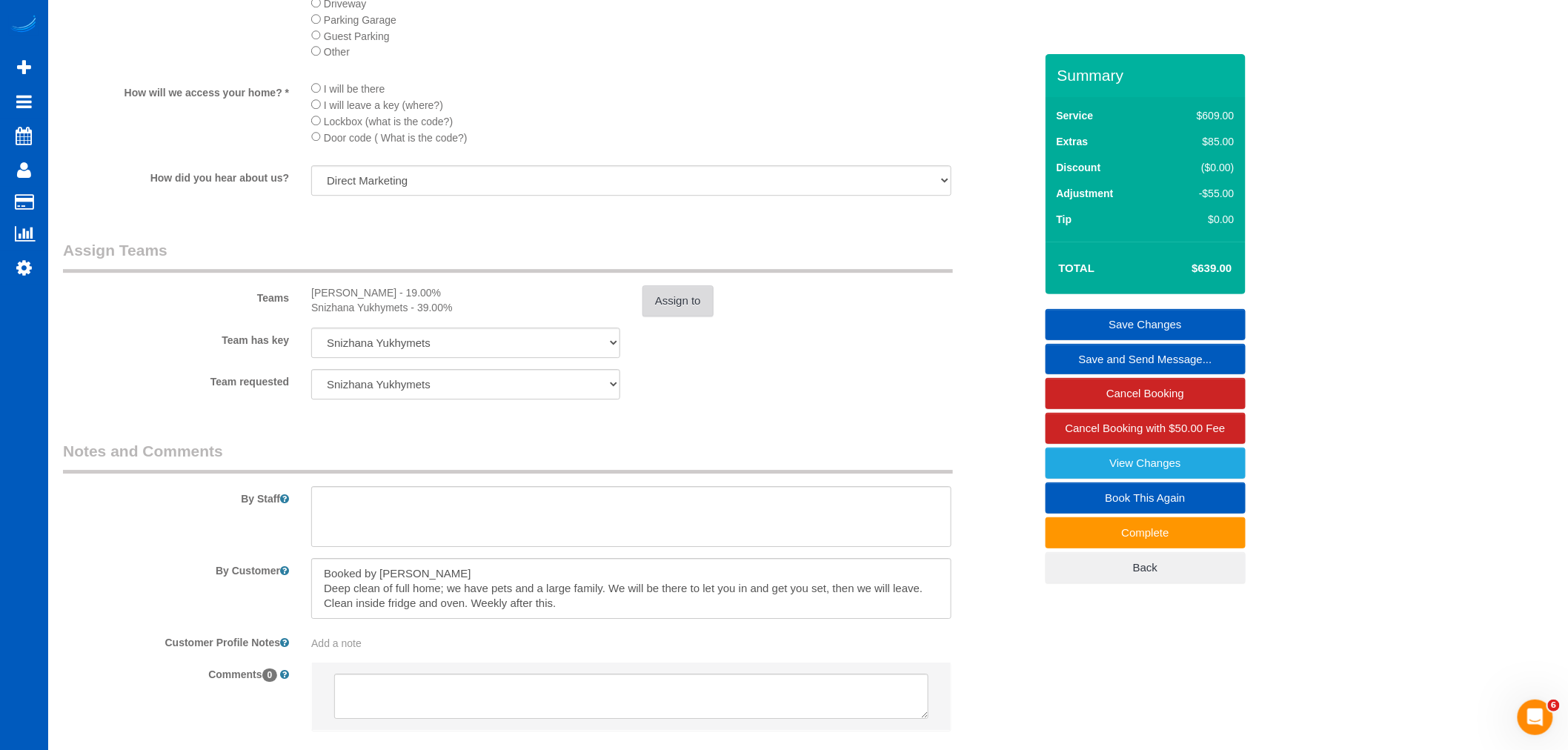
click at [677, 316] on button "Assign to" at bounding box center [678, 301] width 71 height 31
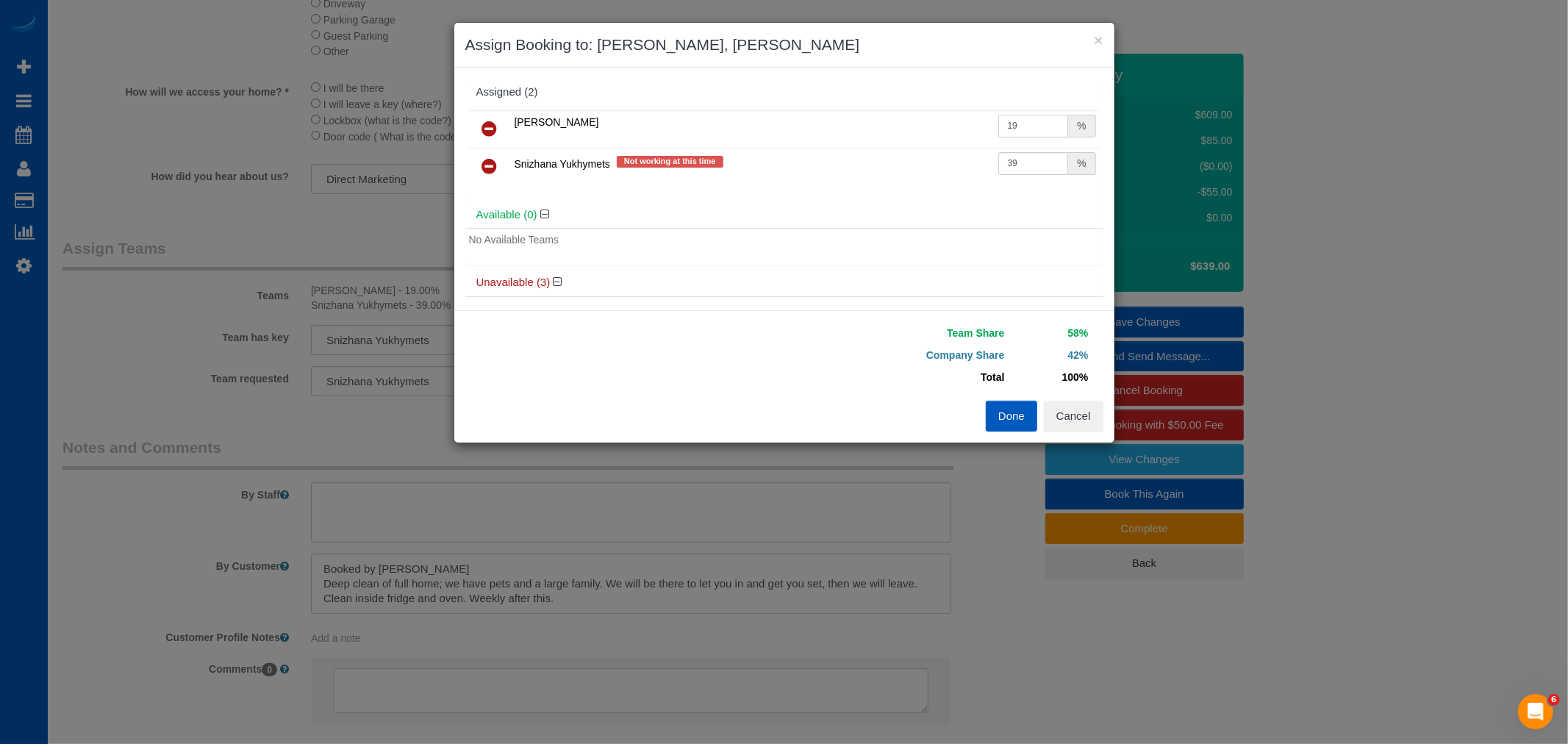
click at [1007, 127] on input "19" at bounding box center [1032, 126] width 71 height 23
click at [883, 313] on div "Team Share 58% Company Share 42% Total 100% Warning: The Company share is 0%. I…" at bounding box center [784, 377] width 660 height 132
click at [1092, 408] on button "Cancel" at bounding box center [1073, 416] width 60 height 31
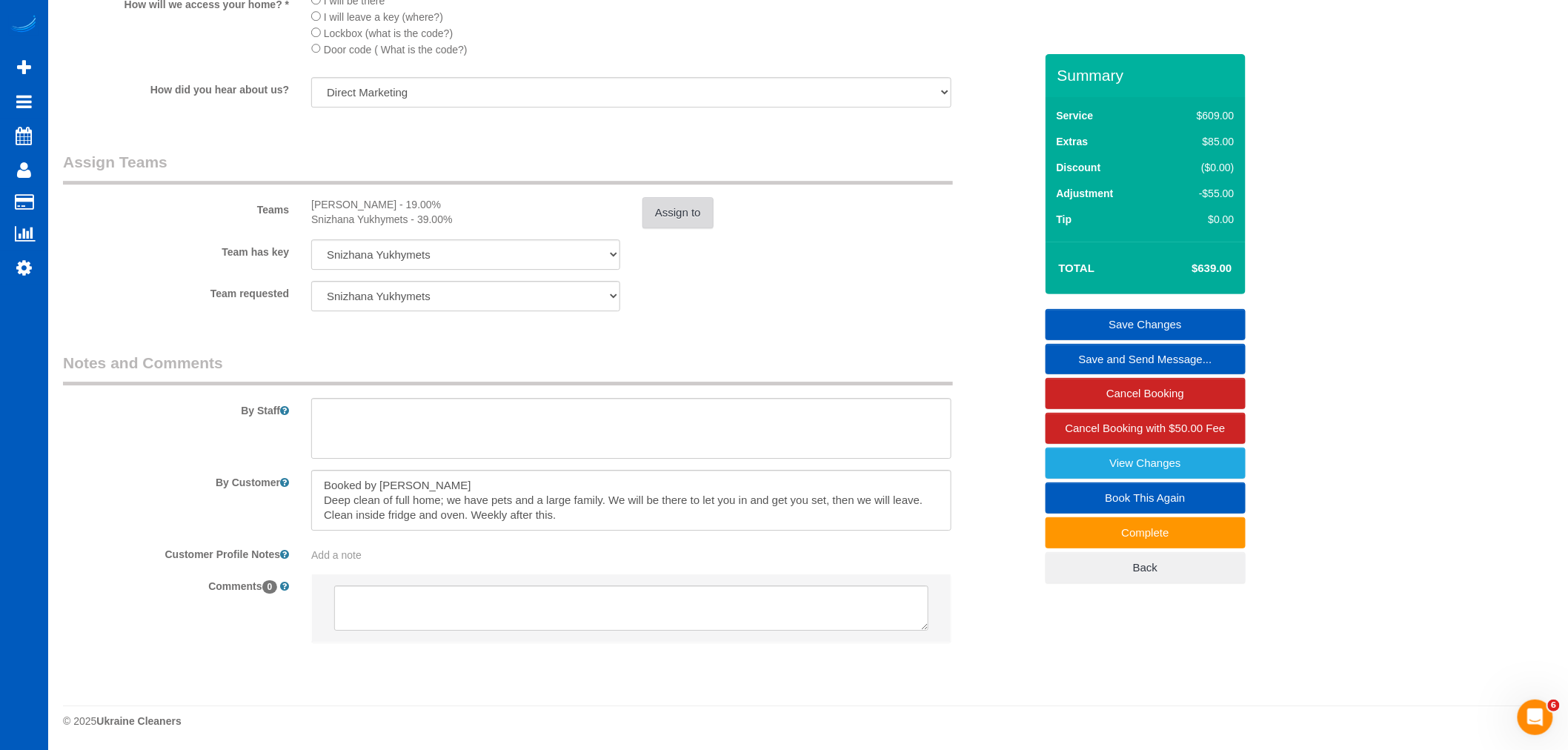
scroll to position [1839, 0]
click at [687, 216] on button "Assign to" at bounding box center [678, 213] width 71 height 31
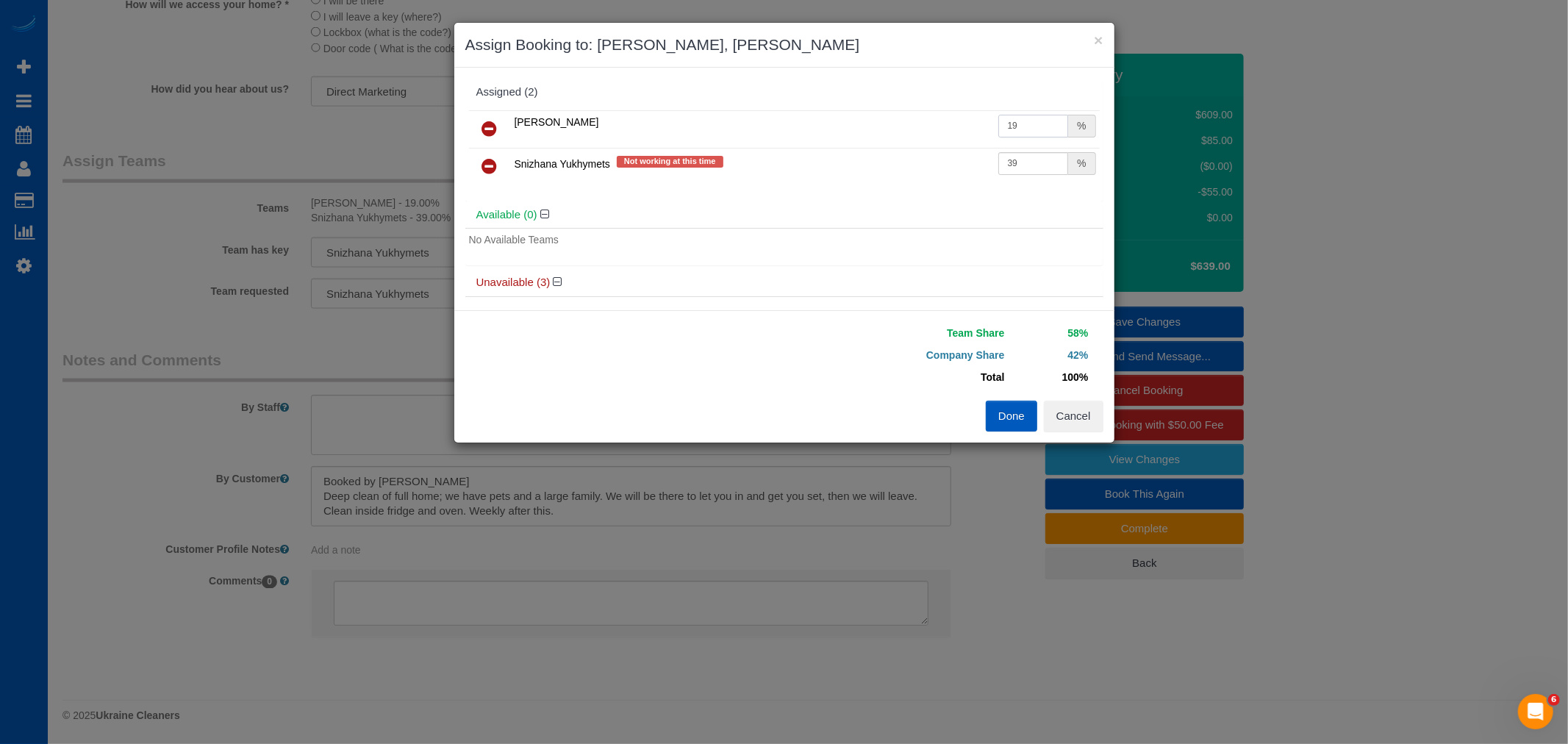
drag, startPoint x: 1016, startPoint y: 119, endPoint x: 974, endPoint y: 130, distance: 43.4
click at [974, 130] on tr "Anna Manuilo 19 %" at bounding box center [784, 129] width 630 height 38
type input "20"
click at [908, 218] on h4 "Available (0)" at bounding box center [784, 215] width 615 height 13
click at [983, 413] on div "Done Cancel" at bounding box center [949, 416] width 330 height 31
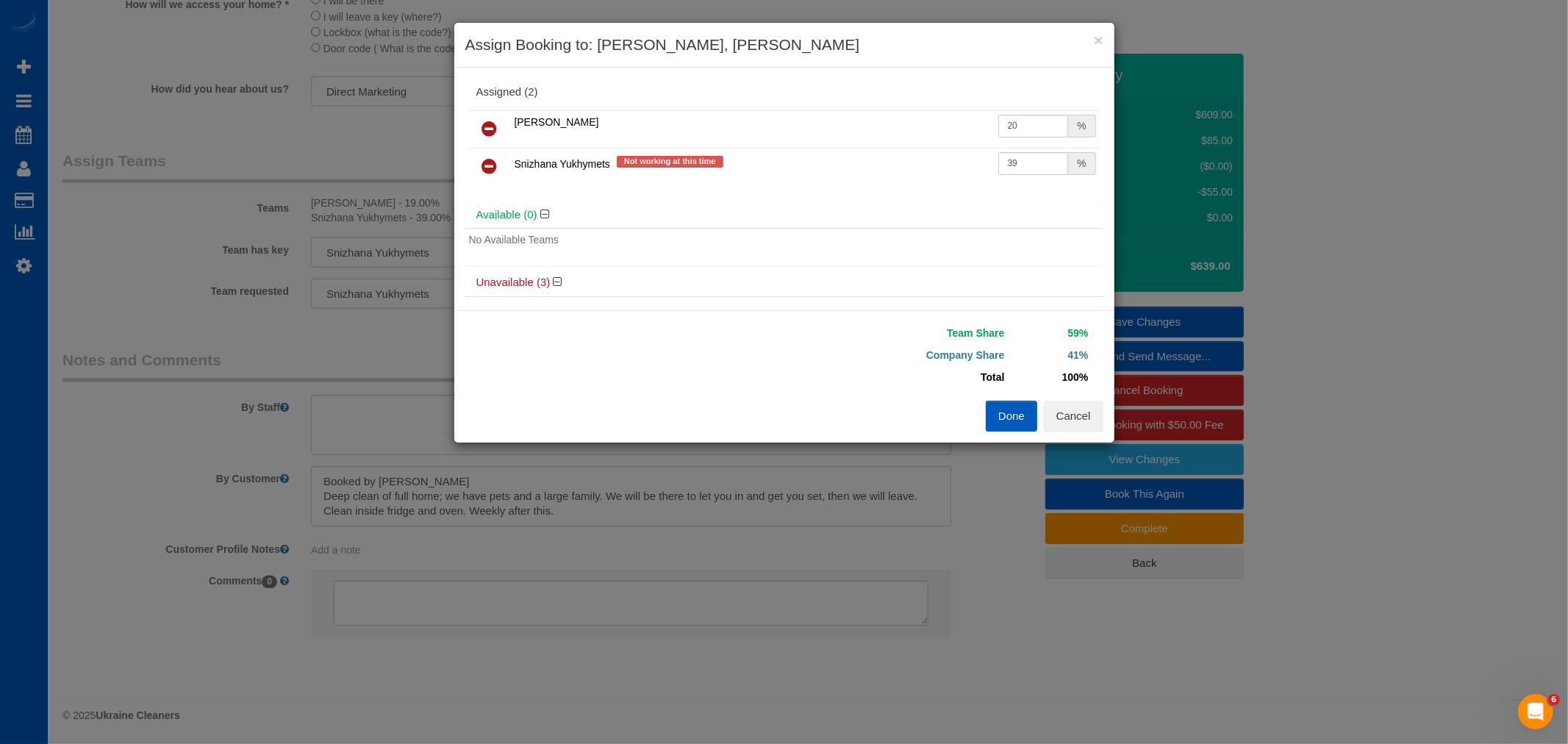
click at [1007, 413] on button "Done" at bounding box center [1011, 416] width 51 height 31
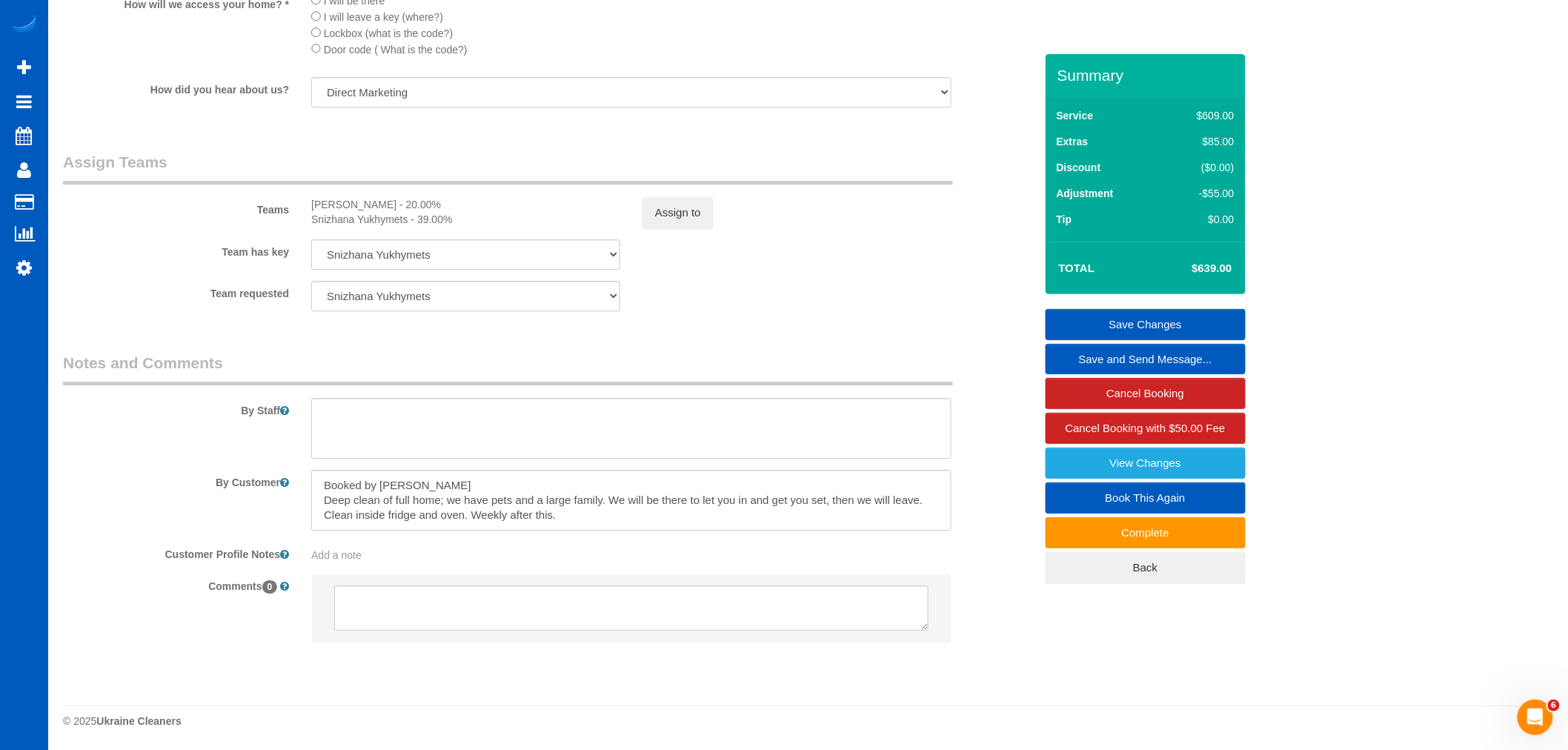
click at [1148, 327] on link "Save Changes" at bounding box center [1146, 325] width 200 height 31
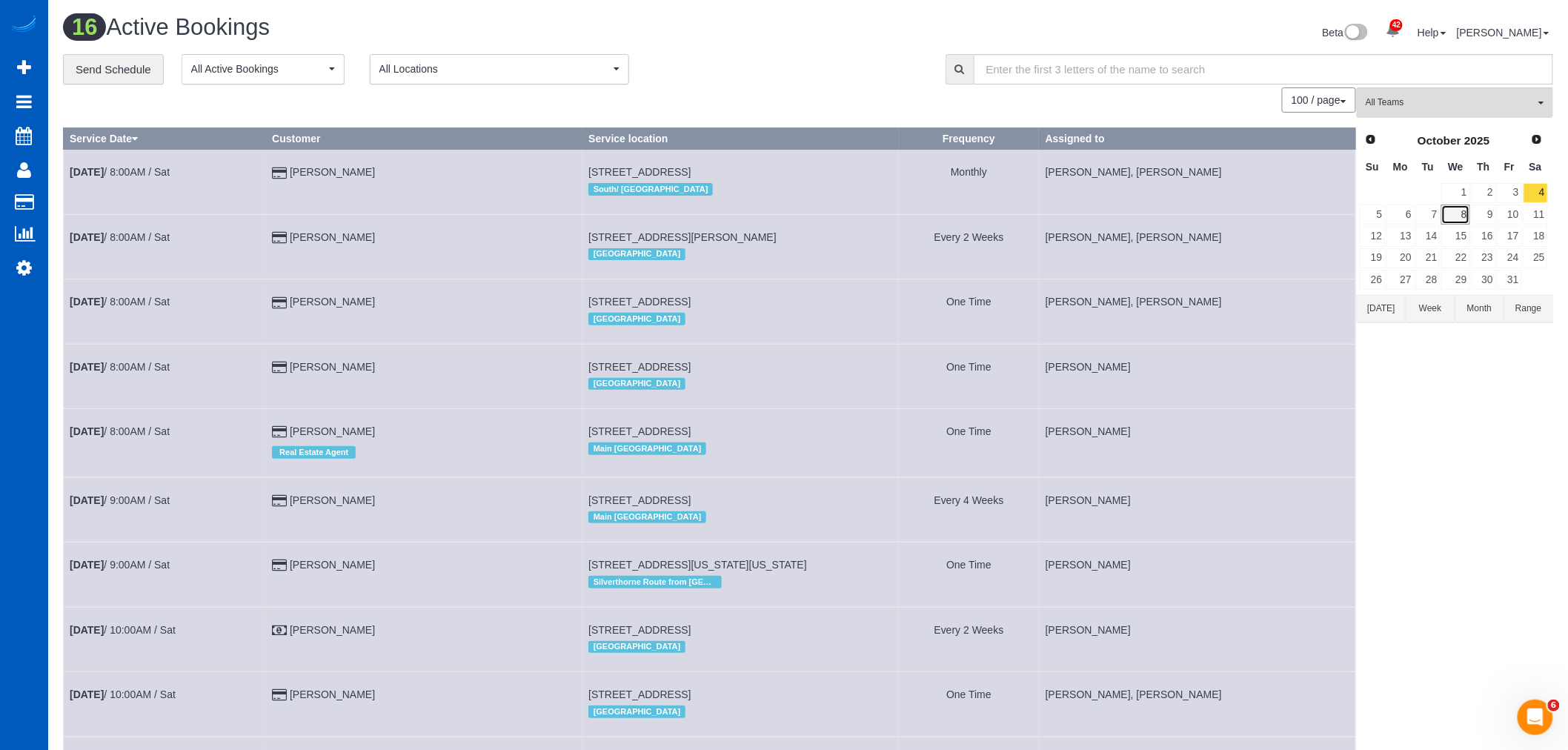
click at [1467, 210] on link "8" at bounding box center [1455, 215] width 28 height 20
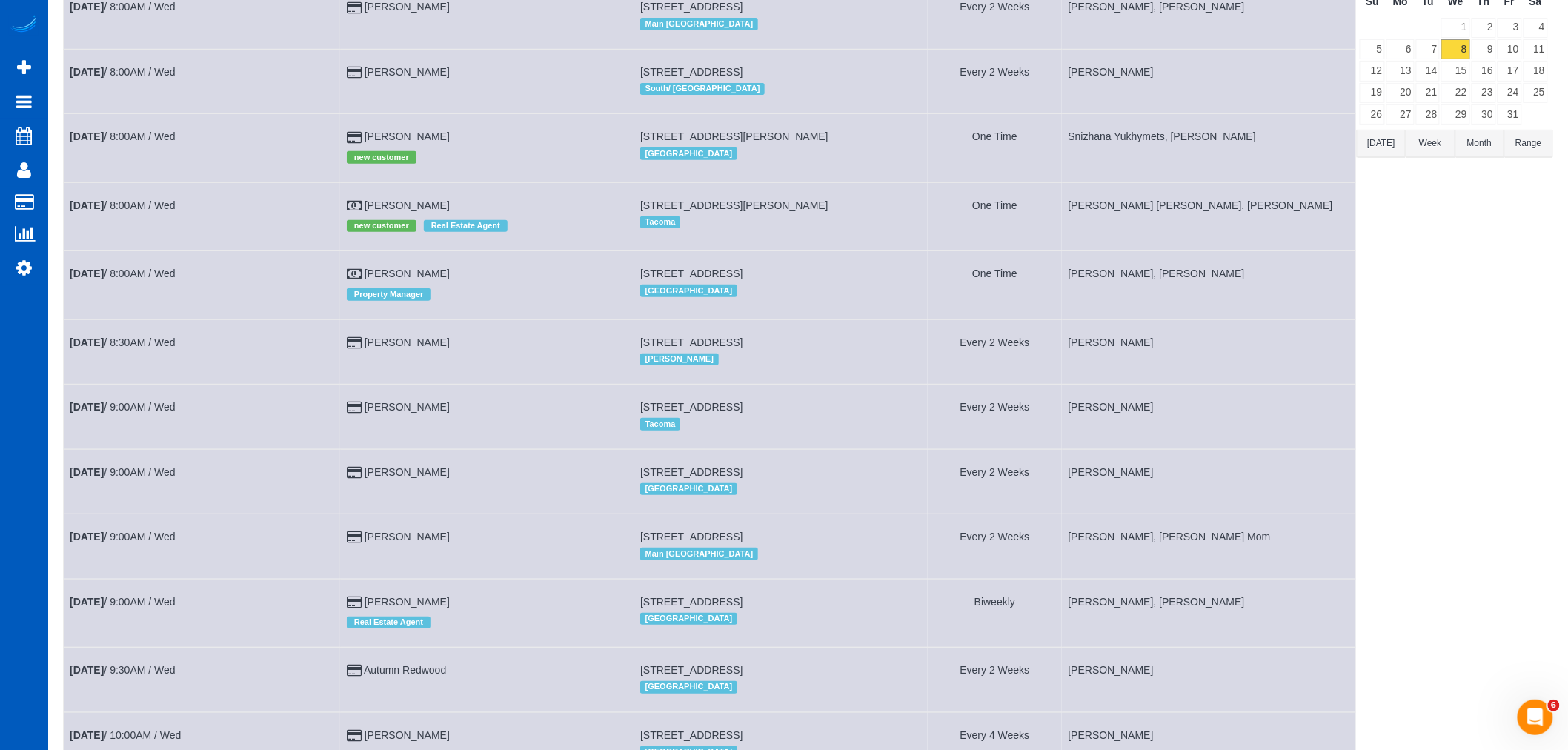
scroll to position [165, 0]
click at [169, 135] on link "Oct 8th / 8:00AM / Wed" at bounding box center [122, 137] width 106 height 12
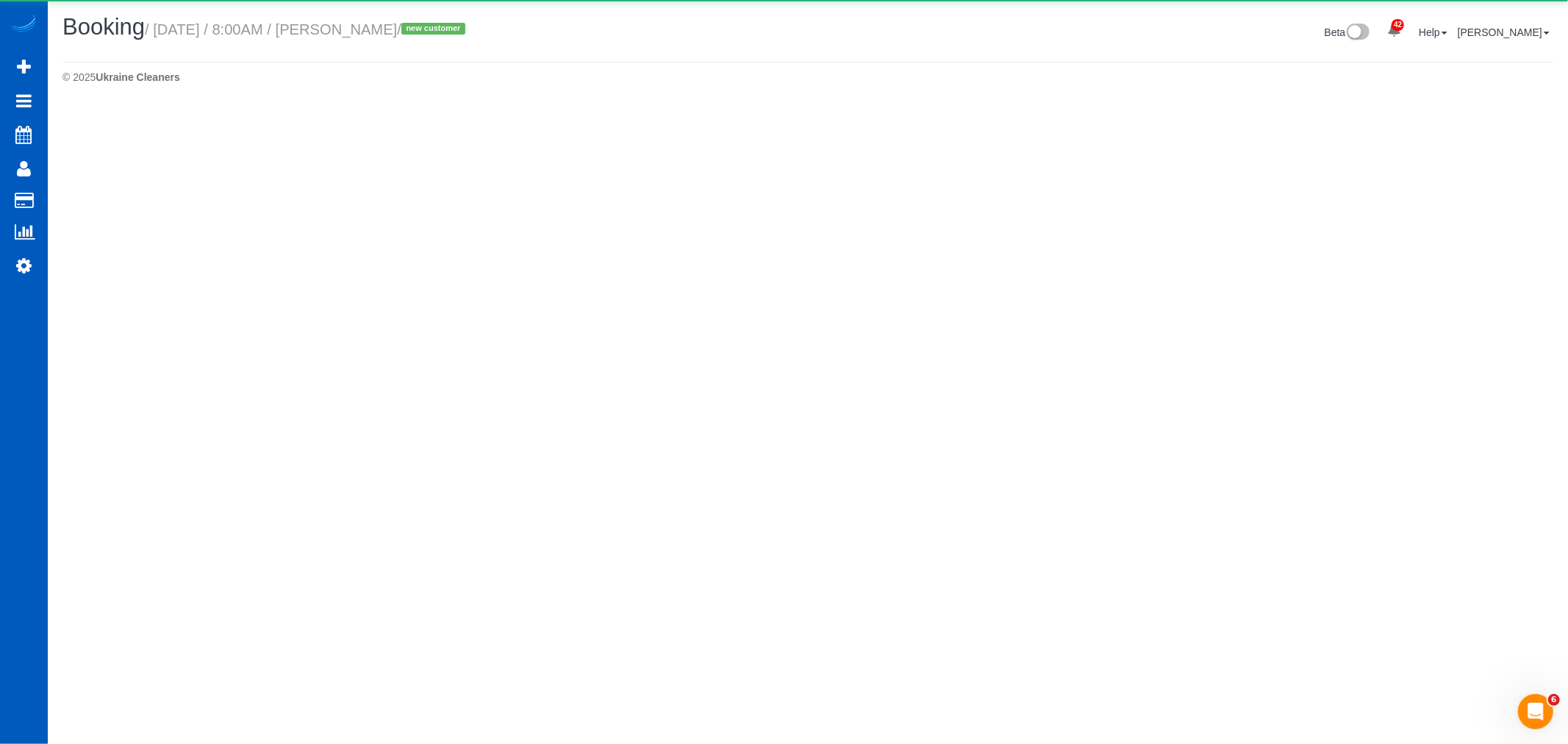
select select "WA"
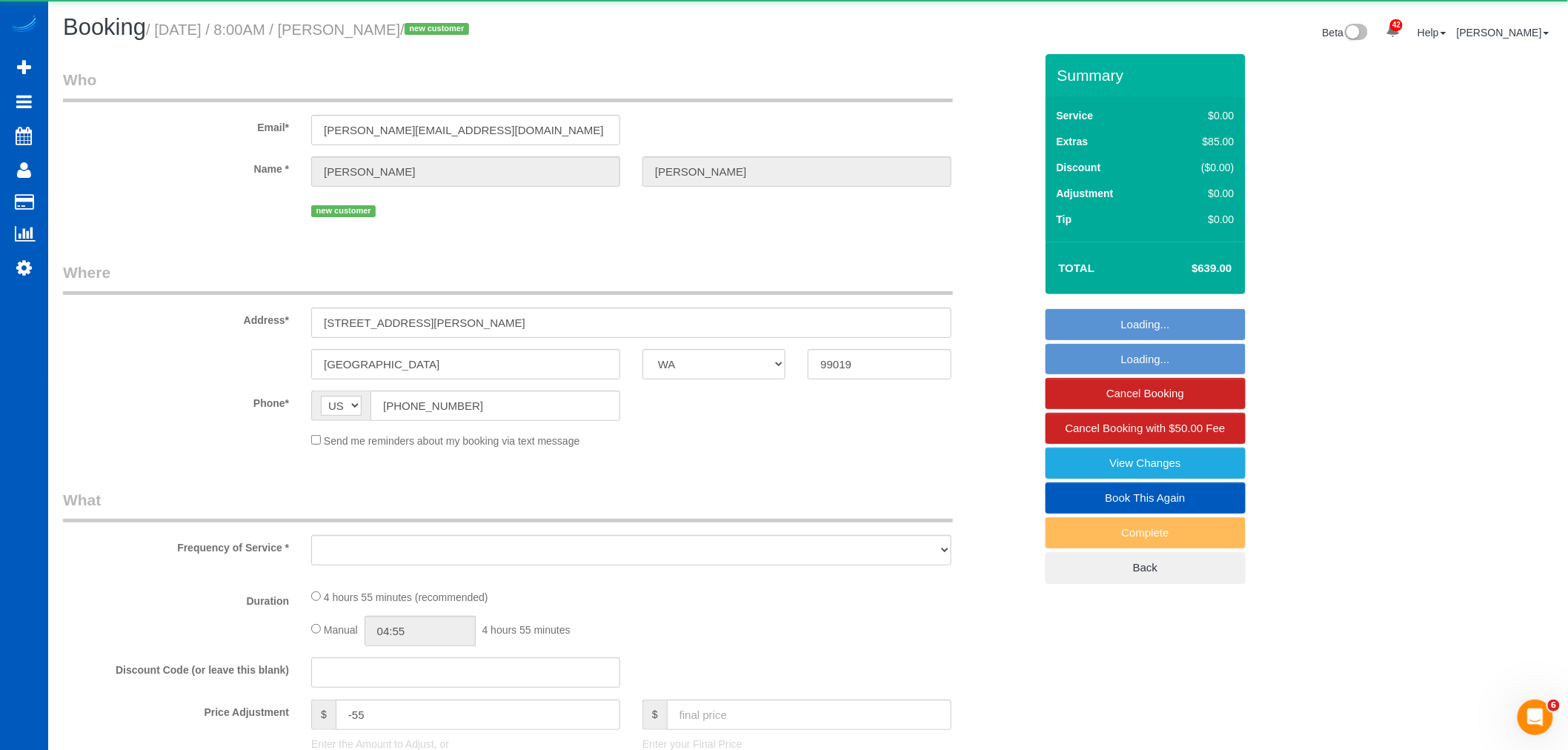
select select "object:3028"
select select "string:fspay-c7029251-eded-41ec-ab0a-953fed219f17"
select select "199"
select select "4001"
select select "5"
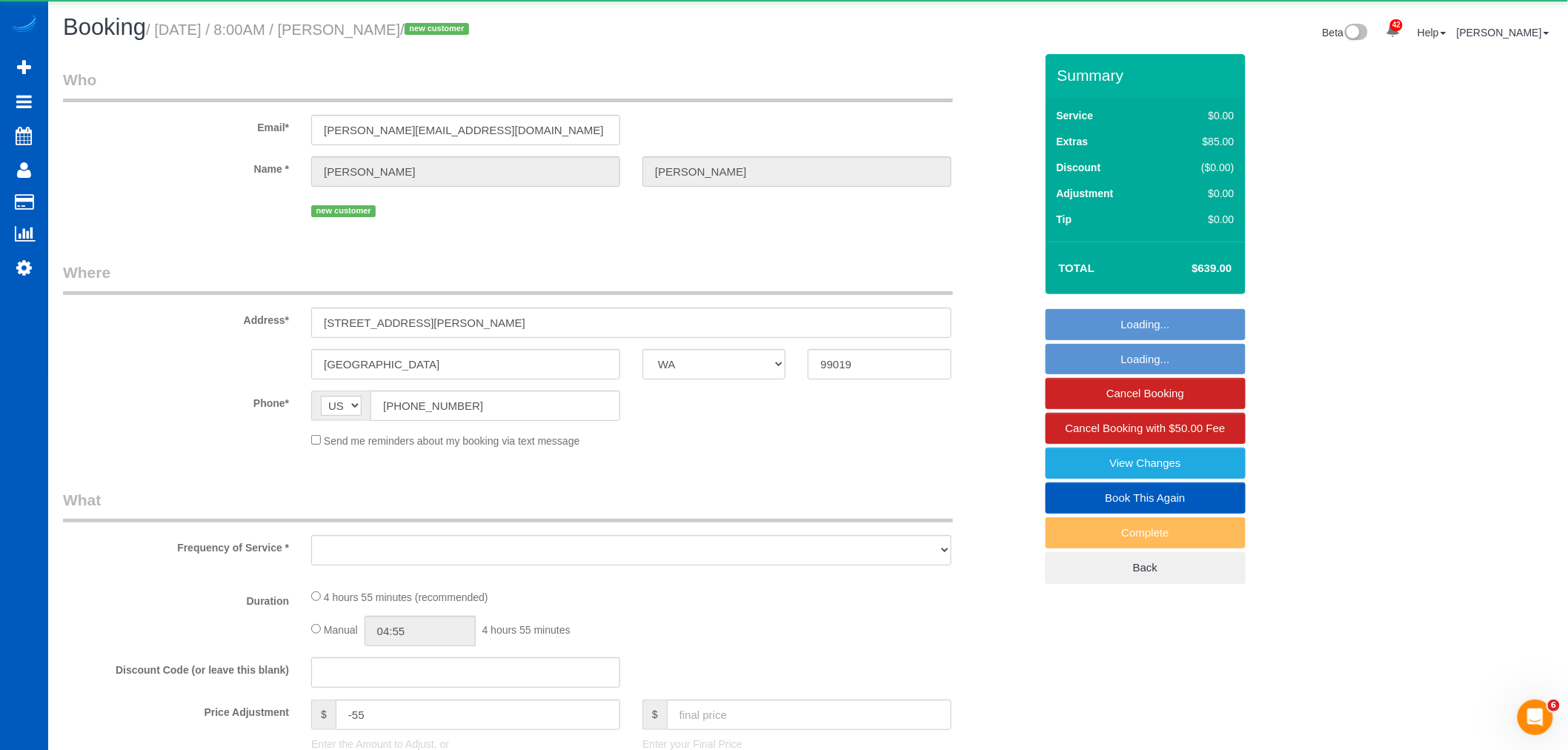
select select "5"
select select "spot12"
select select "number:33"
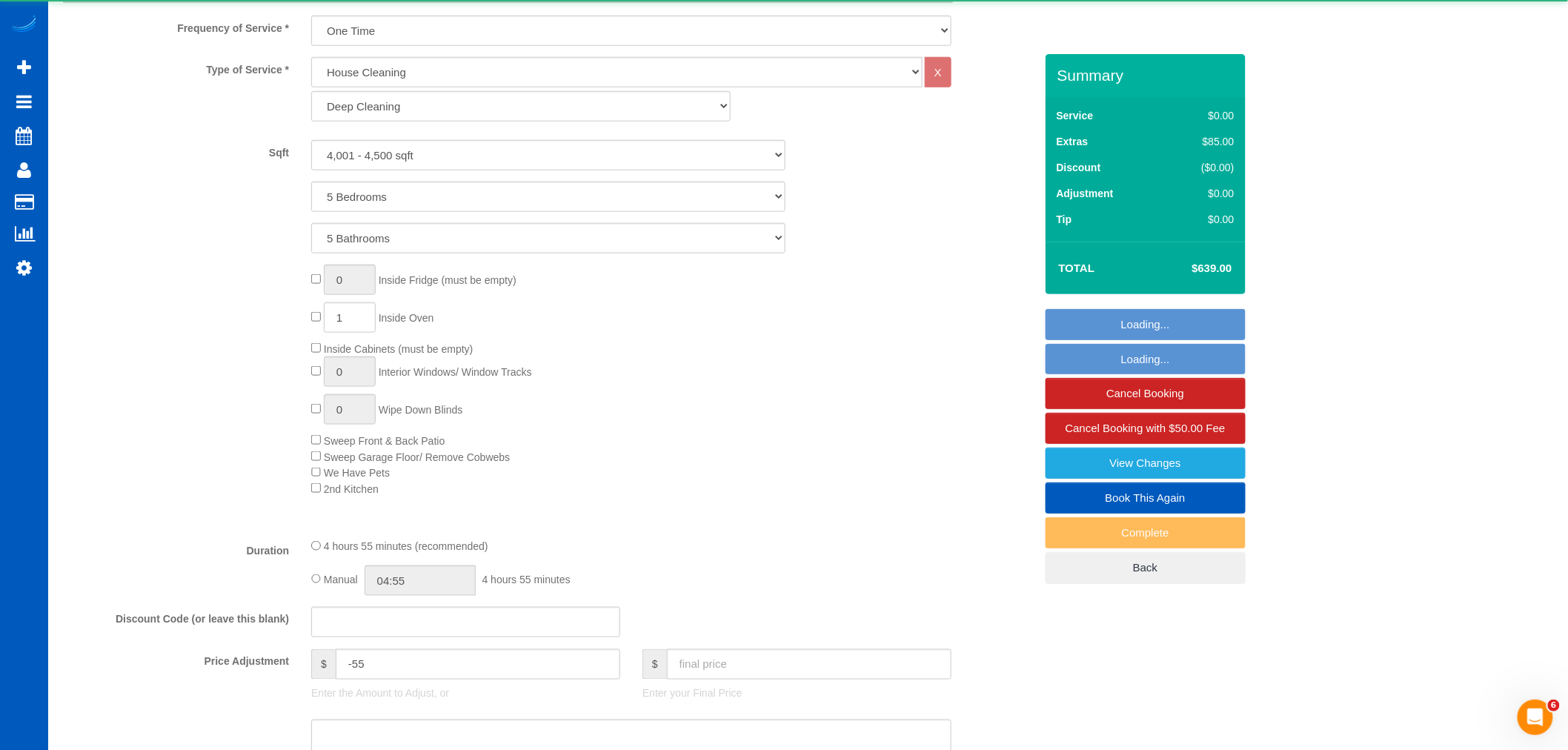
select select "4001"
select select "5"
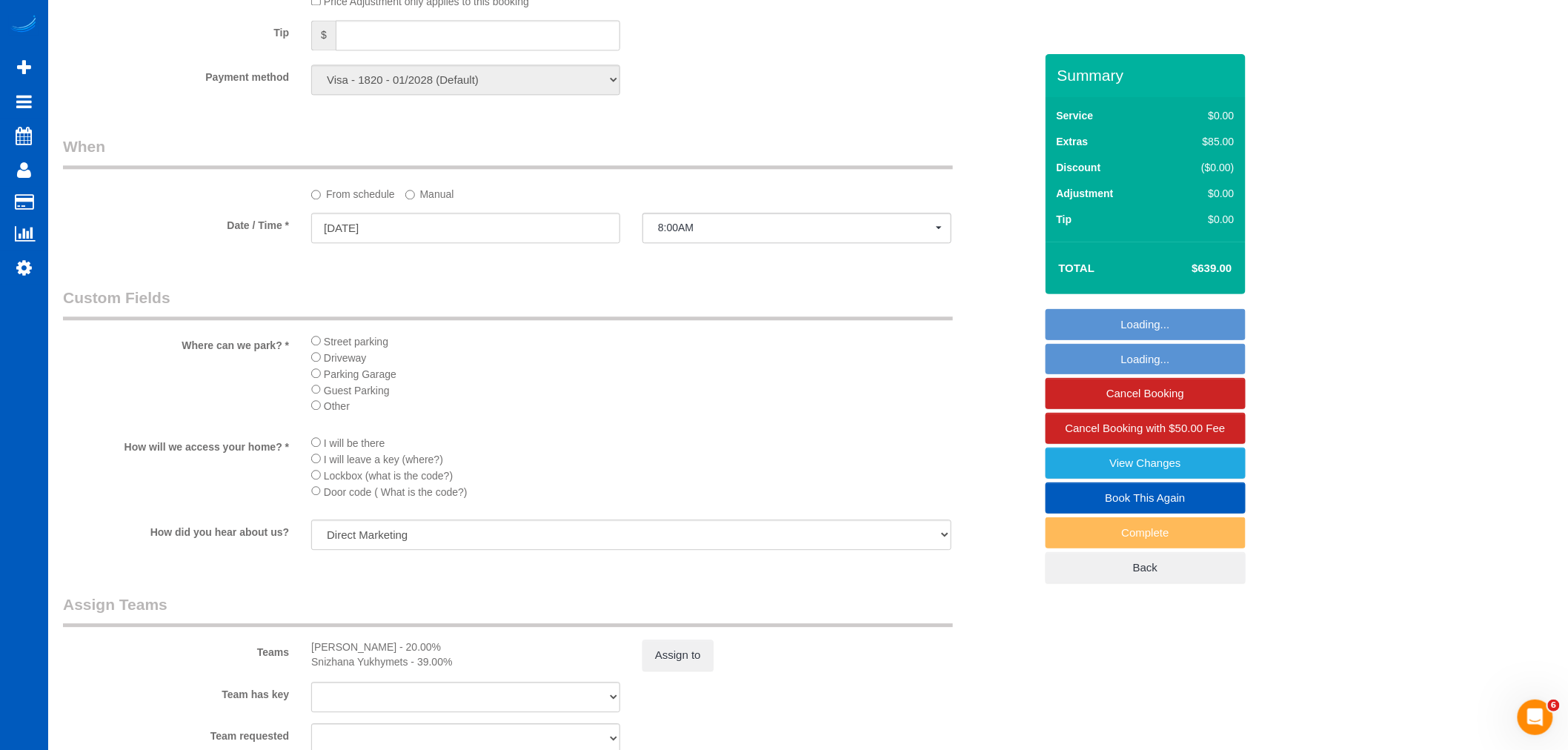
scroll to position [1646, 0]
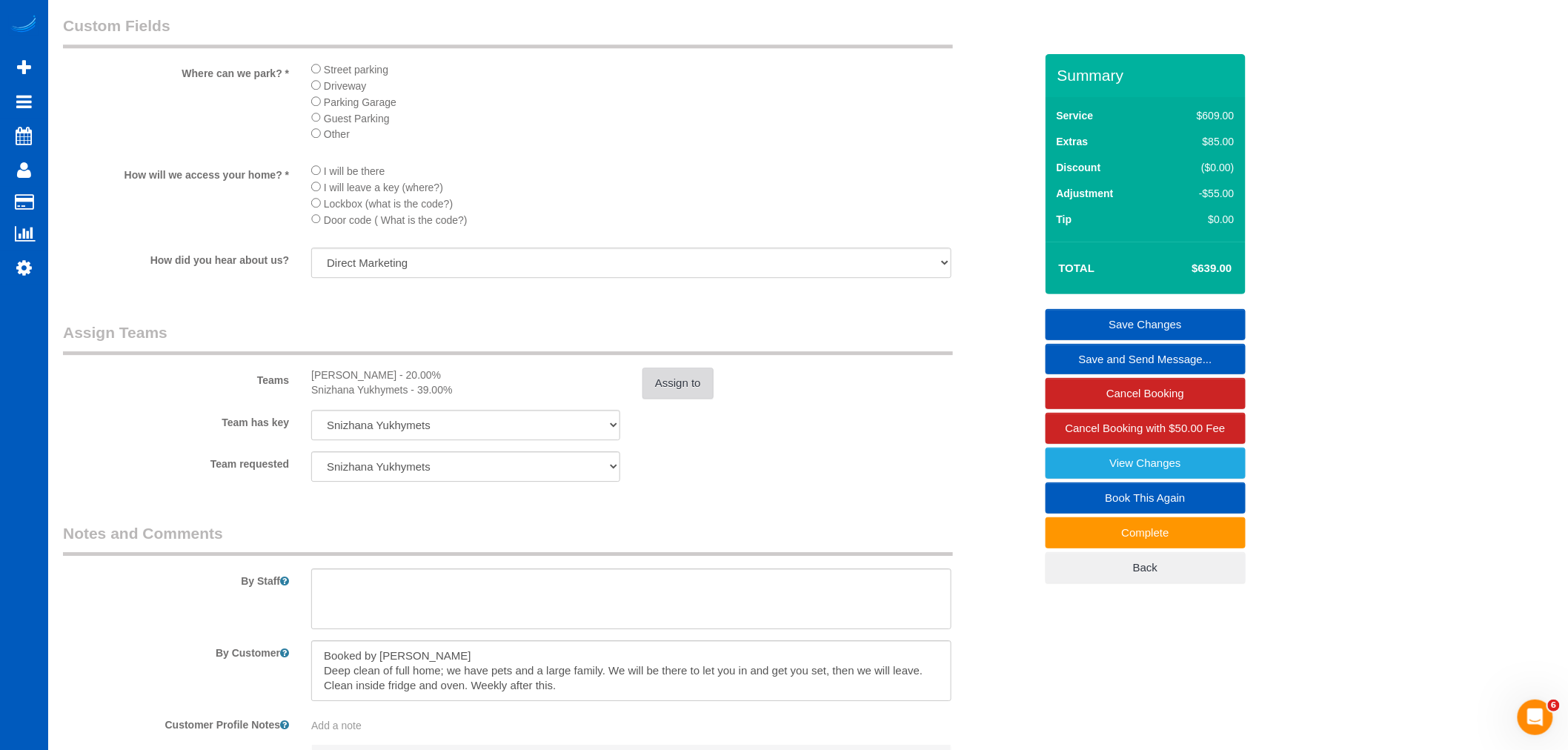
click at [685, 398] on button "Assign to" at bounding box center [678, 383] width 71 height 31
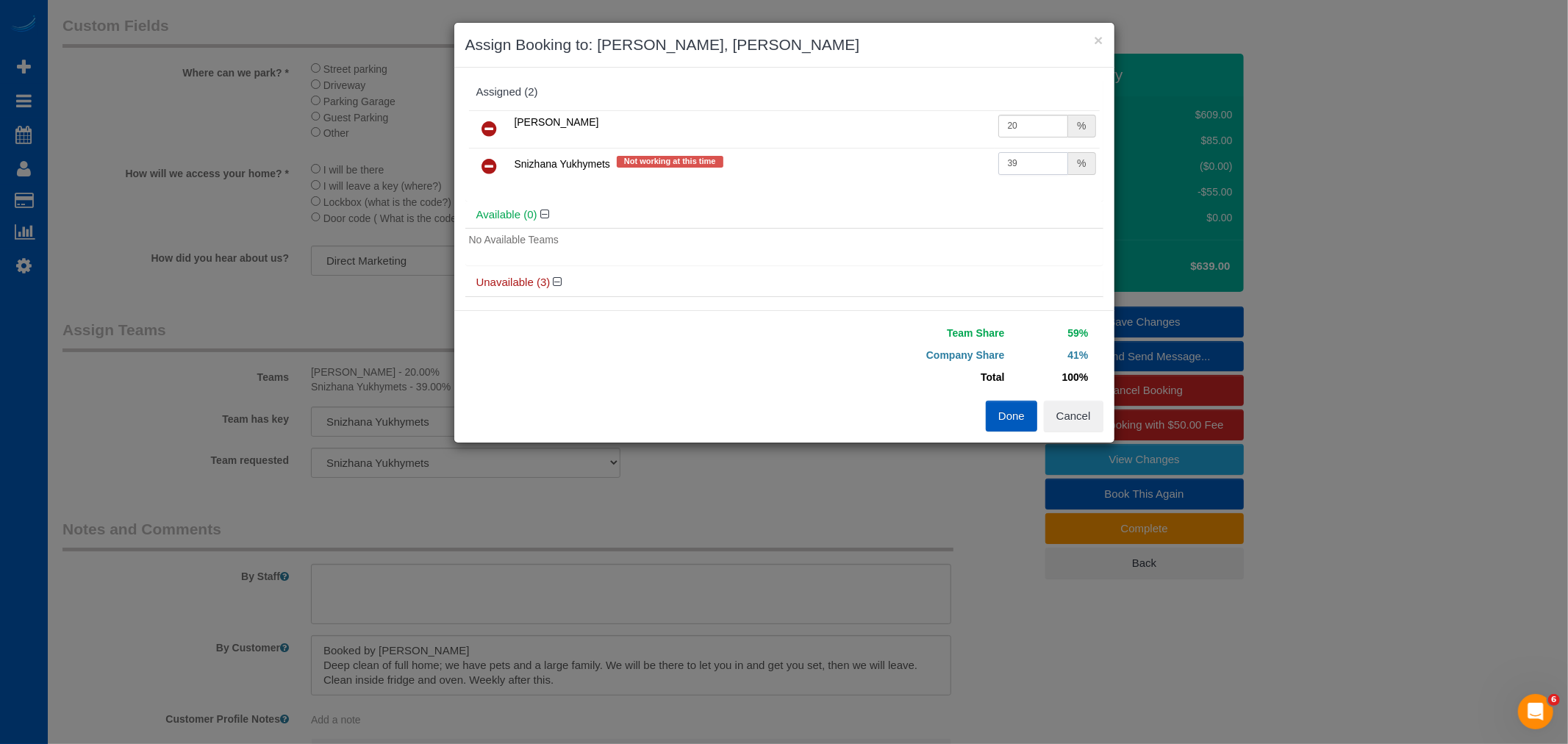
drag, startPoint x: 906, startPoint y: 180, endPoint x: 884, endPoint y: 186, distance: 22.8
click at [885, 186] on div "Anna Manuilo 20 % Snizhana Yukhymets Not working at this time 39 %" at bounding box center [784, 153] width 637 height 95
type input "40"
drag, startPoint x: 966, startPoint y: 400, endPoint x: 1005, endPoint y: 399, distance: 39.0
click at [975, 399] on div "Team Share 60% Company Share 40% Total 100% Warning: The Company share is 0%. I…" at bounding box center [784, 377] width 660 height 132
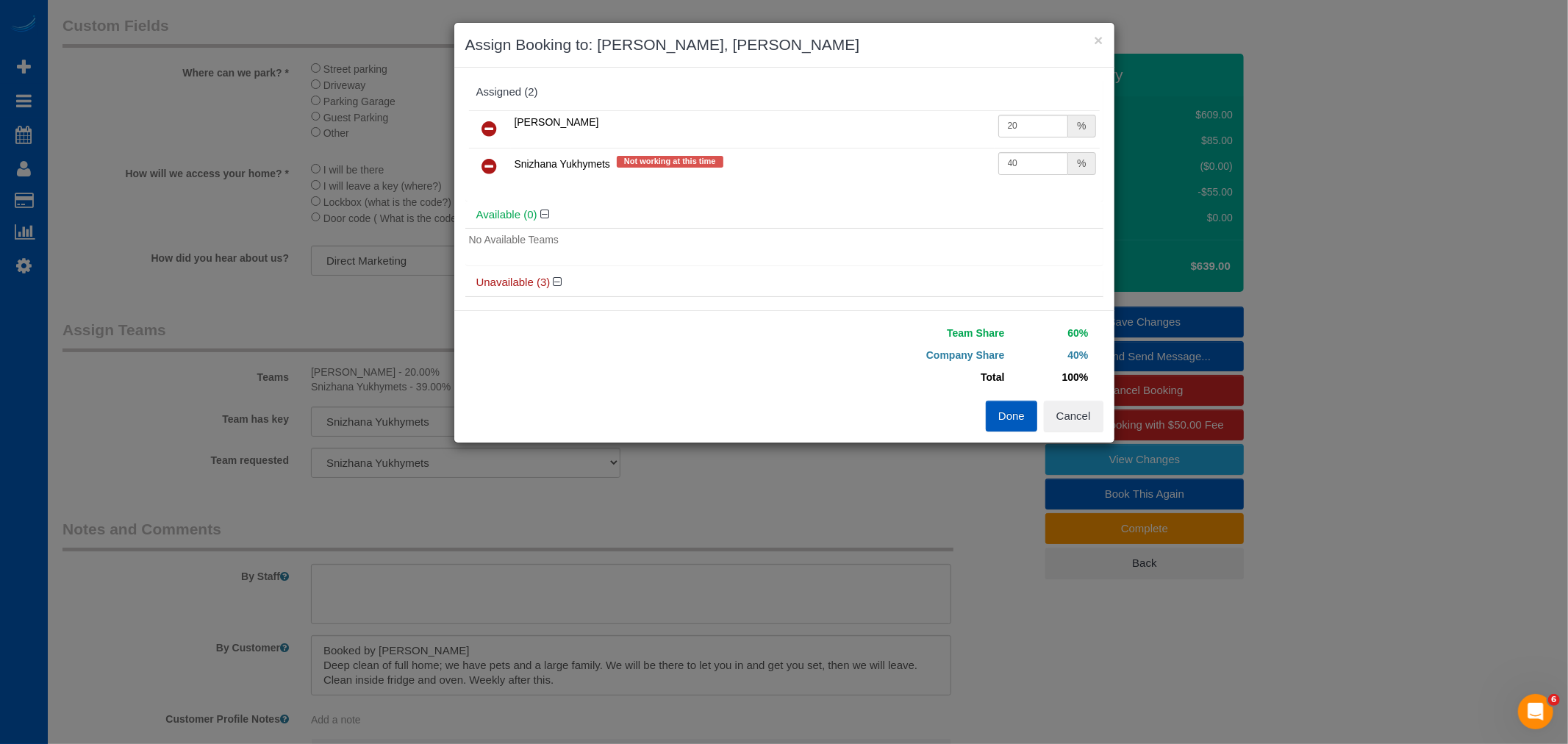
click at [1005, 409] on button "Done" at bounding box center [1011, 416] width 51 height 31
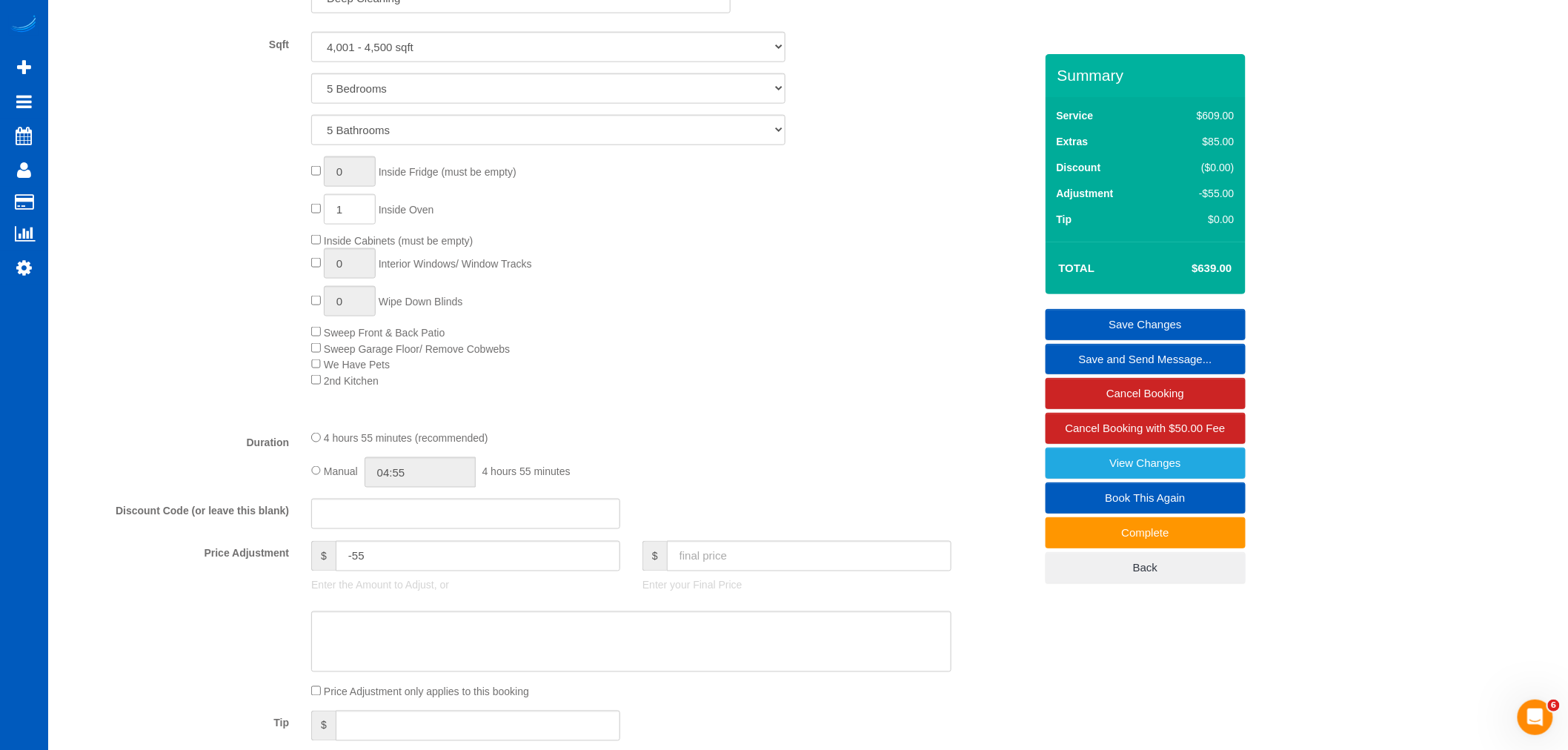
scroll to position [576, 0]
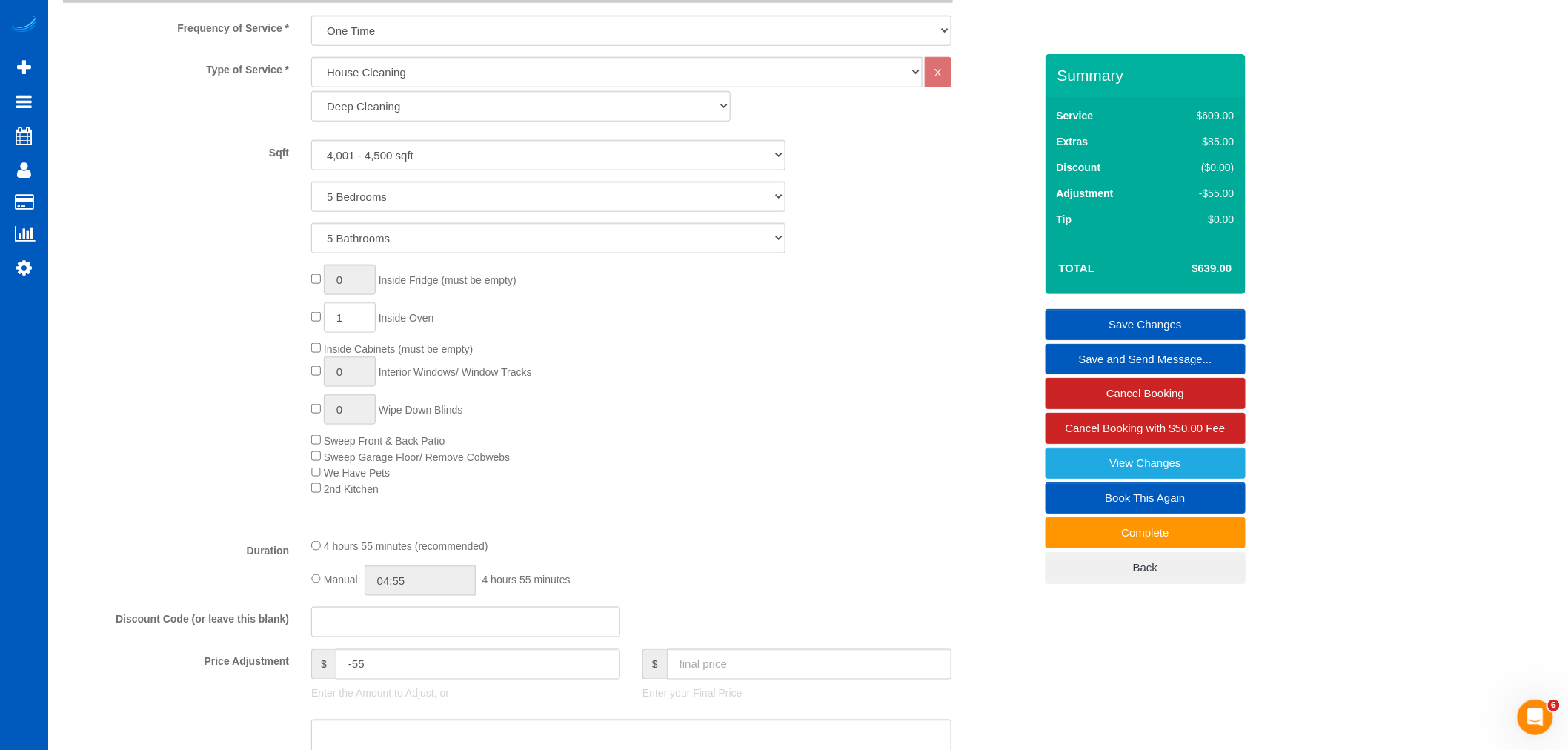
click at [1188, 319] on link "Save Changes" at bounding box center [1146, 325] width 200 height 31
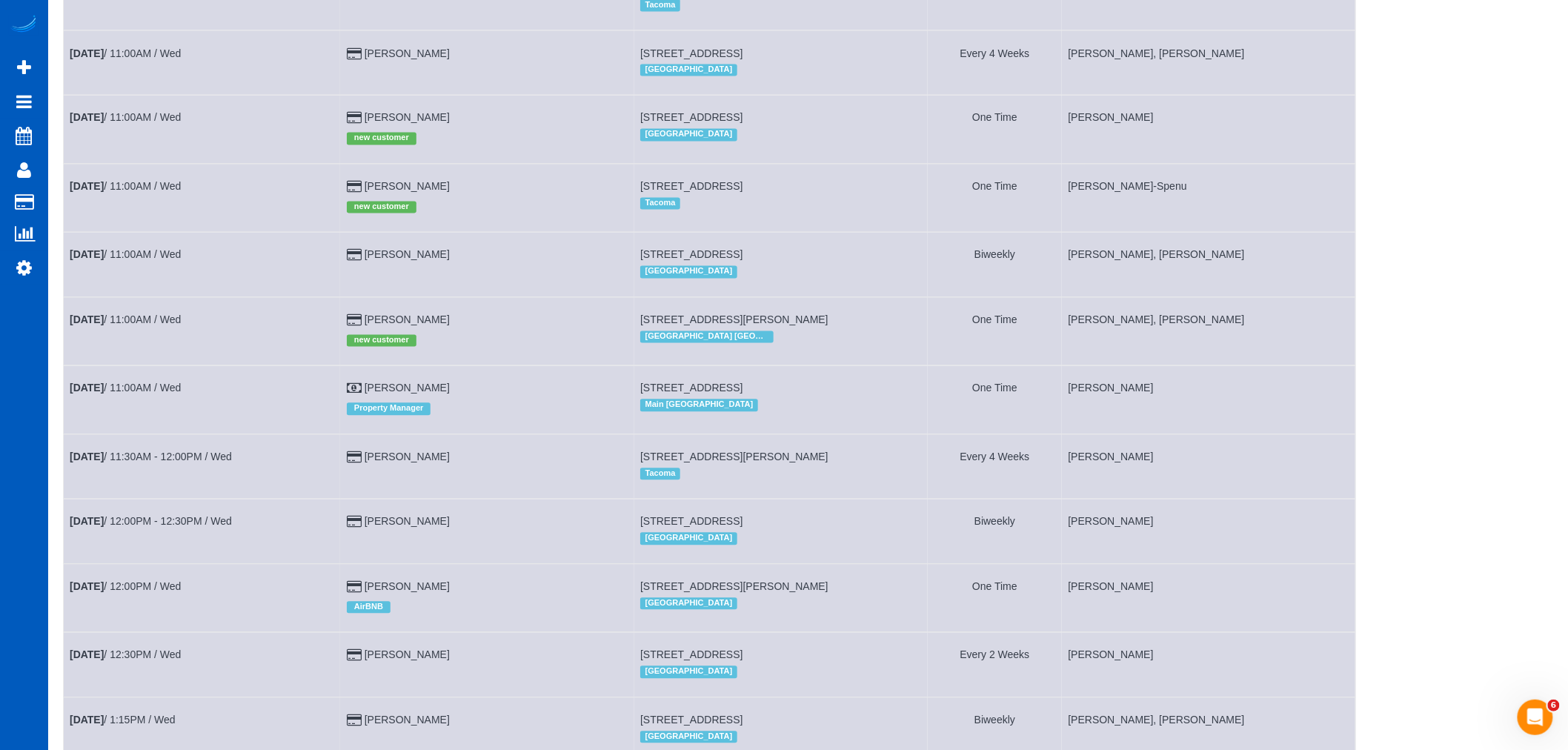
scroll to position [1234, 0]
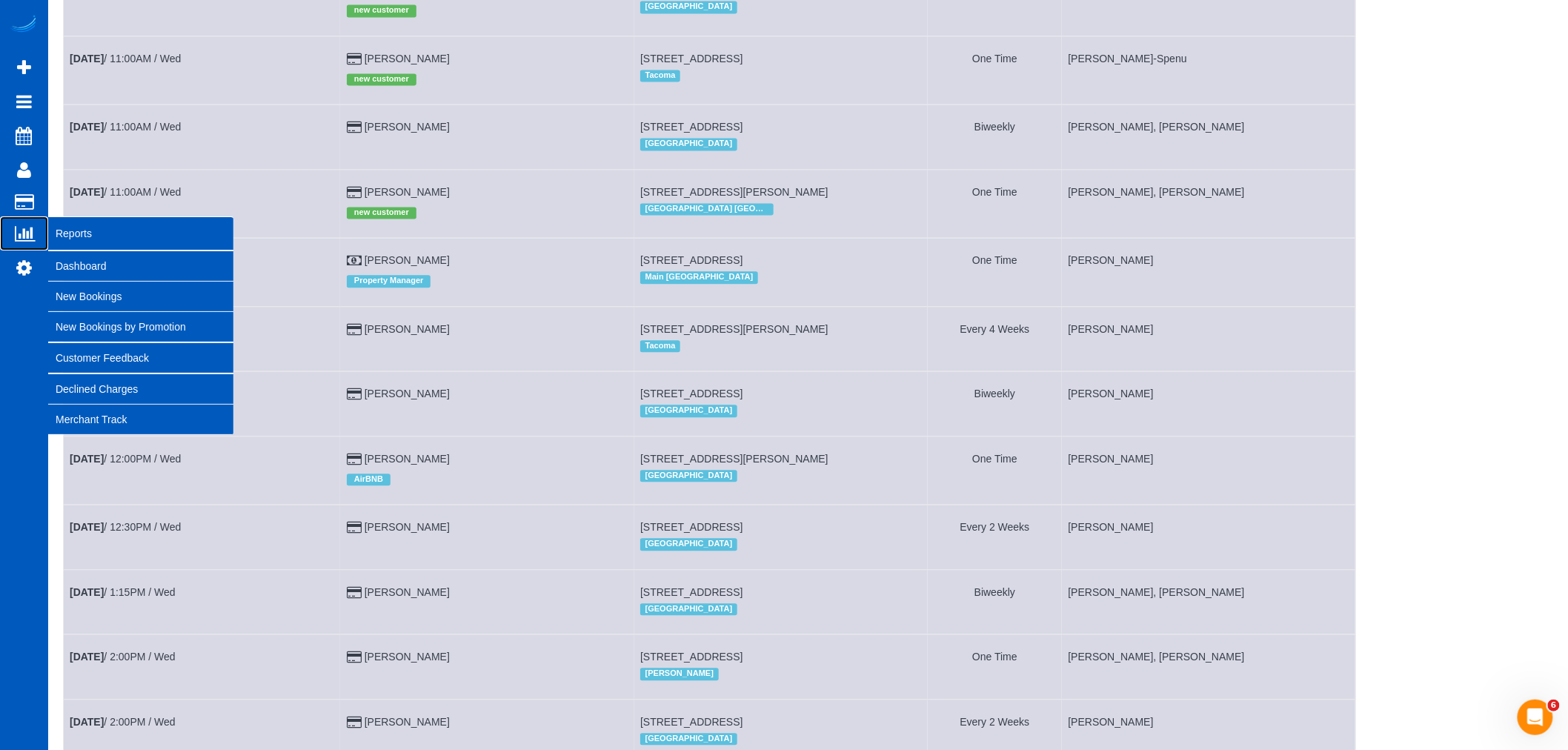
click at [59, 231] on span "Reports" at bounding box center [141, 233] width 185 height 34
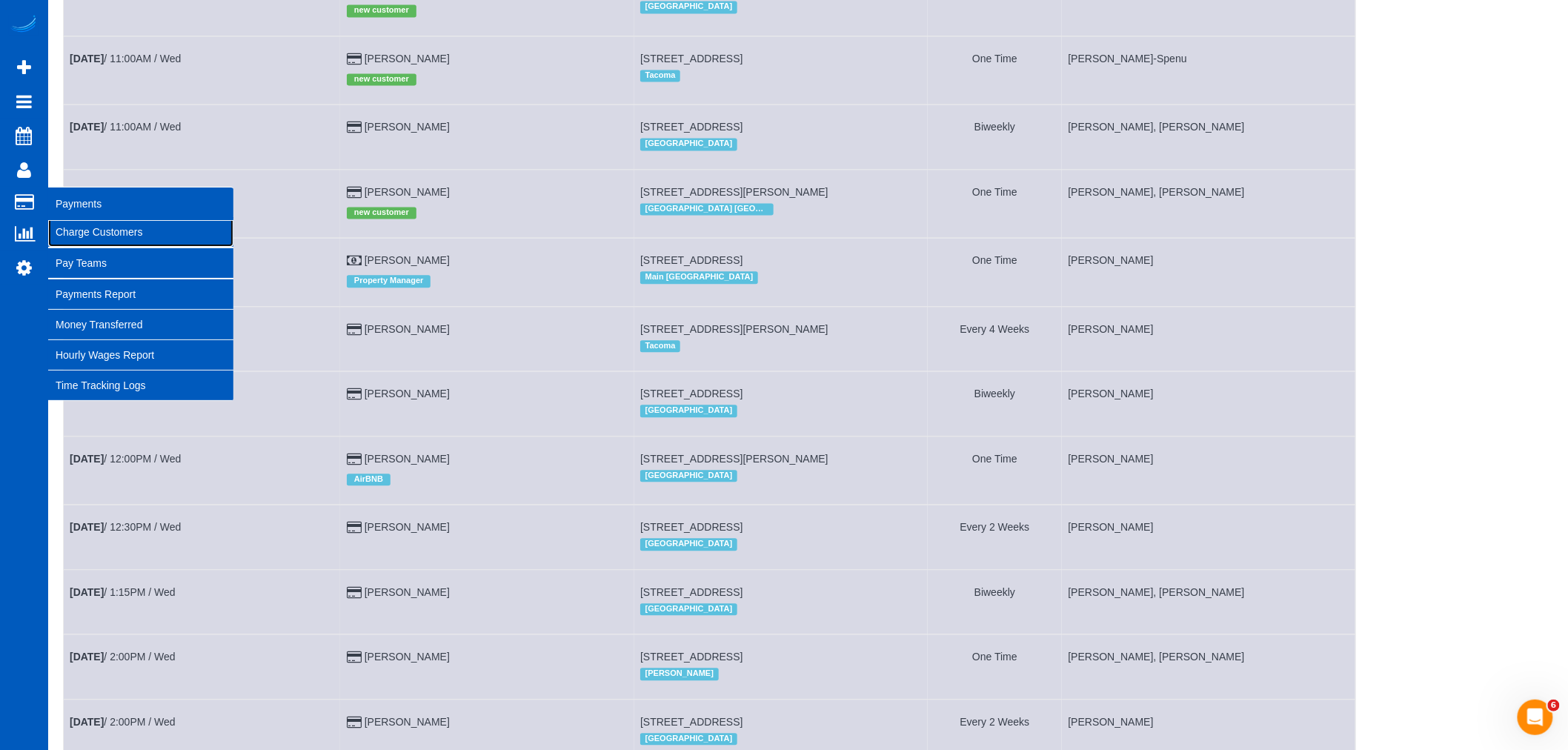
click at [60, 231] on link "Charge Customers" at bounding box center [141, 231] width 185 height 30
select select
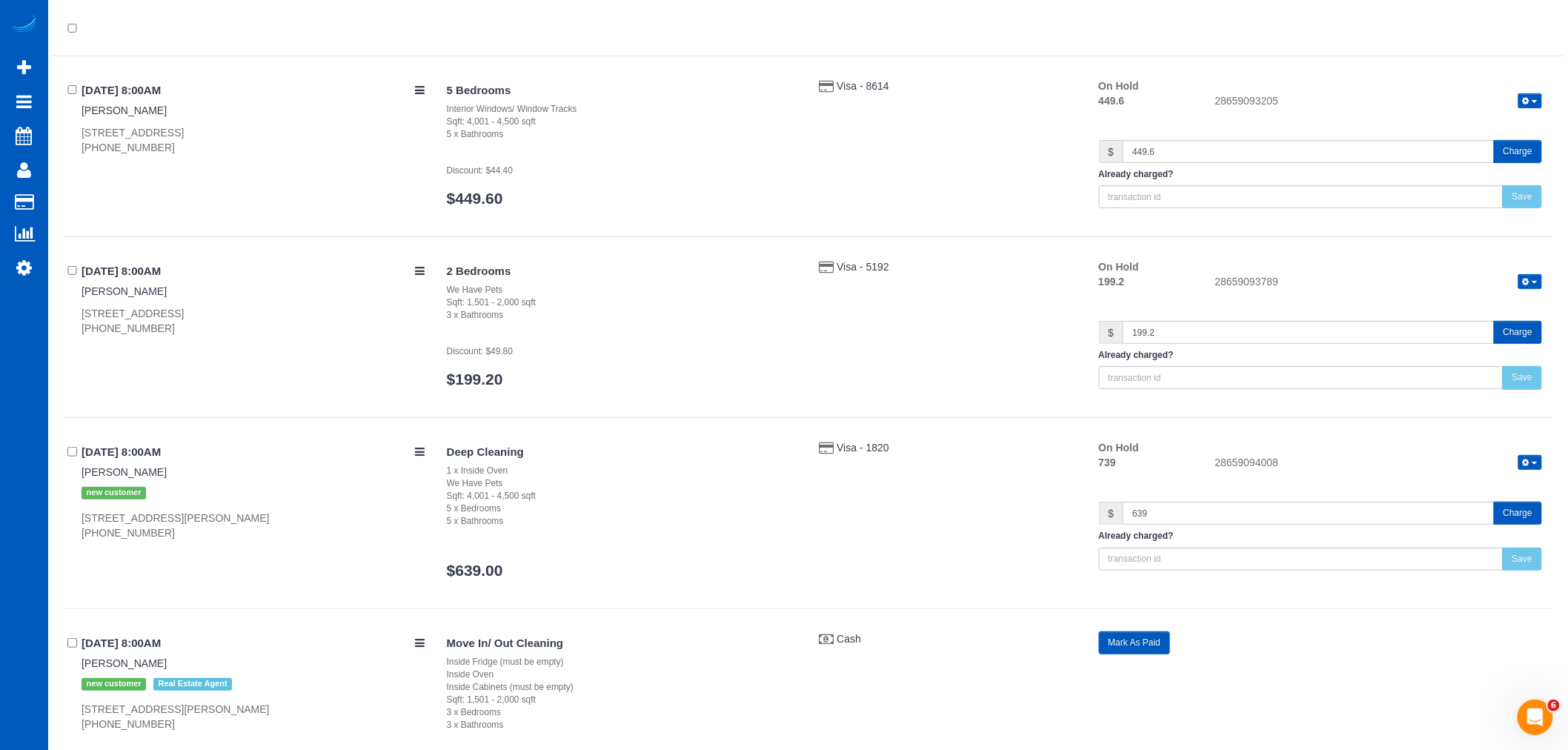
scroll to position [246, 0]
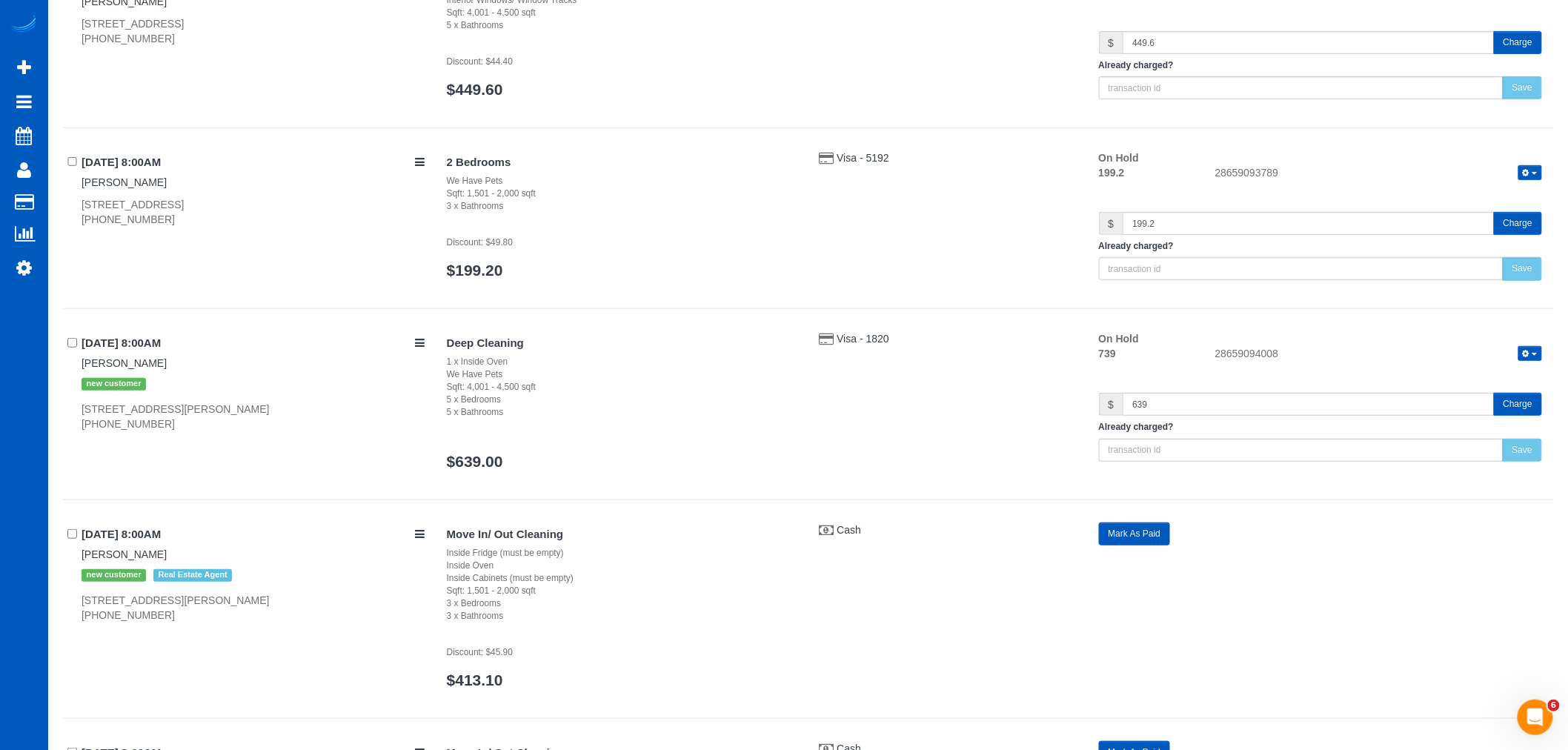
click at [1512, 406] on button "Charge" at bounding box center [1518, 404] width 48 height 23
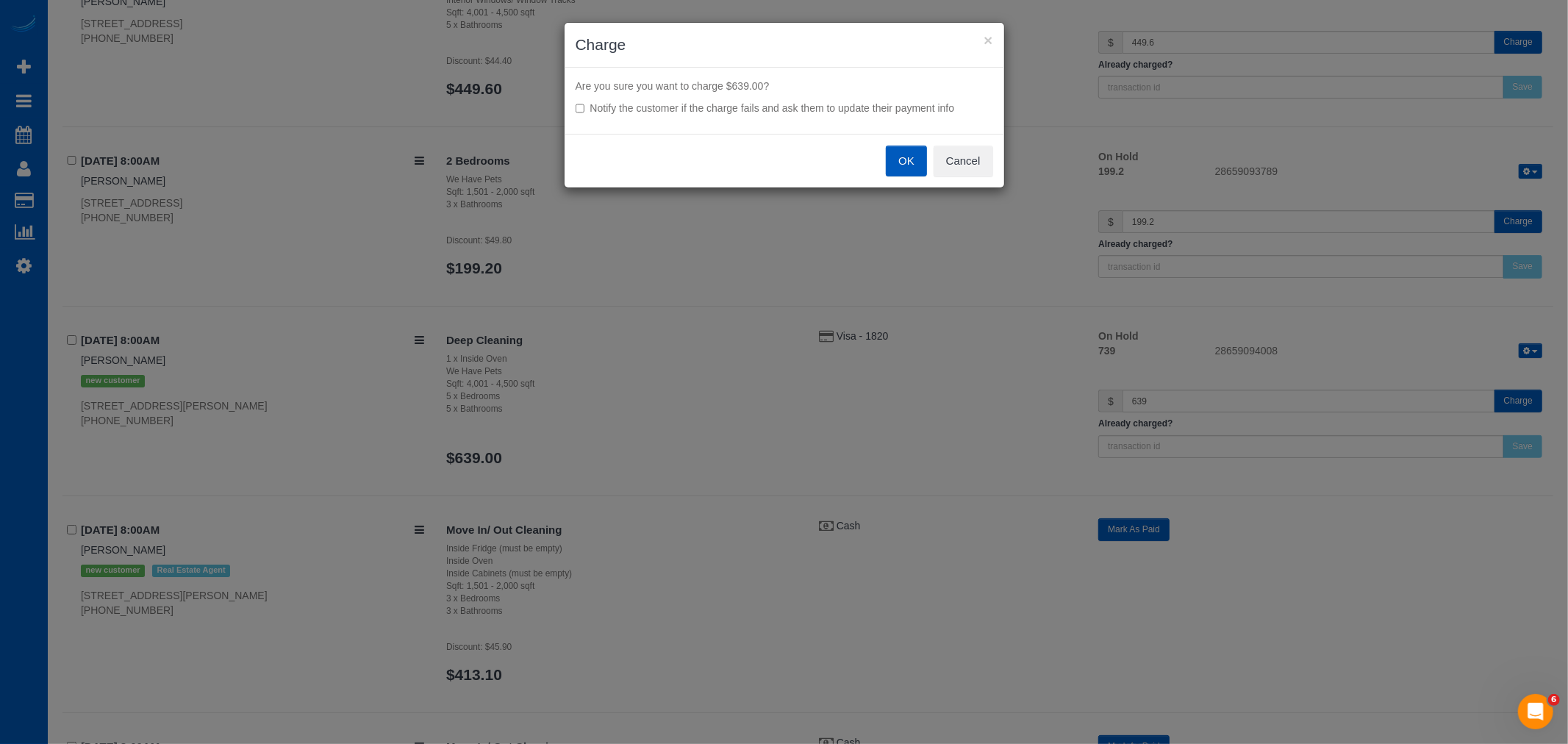
click at [891, 163] on button "OK" at bounding box center [906, 161] width 41 height 31
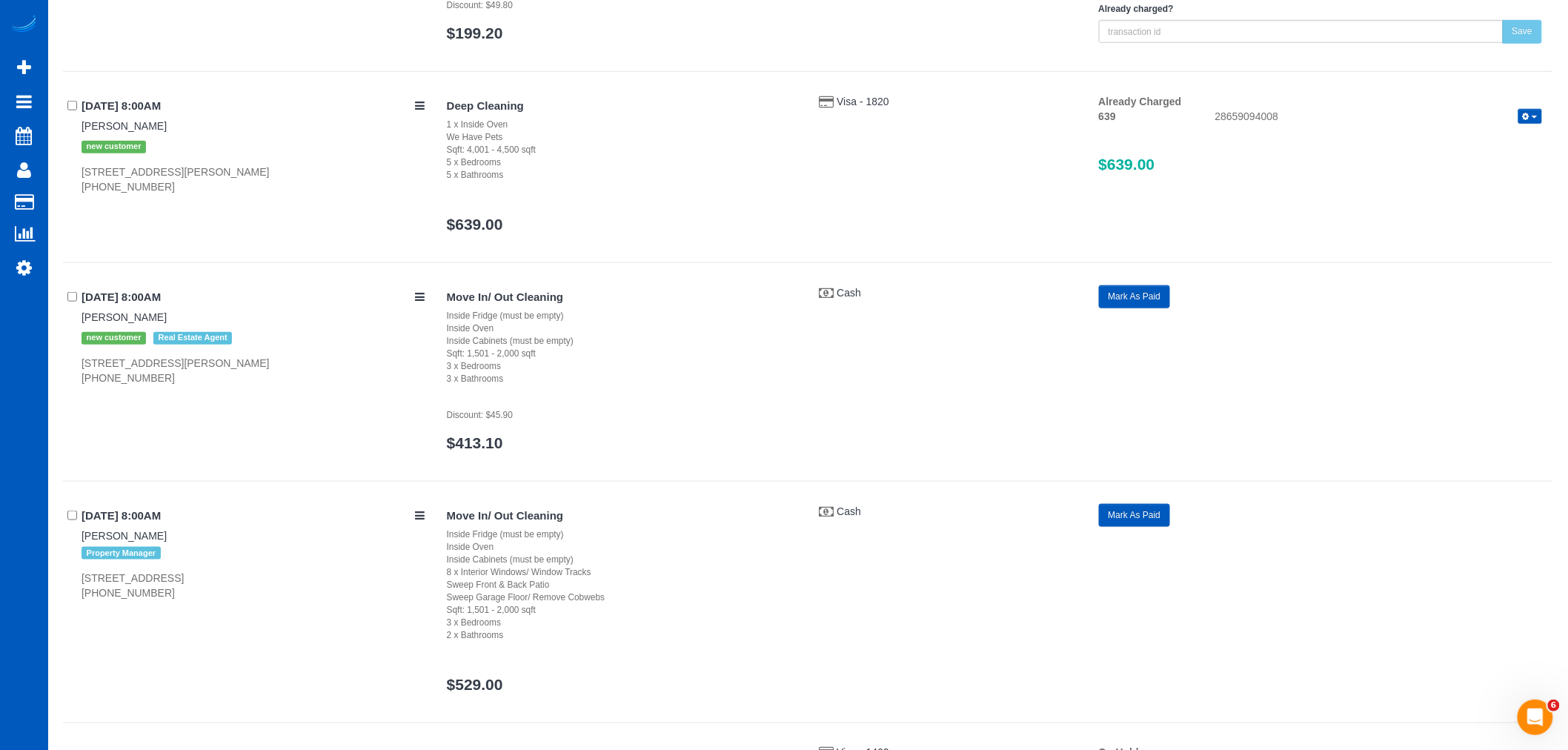
scroll to position [494, 0]
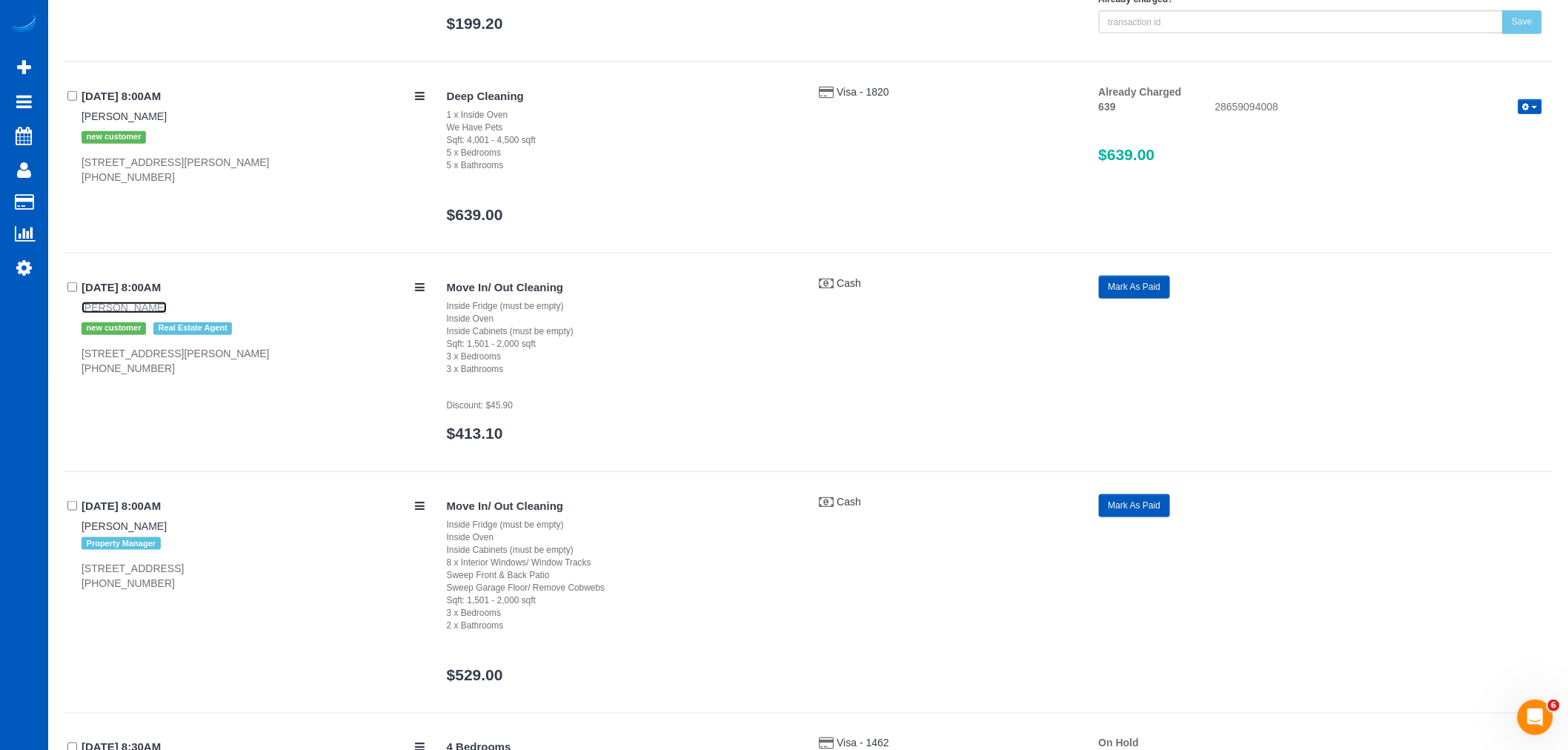
click at [100, 306] on link "Frank Li" at bounding box center [124, 307] width 85 height 12
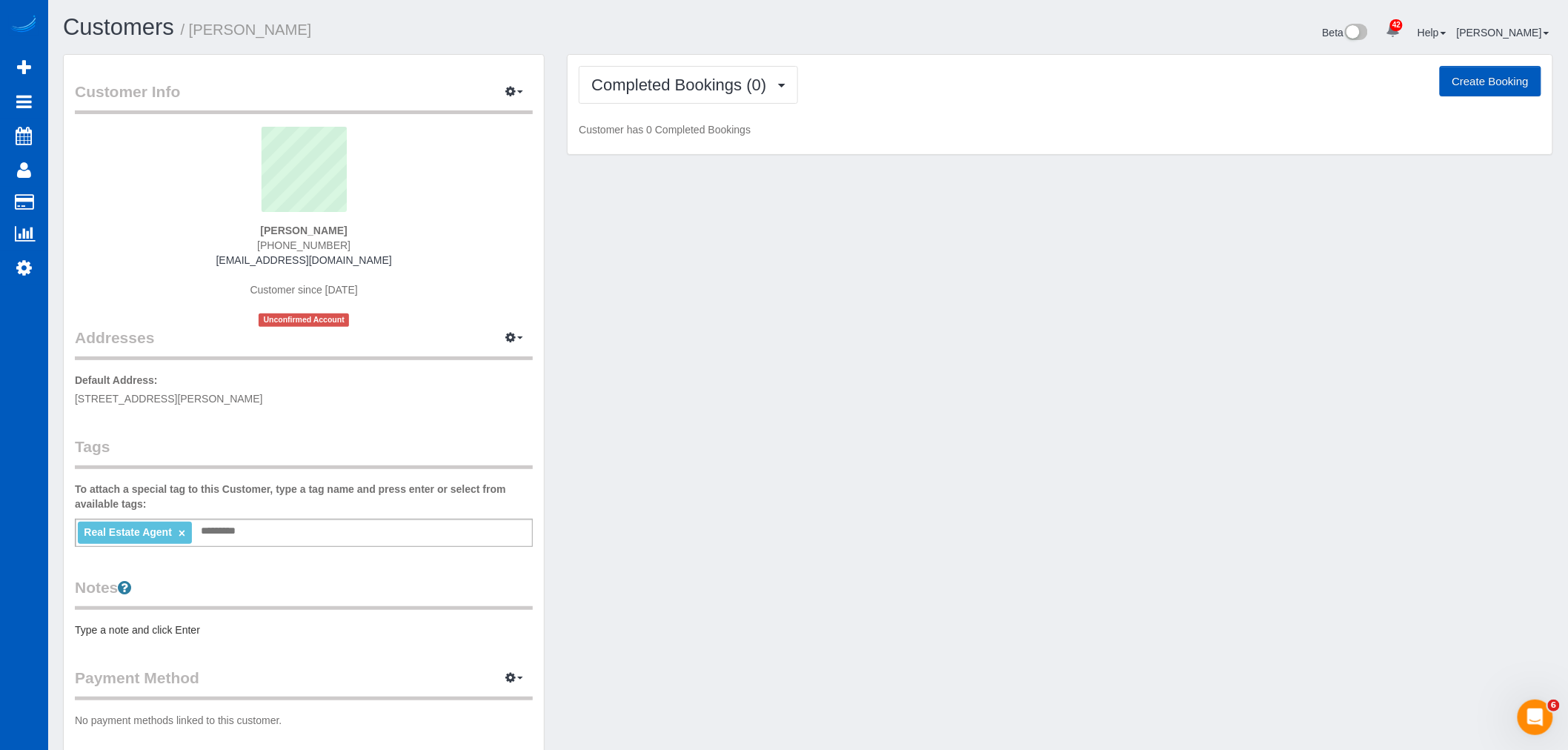
click at [695, 108] on div "Completed Bookings (0) Completed Bookings (0) Upcoming Bookings (1) Cancelled B…" at bounding box center [1060, 105] width 985 height 100
click at [697, 101] on button "Completed Bookings (0)" at bounding box center [688, 84] width 220 height 38
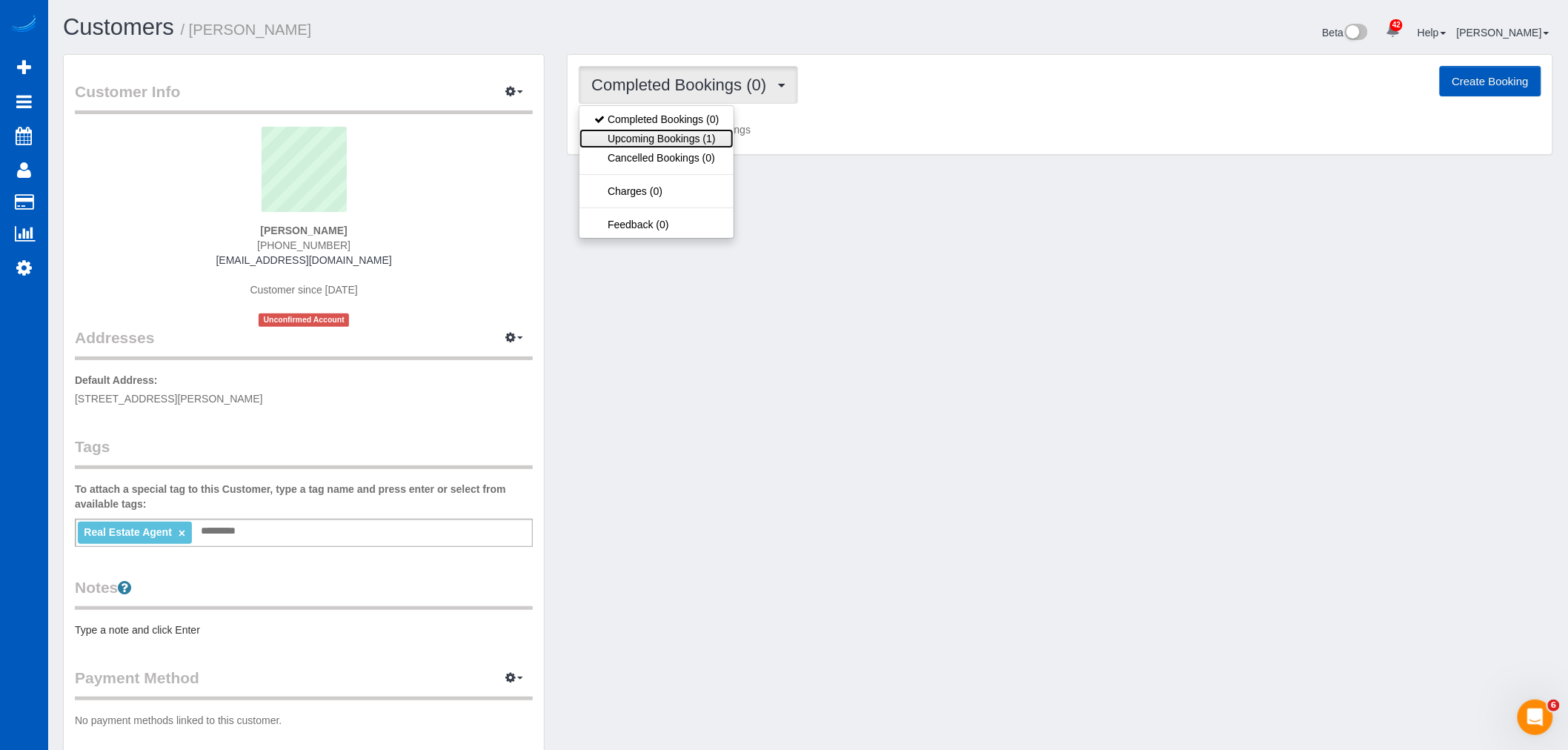
click at [680, 131] on link "Upcoming Bookings (1)" at bounding box center [657, 138] width 154 height 19
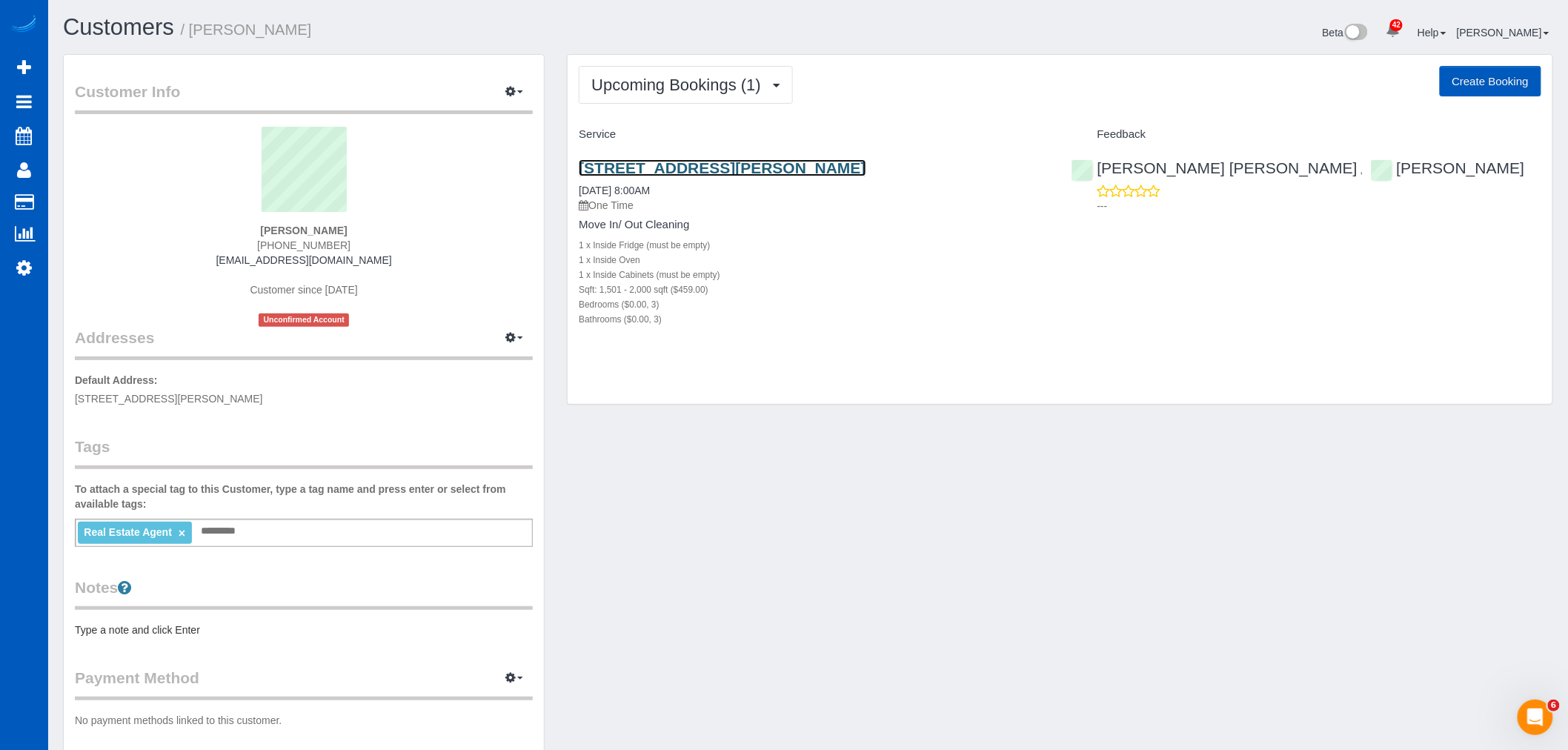
click at [583, 164] on link "[STREET_ADDRESS][PERSON_NAME]" at bounding box center [722, 168] width 287 height 17
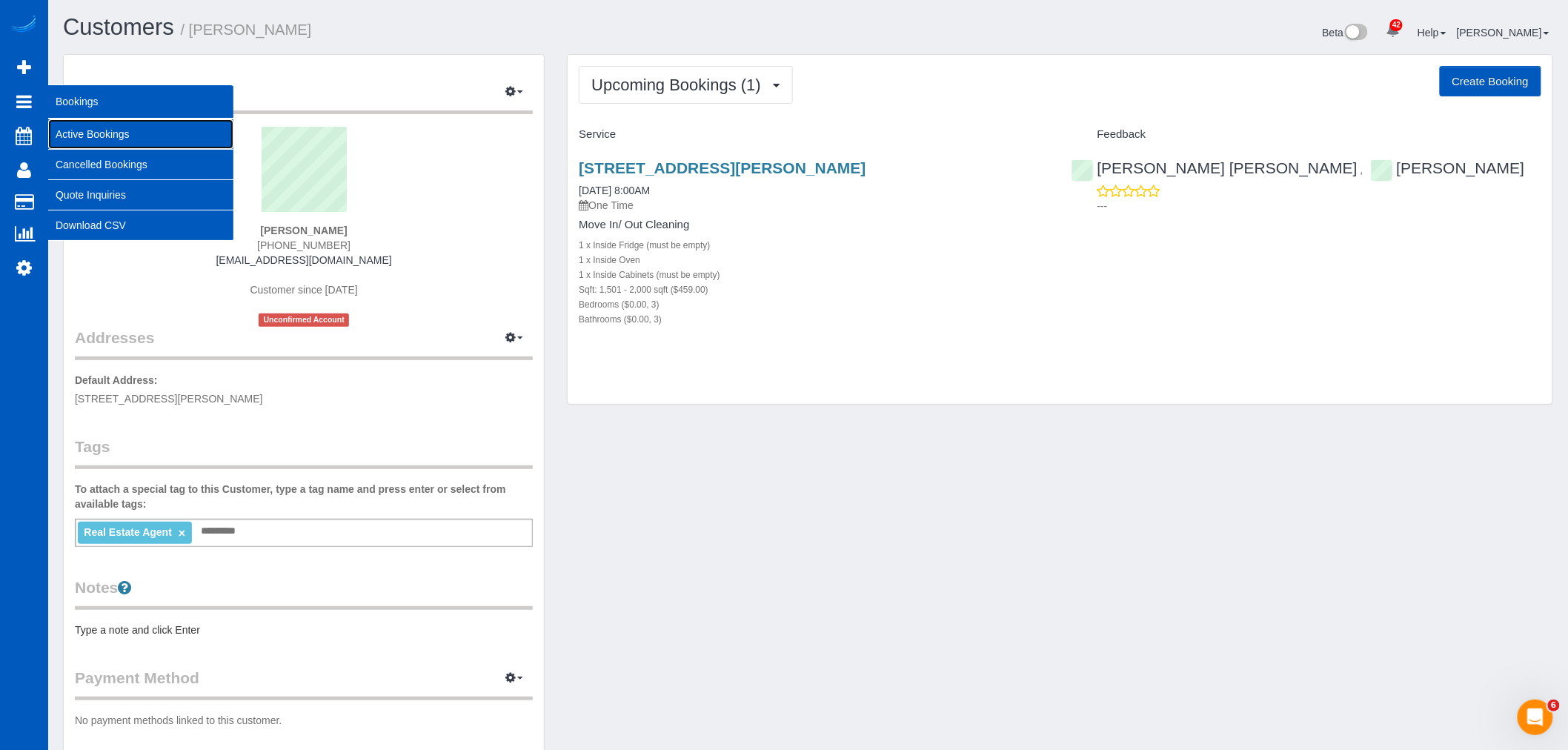
click at [105, 136] on link "Active Bookings" at bounding box center [141, 134] width 185 height 30
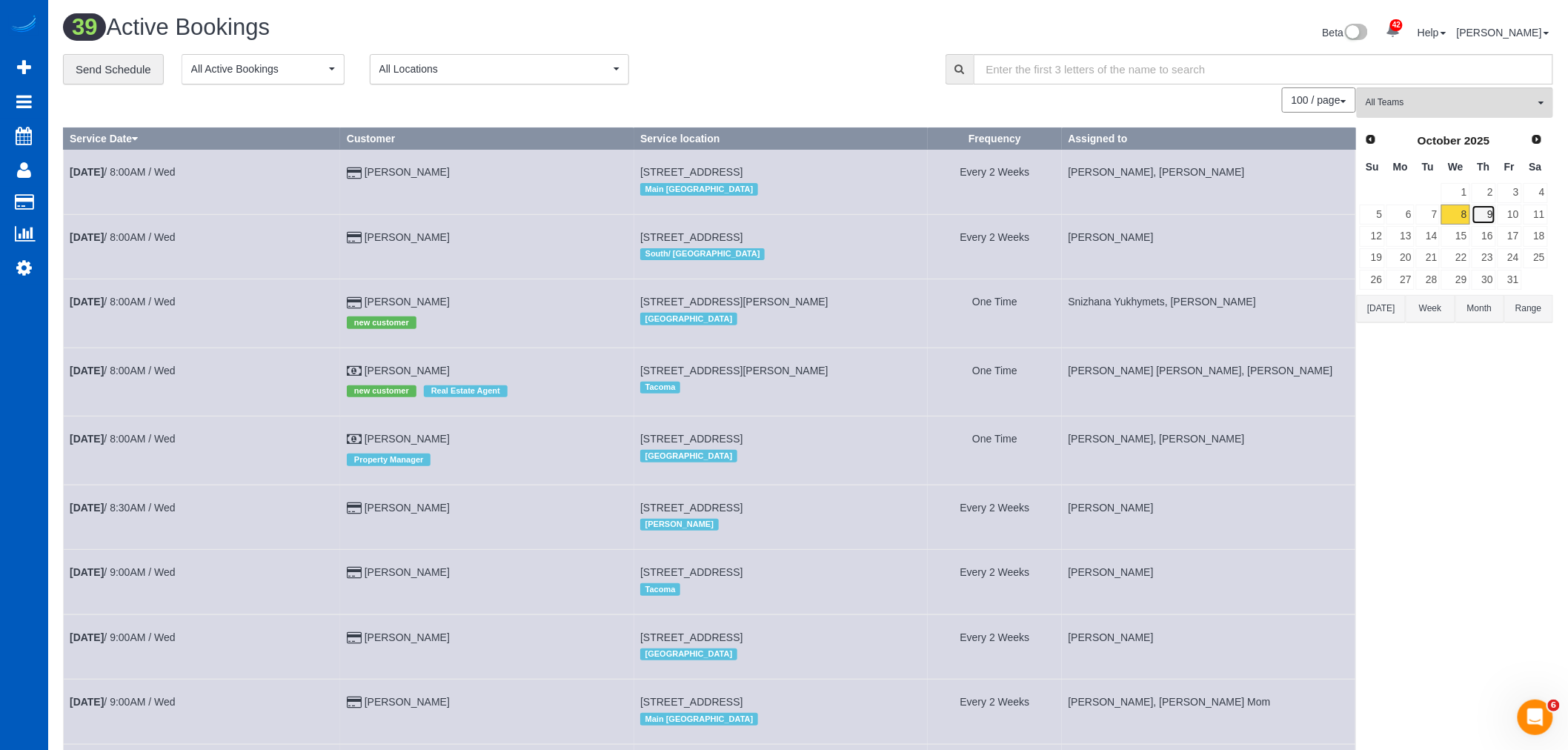
click at [1490, 217] on link "9" at bounding box center [1484, 215] width 24 height 20
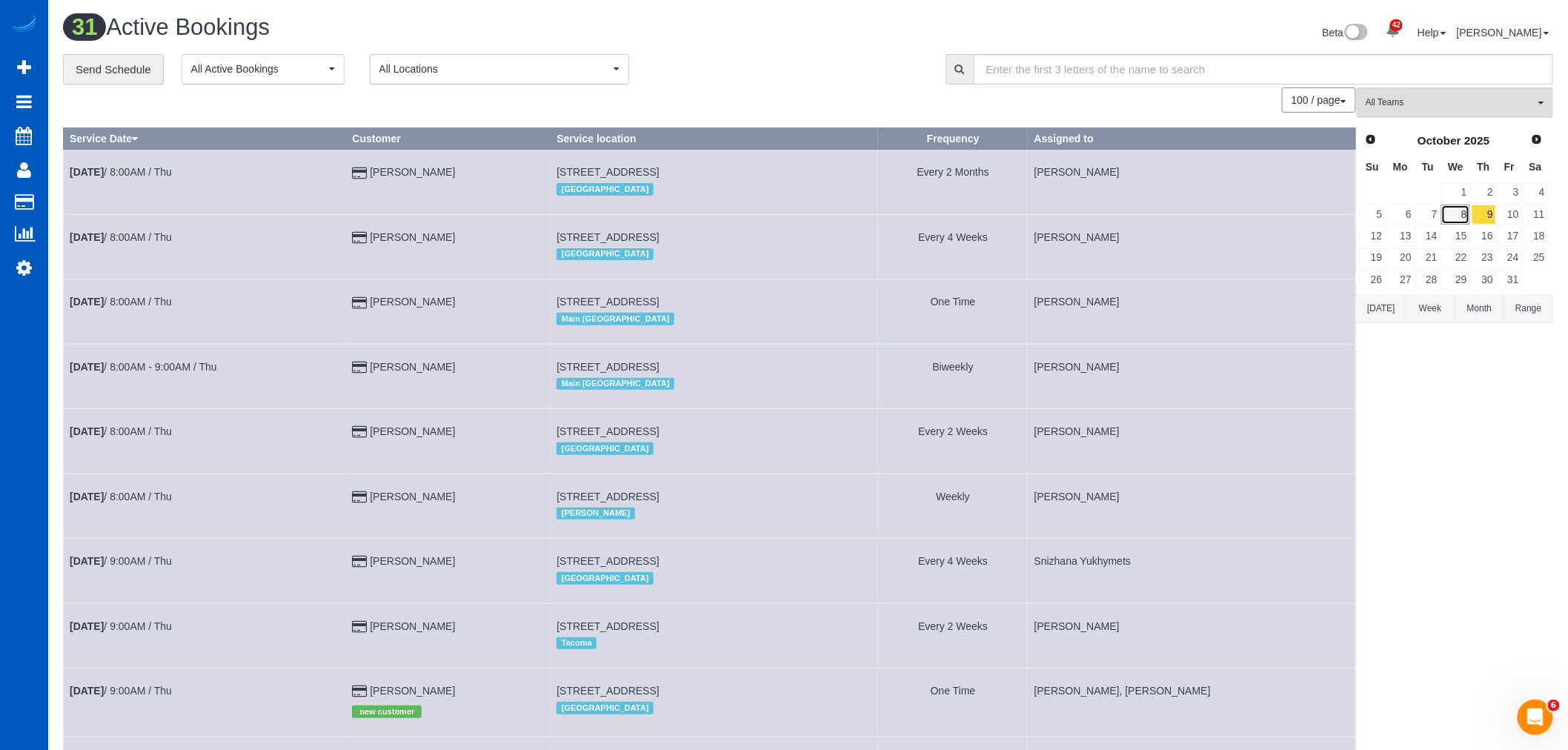
click at [1456, 213] on link "8" at bounding box center [1455, 215] width 28 height 20
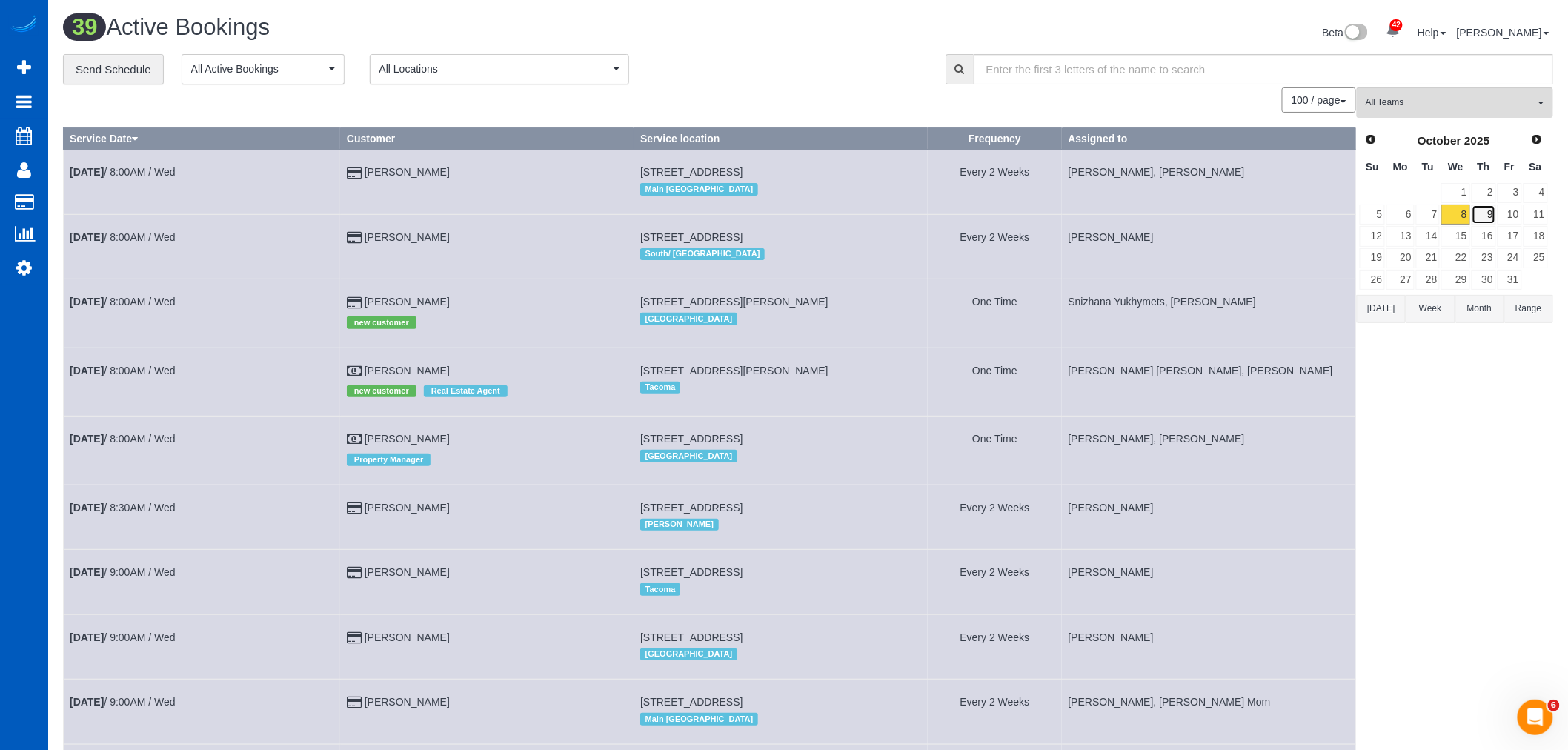
click at [1477, 215] on link "9" at bounding box center [1484, 215] width 24 height 20
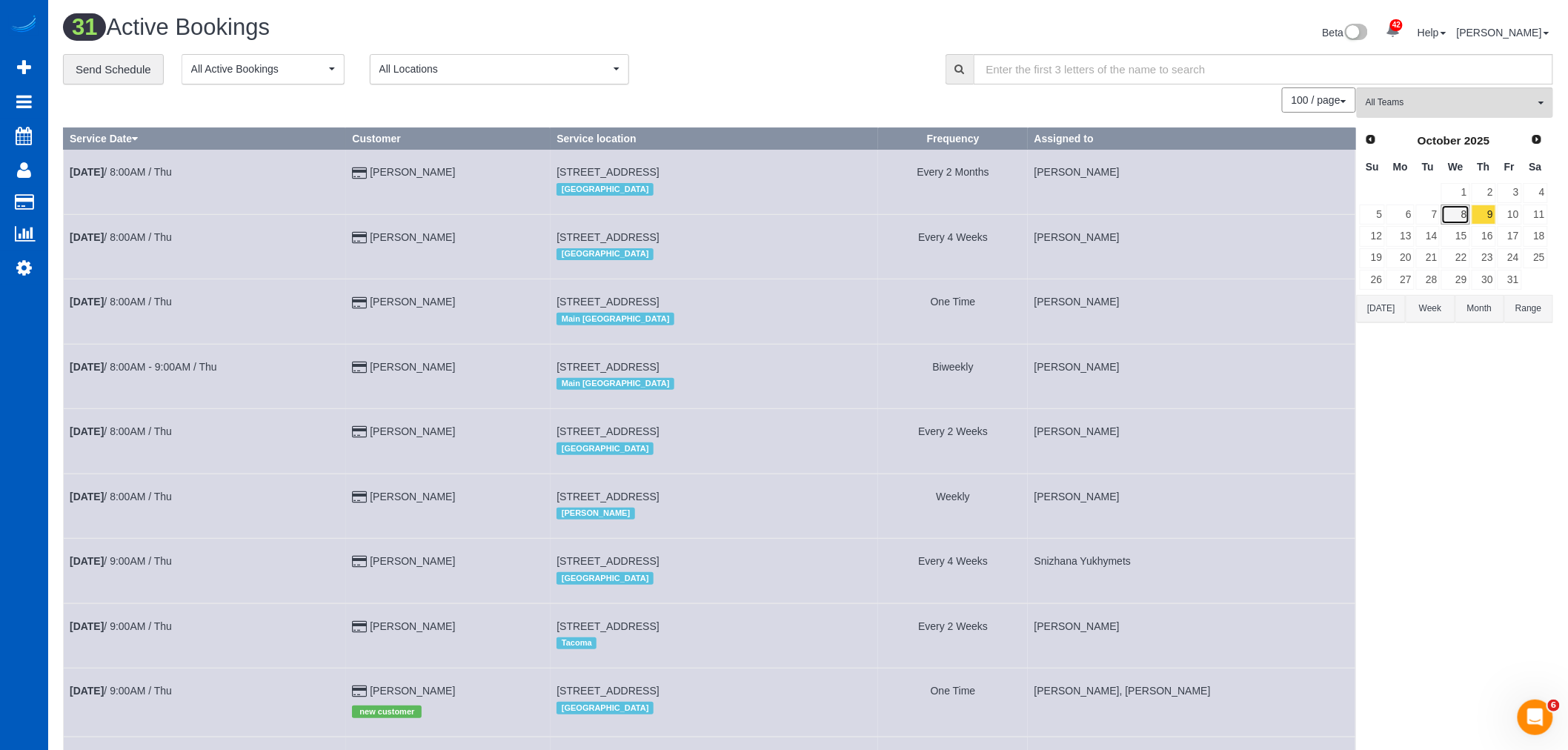
click at [1451, 220] on link "8" at bounding box center [1455, 215] width 28 height 20
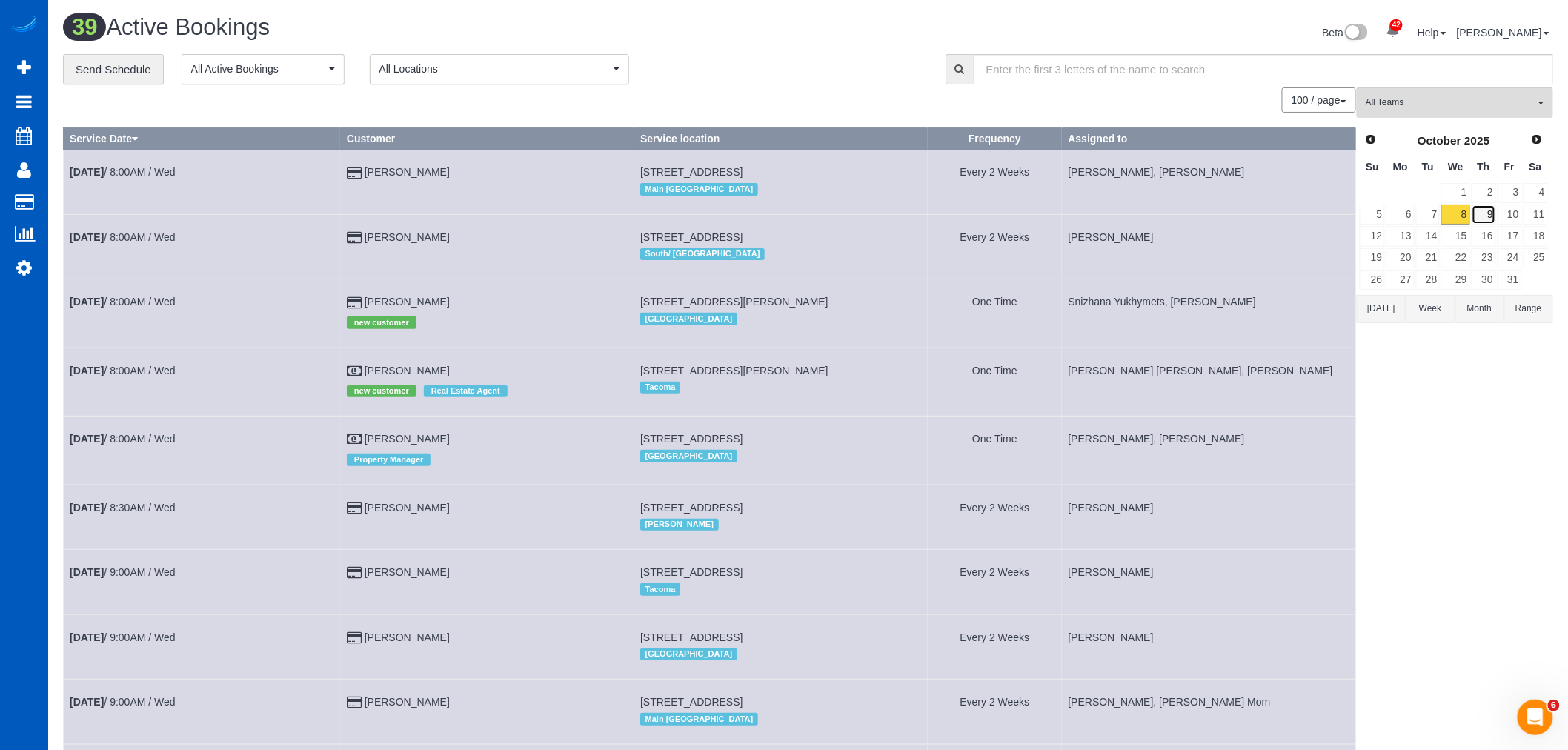
click at [1479, 215] on link "9" at bounding box center [1484, 215] width 24 height 20
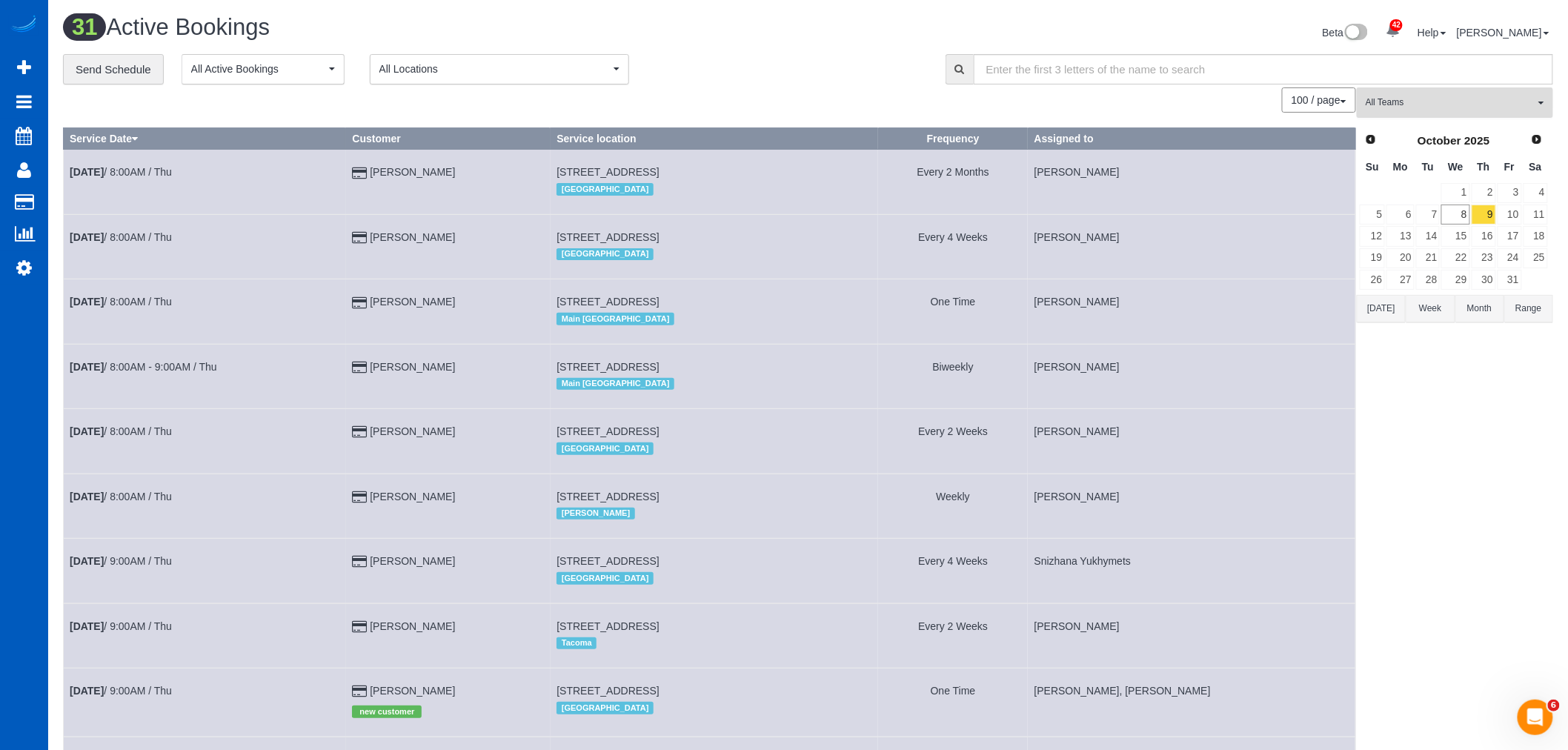
click at [1396, 118] on button "All Teams" at bounding box center [1455, 102] width 196 height 31
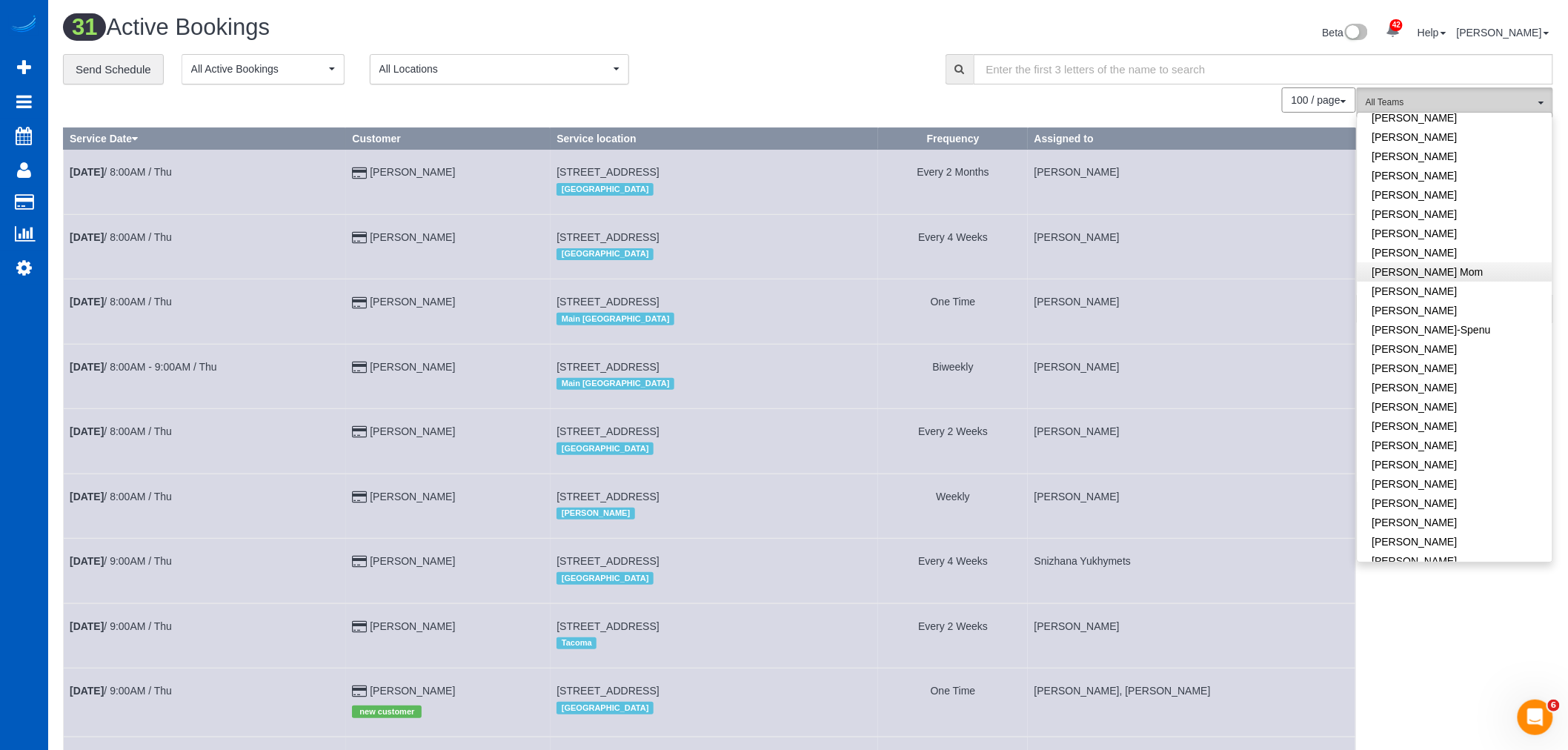
scroll to position [217, 0]
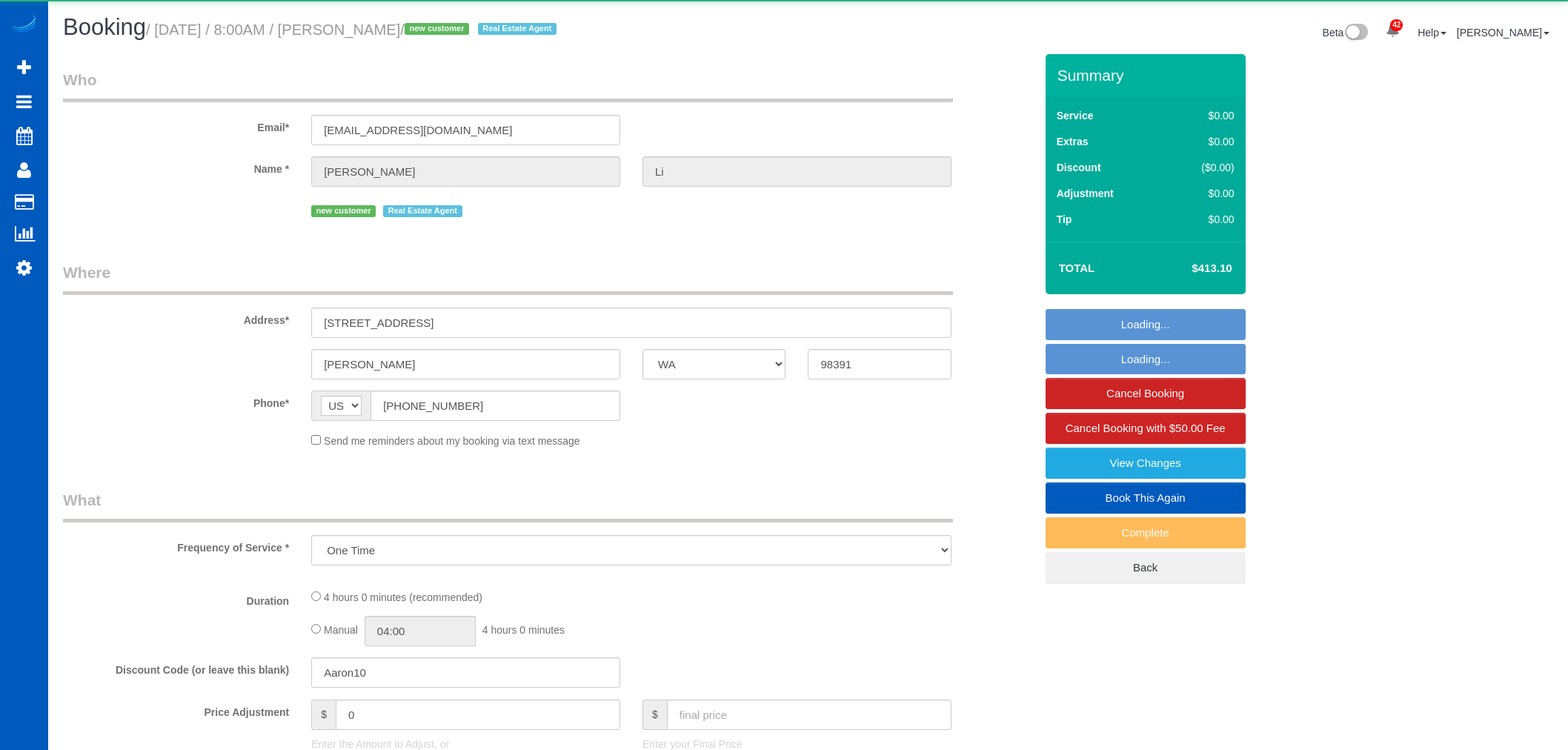
select select "WA"
select select "object:1117"
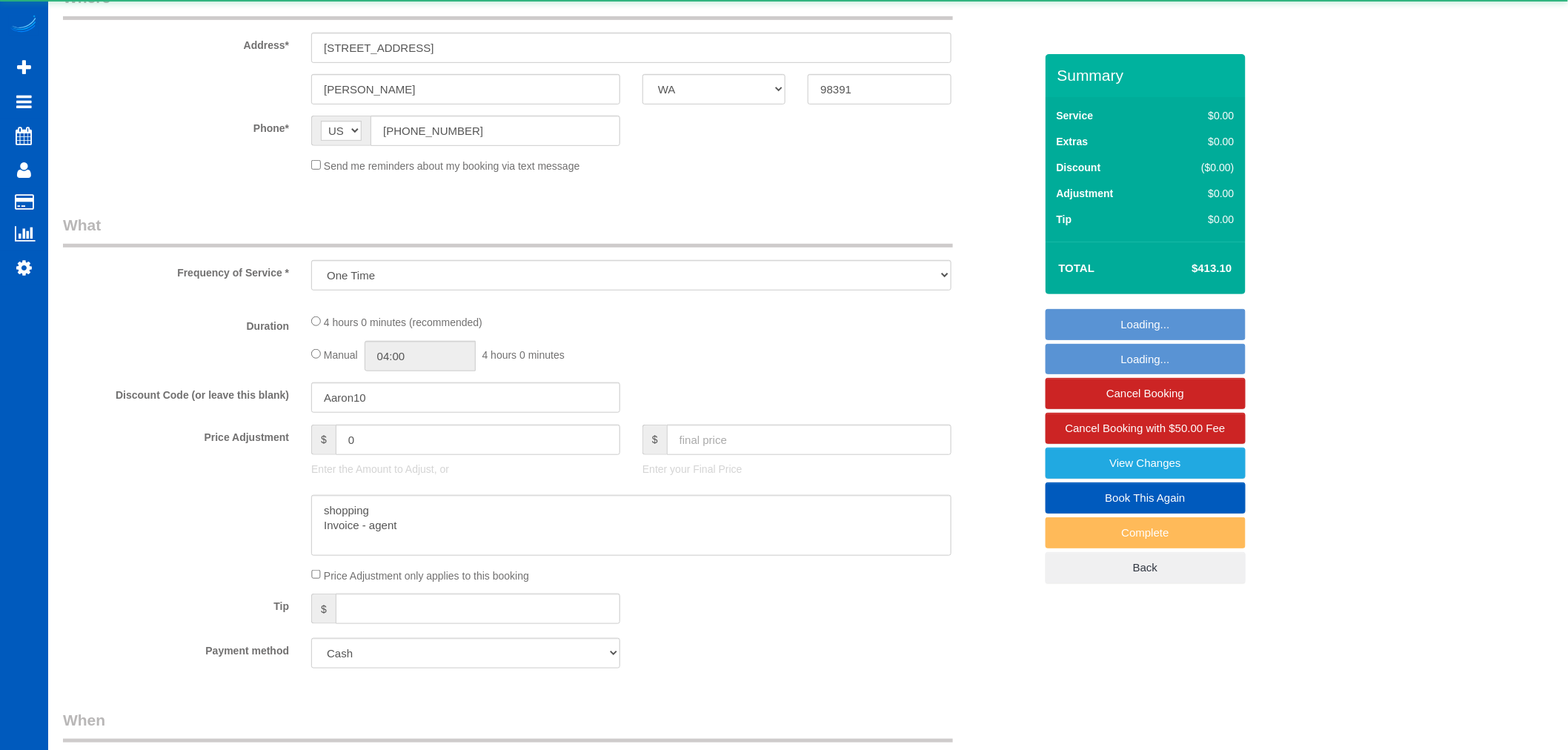
select select "199"
select select "1501"
select select "3"
select select "spot1"
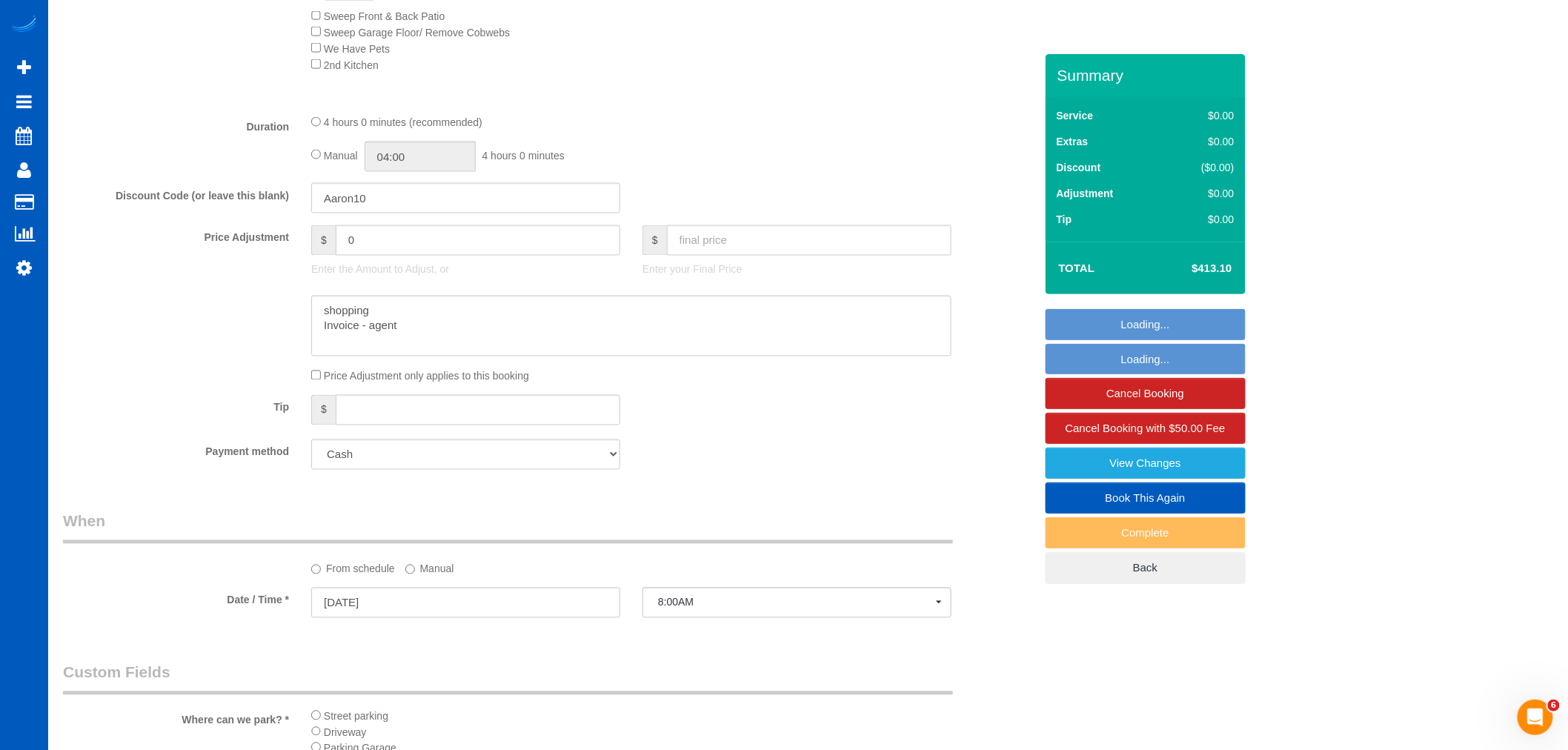
scroll to position [1069, 0]
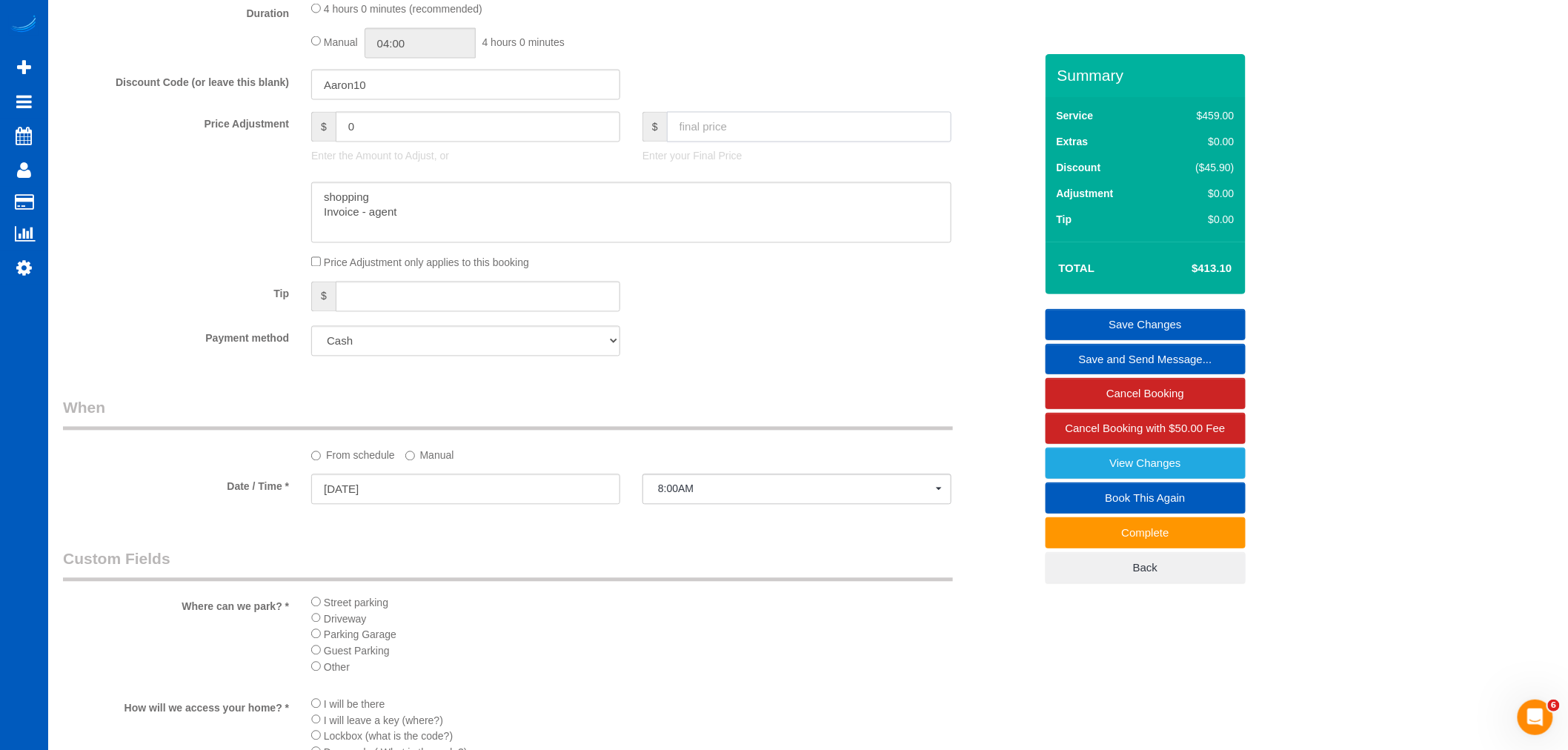
click at [702, 141] on input "text" at bounding box center [809, 127] width 284 height 31
type input "600"
type input "186.9"
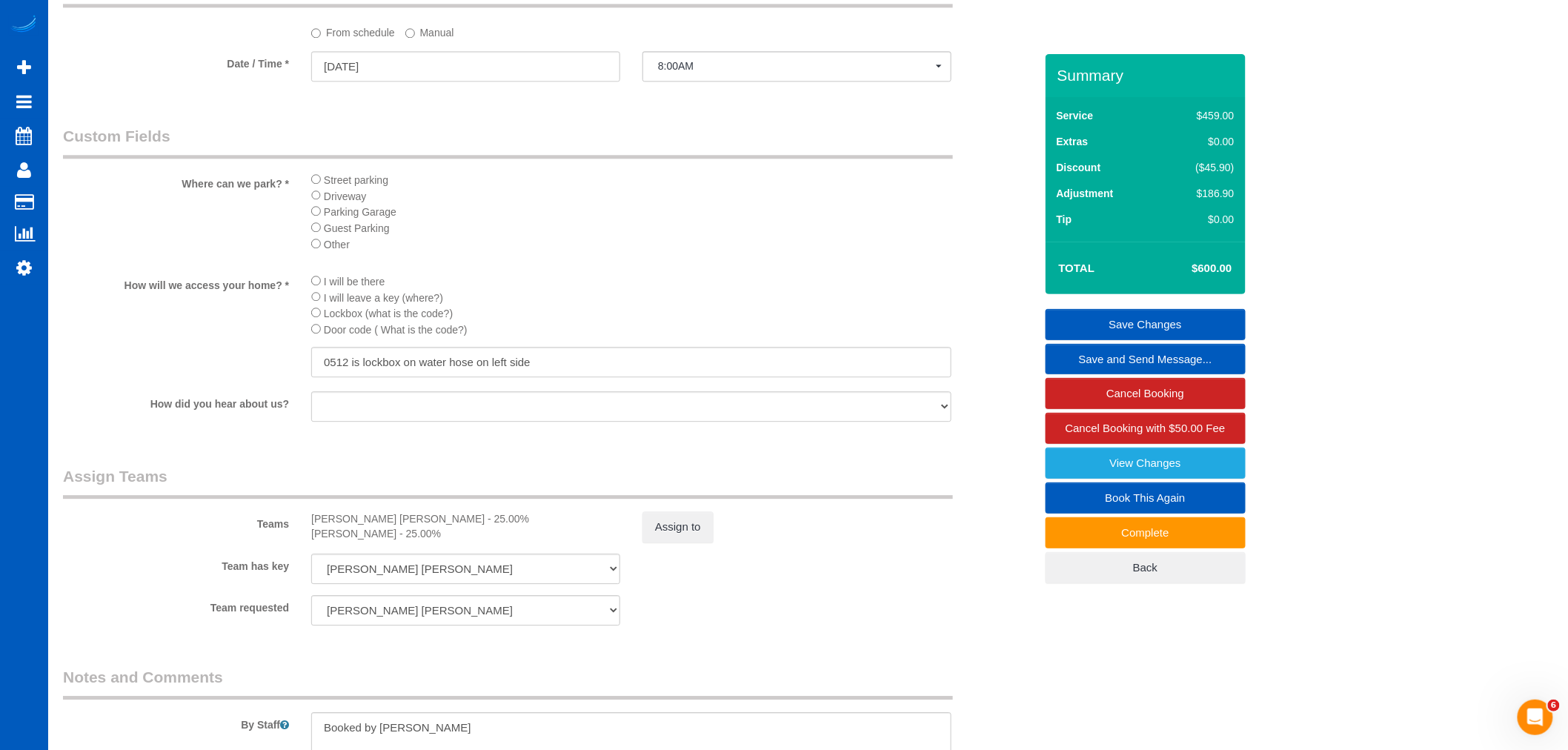
scroll to position [1646, 0]
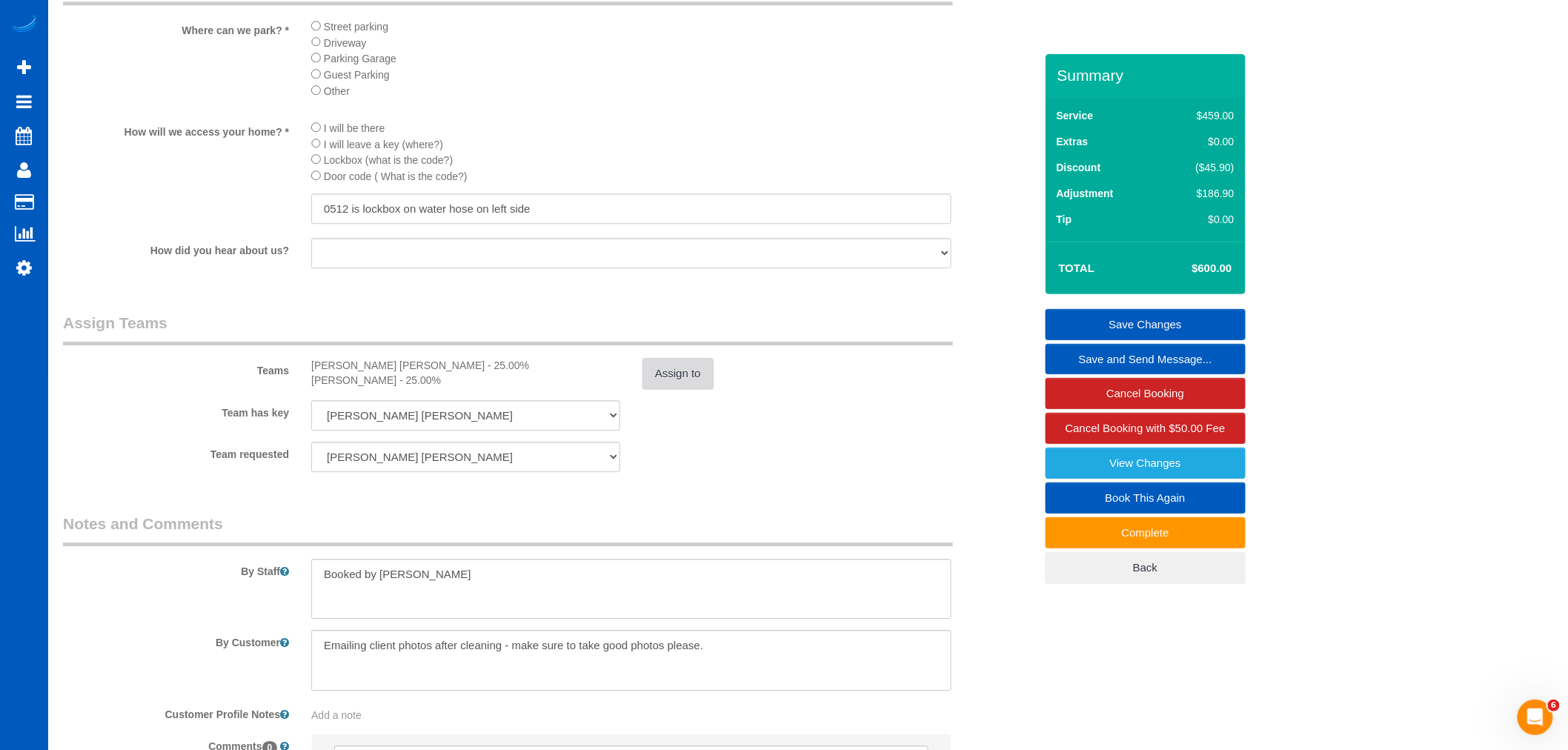
click at [679, 389] on button "Assign to" at bounding box center [678, 373] width 71 height 31
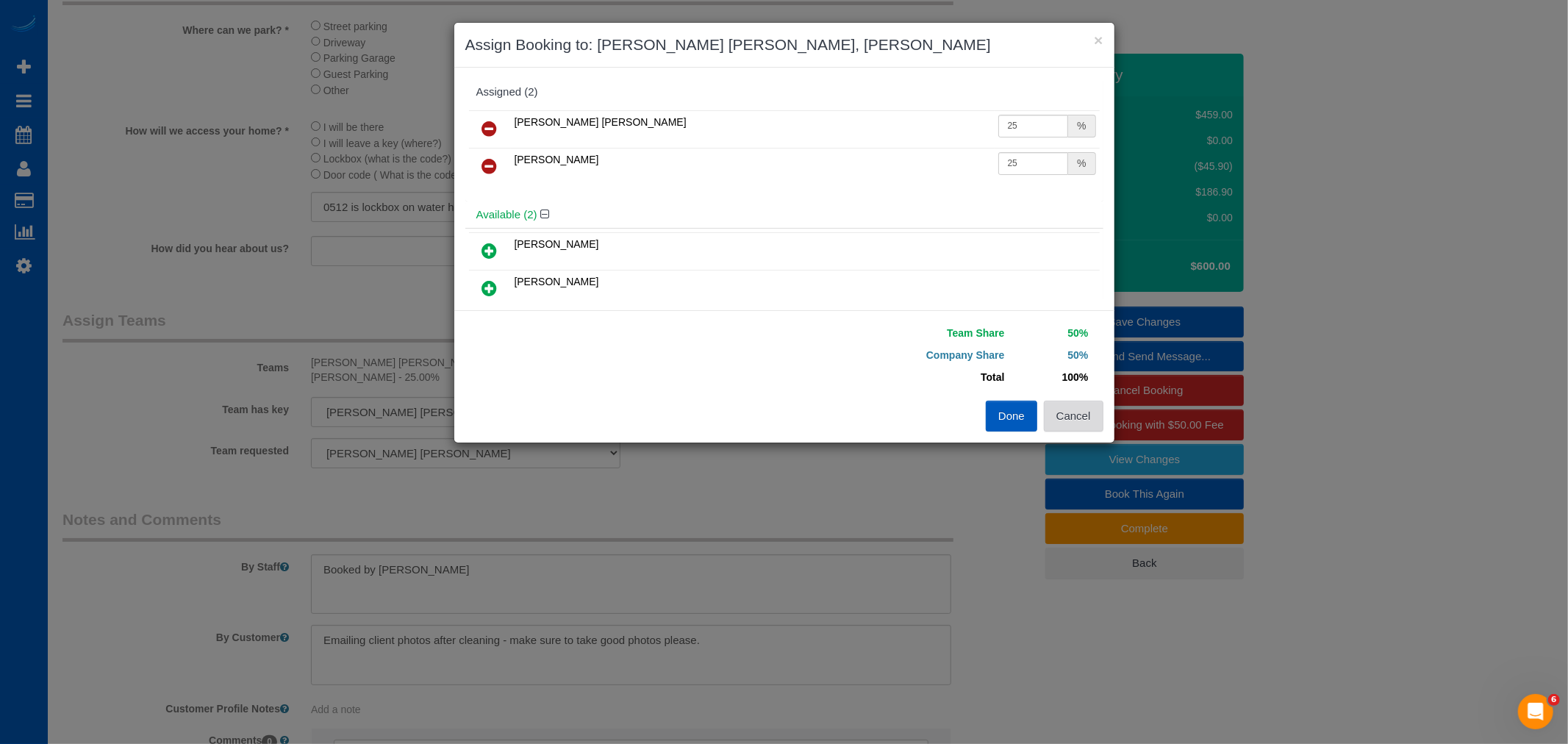
click at [1086, 413] on button "Cancel" at bounding box center [1073, 416] width 60 height 31
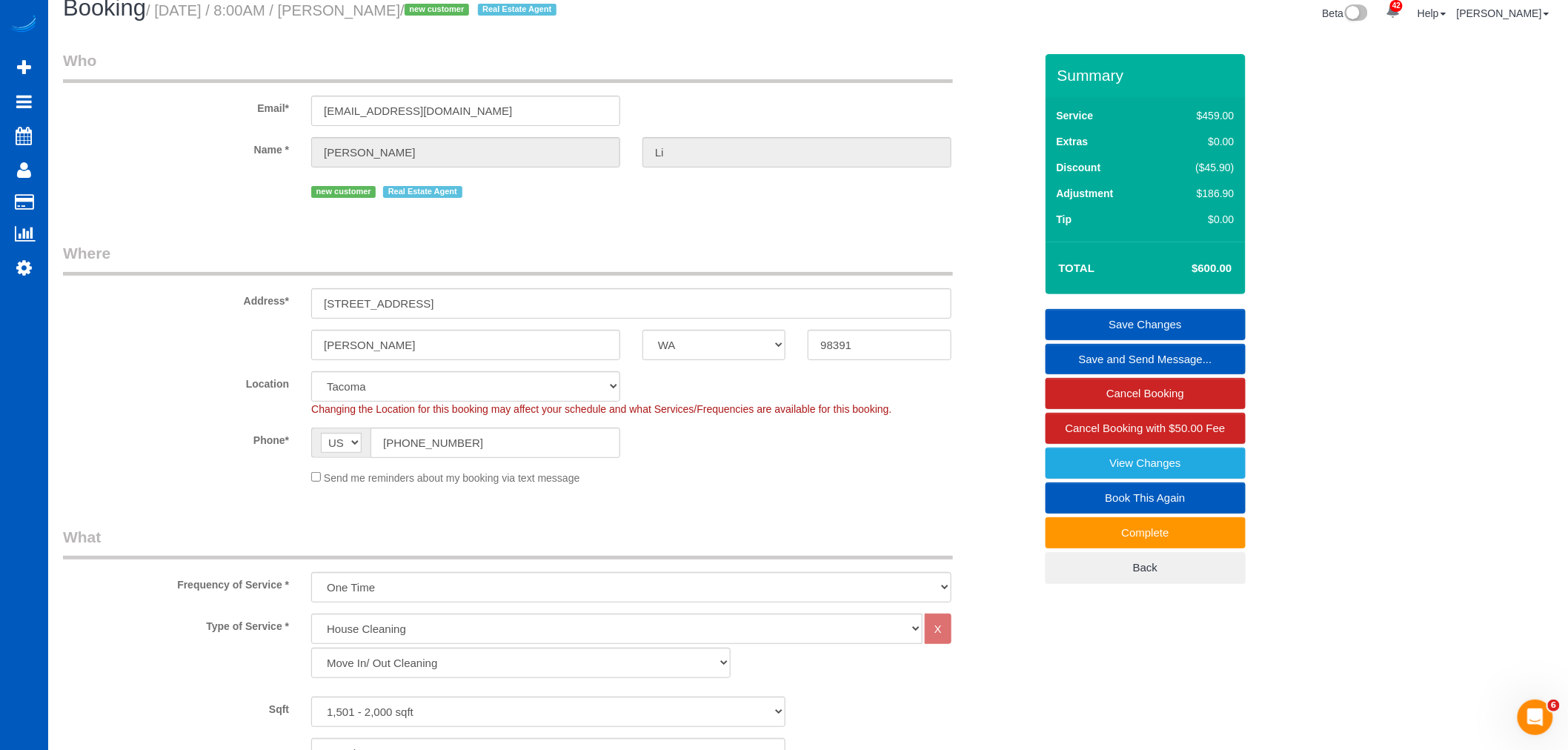
scroll to position [0, 0]
